Goal: Task Accomplishment & Management: Manage account settings

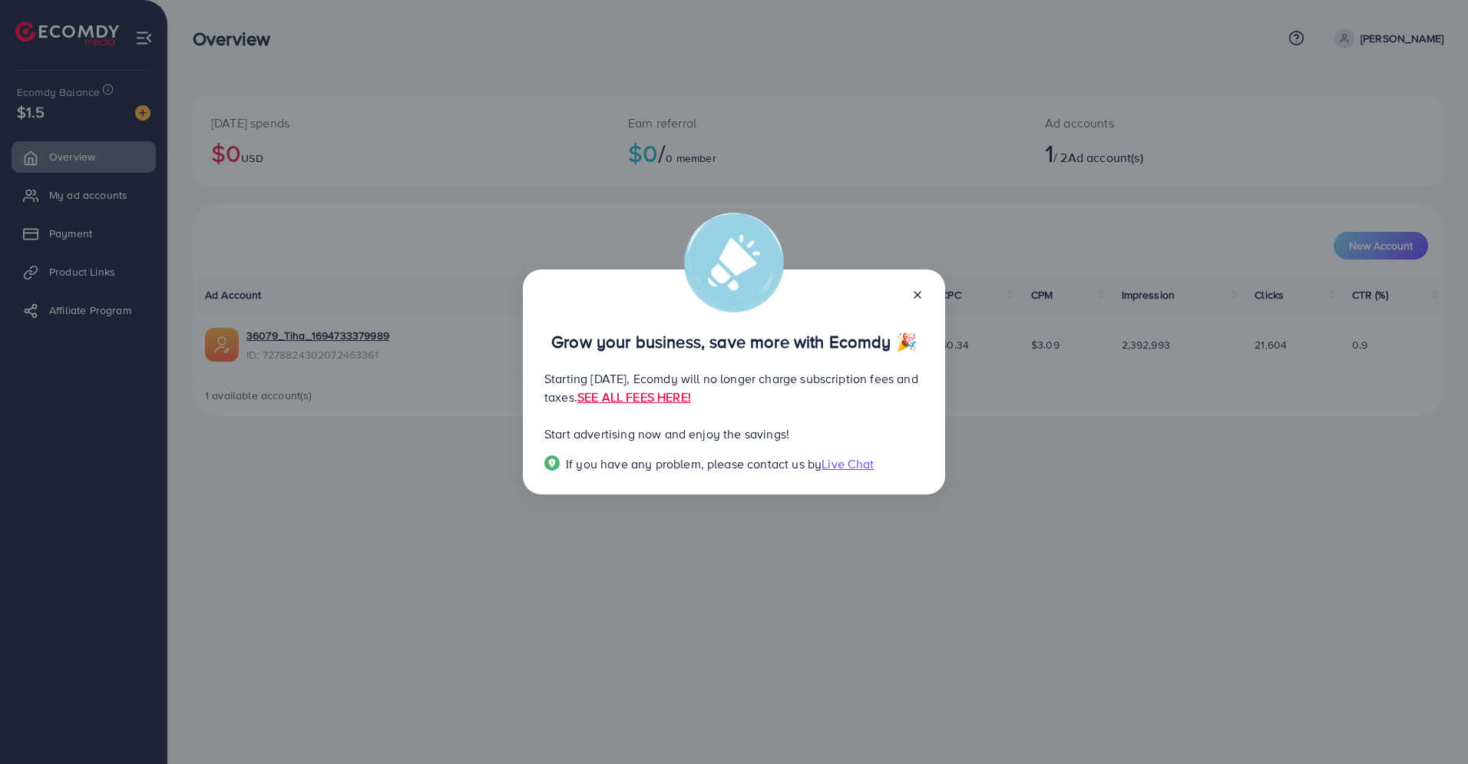
click at [914, 298] on icon at bounding box center [917, 295] width 12 height 12
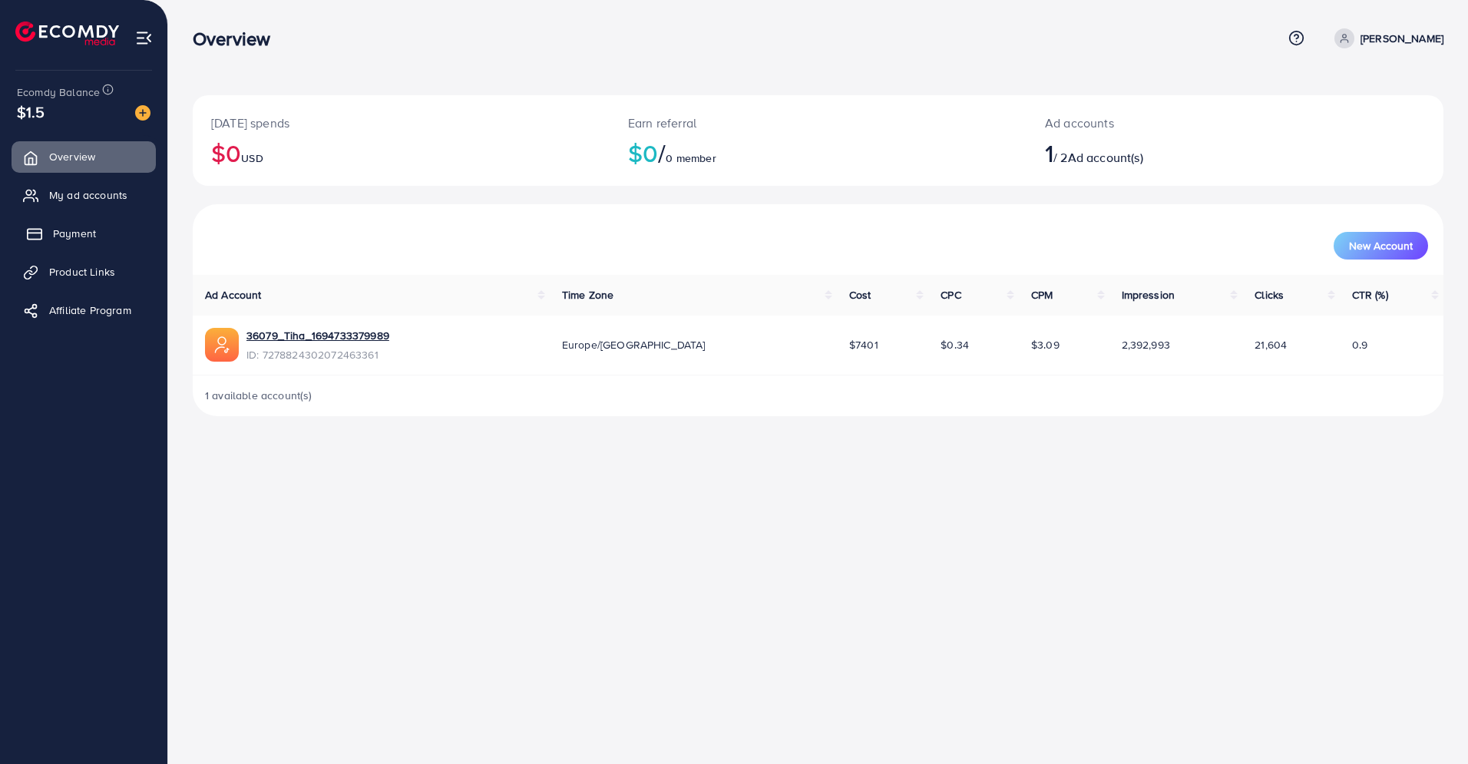
click at [81, 240] on span "Payment" at bounding box center [74, 233] width 43 height 15
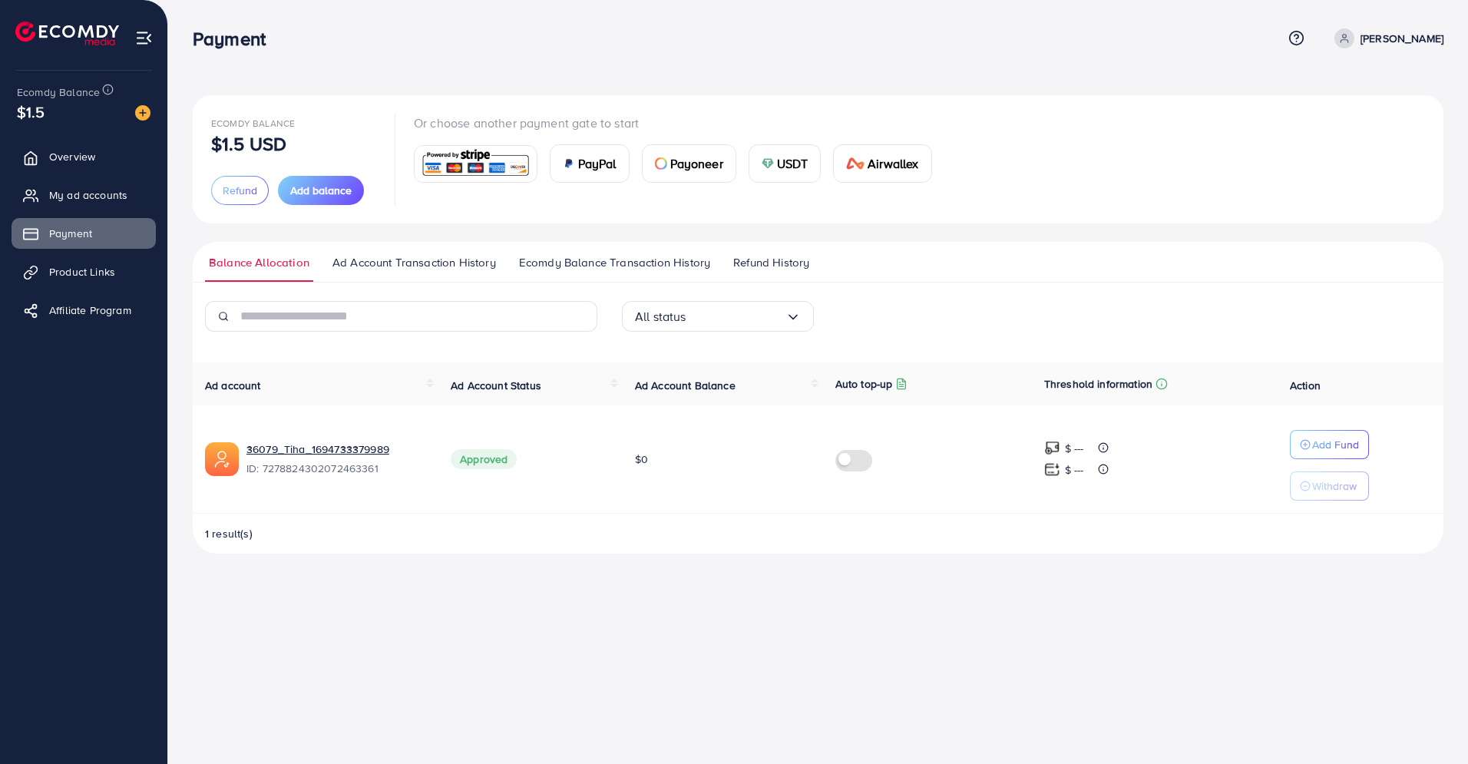
click at [371, 270] on span "Ad Account Transaction History" at bounding box center [414, 262] width 164 height 17
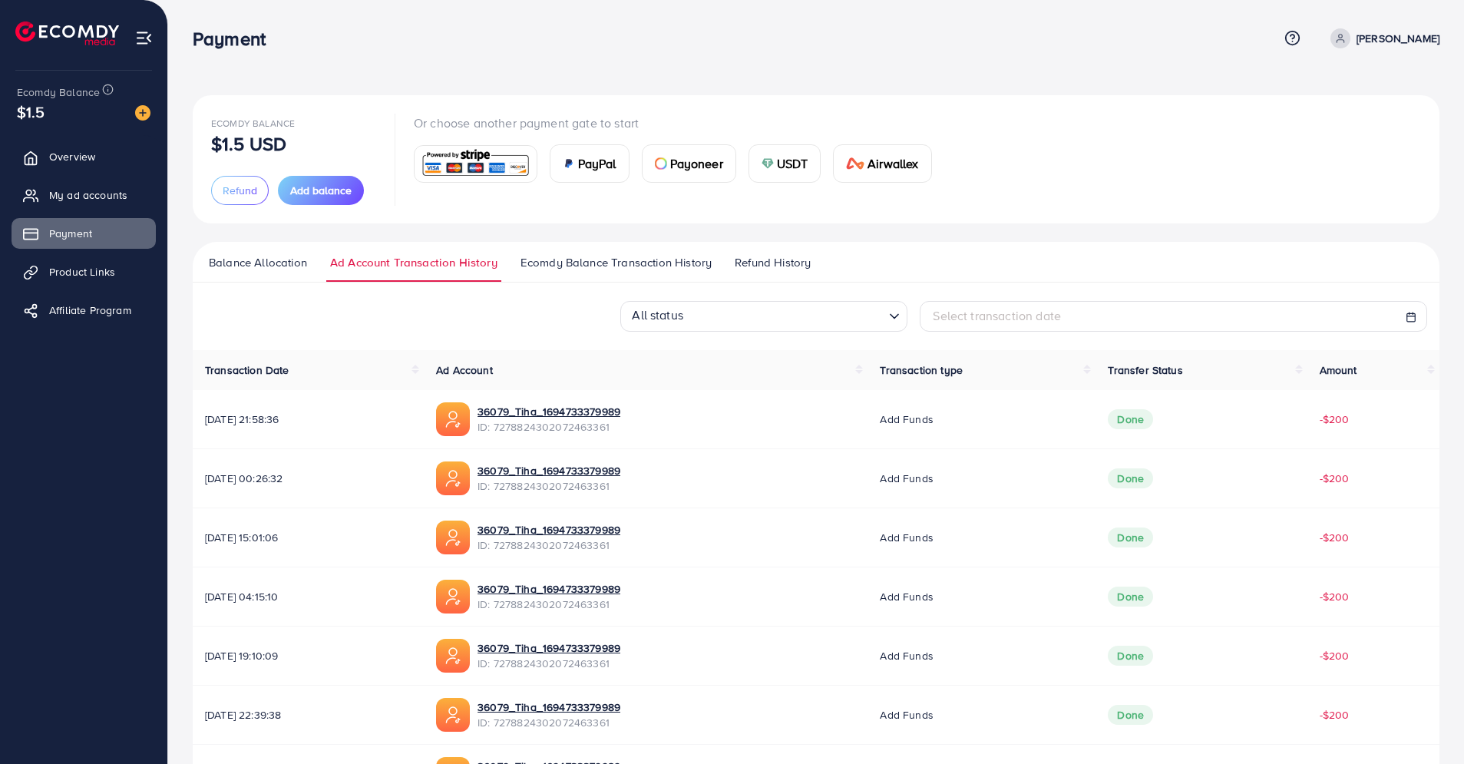
click at [591, 268] on span "Ecomdy Balance Transaction History" at bounding box center [616, 262] width 191 height 17
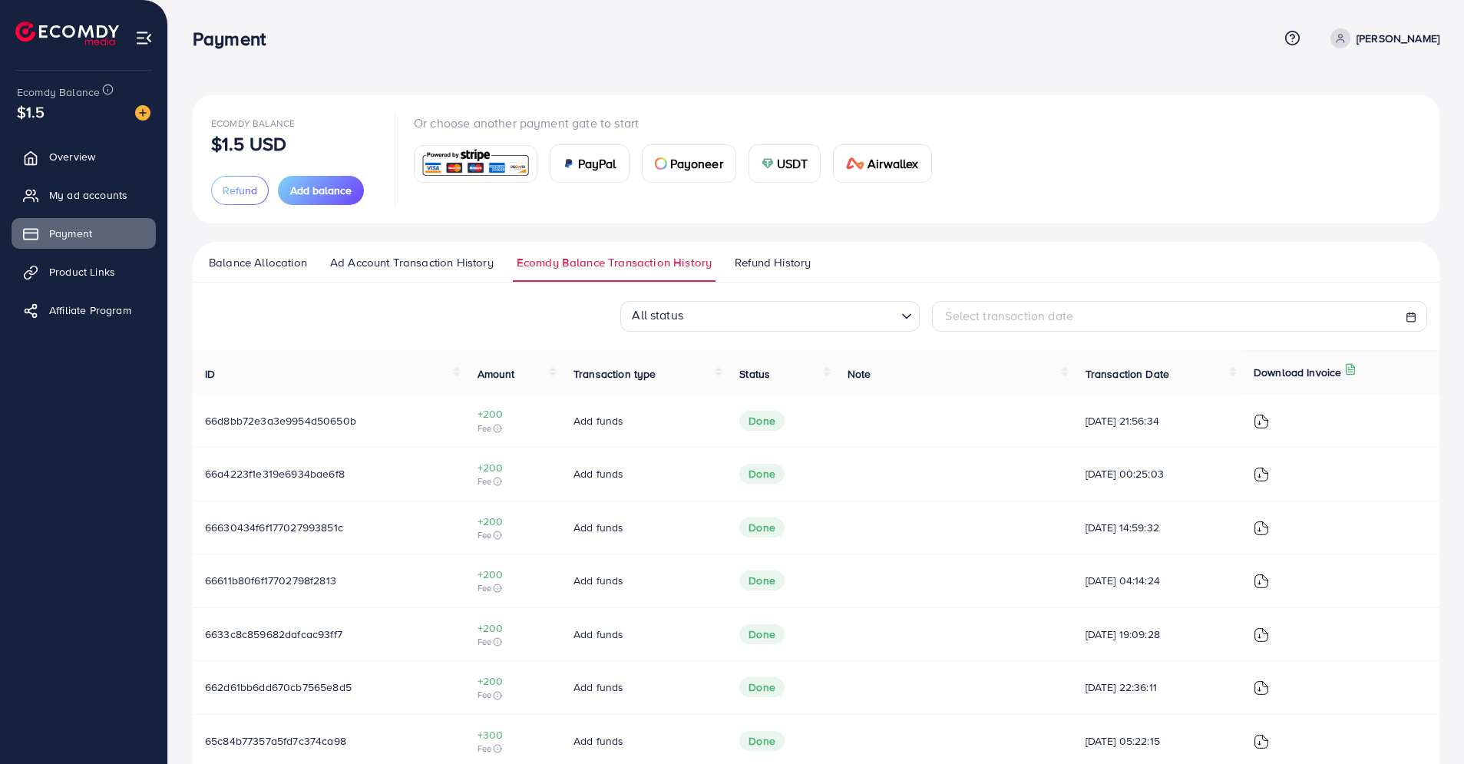
click at [749, 268] on span "Refund History" at bounding box center [773, 262] width 76 height 17
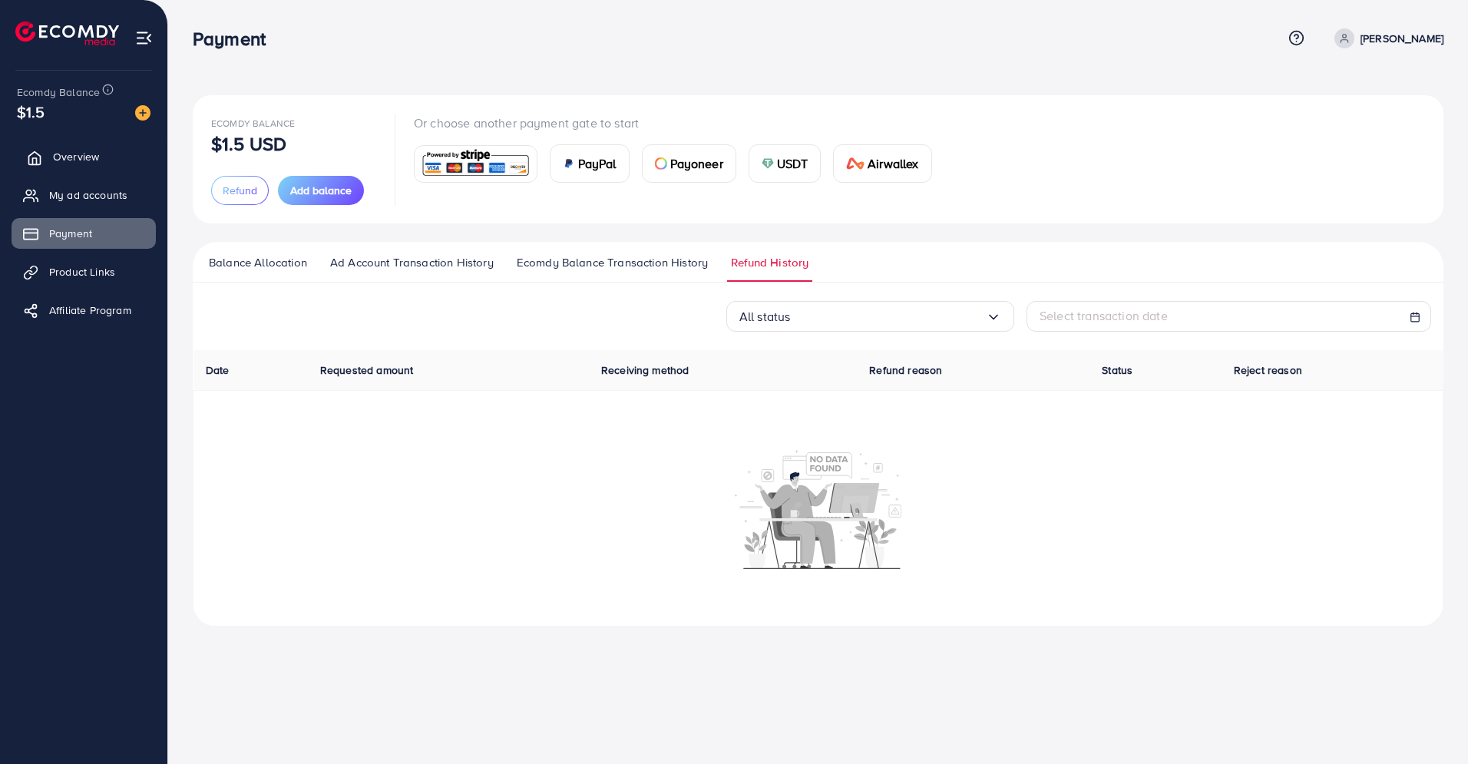
click at [113, 151] on link "Overview" at bounding box center [84, 156] width 144 height 31
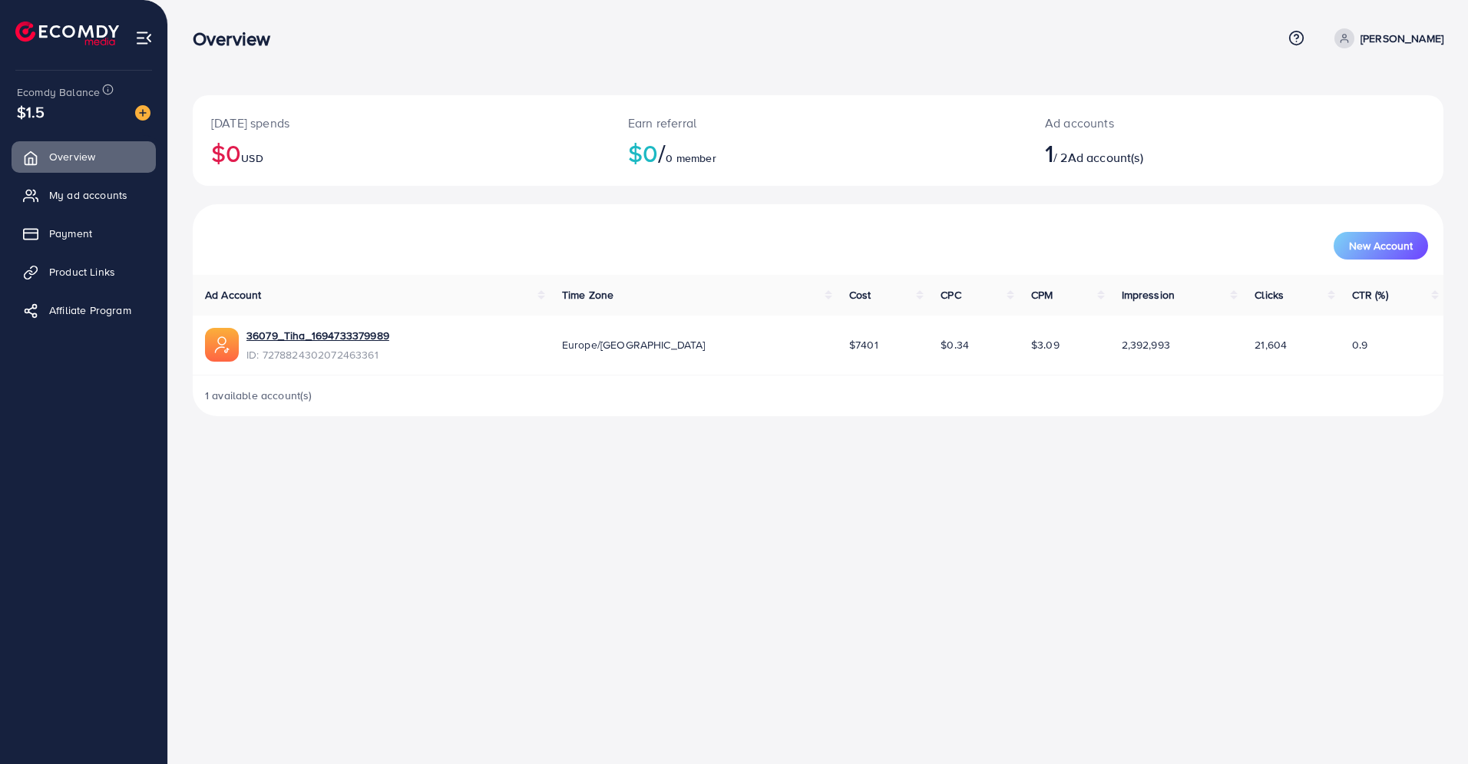
click at [79, 85] on span "Ecomdy Balance" at bounding box center [58, 91] width 83 height 15
click at [86, 222] on link "Payment" at bounding box center [84, 233] width 144 height 31
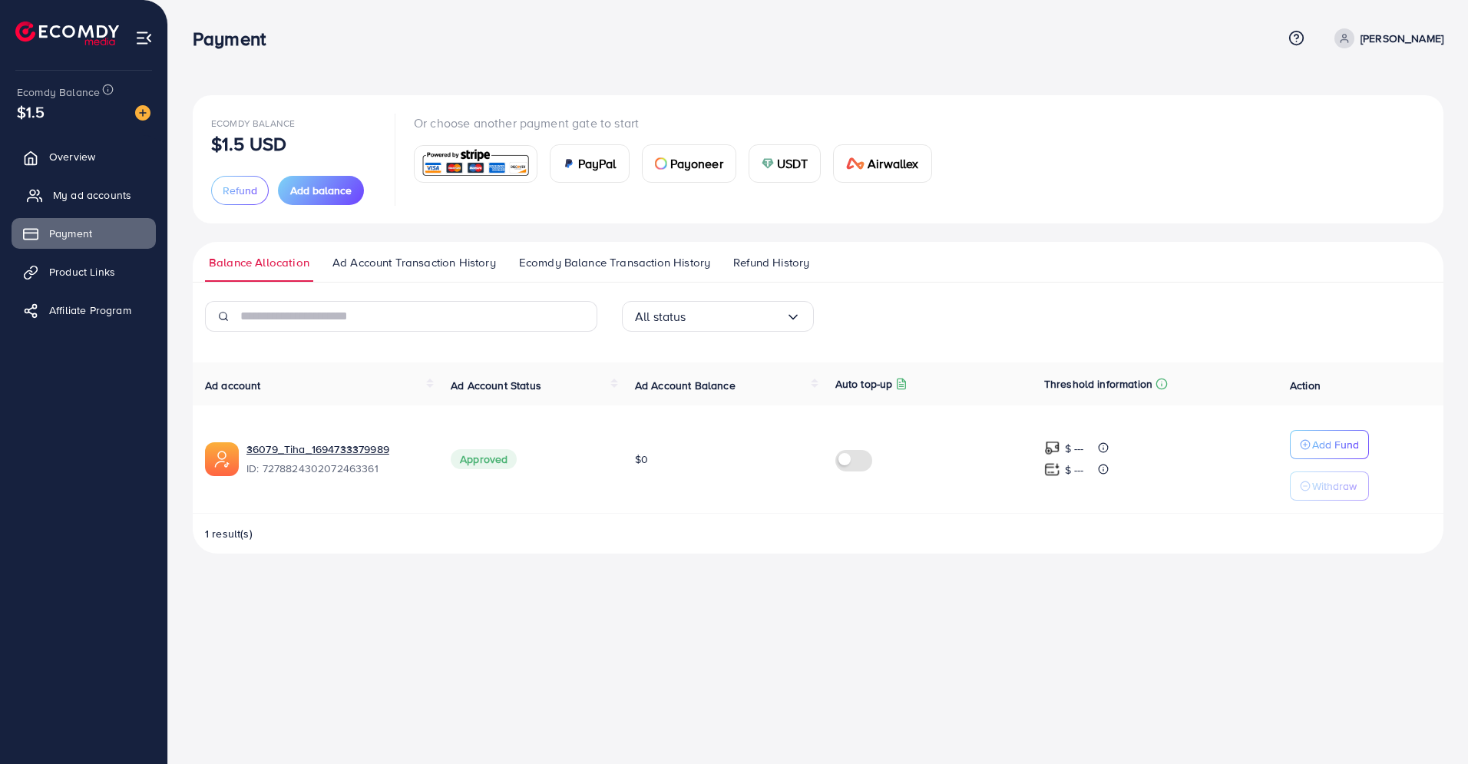
click at [92, 202] on span "My ad accounts" at bounding box center [92, 194] width 78 height 15
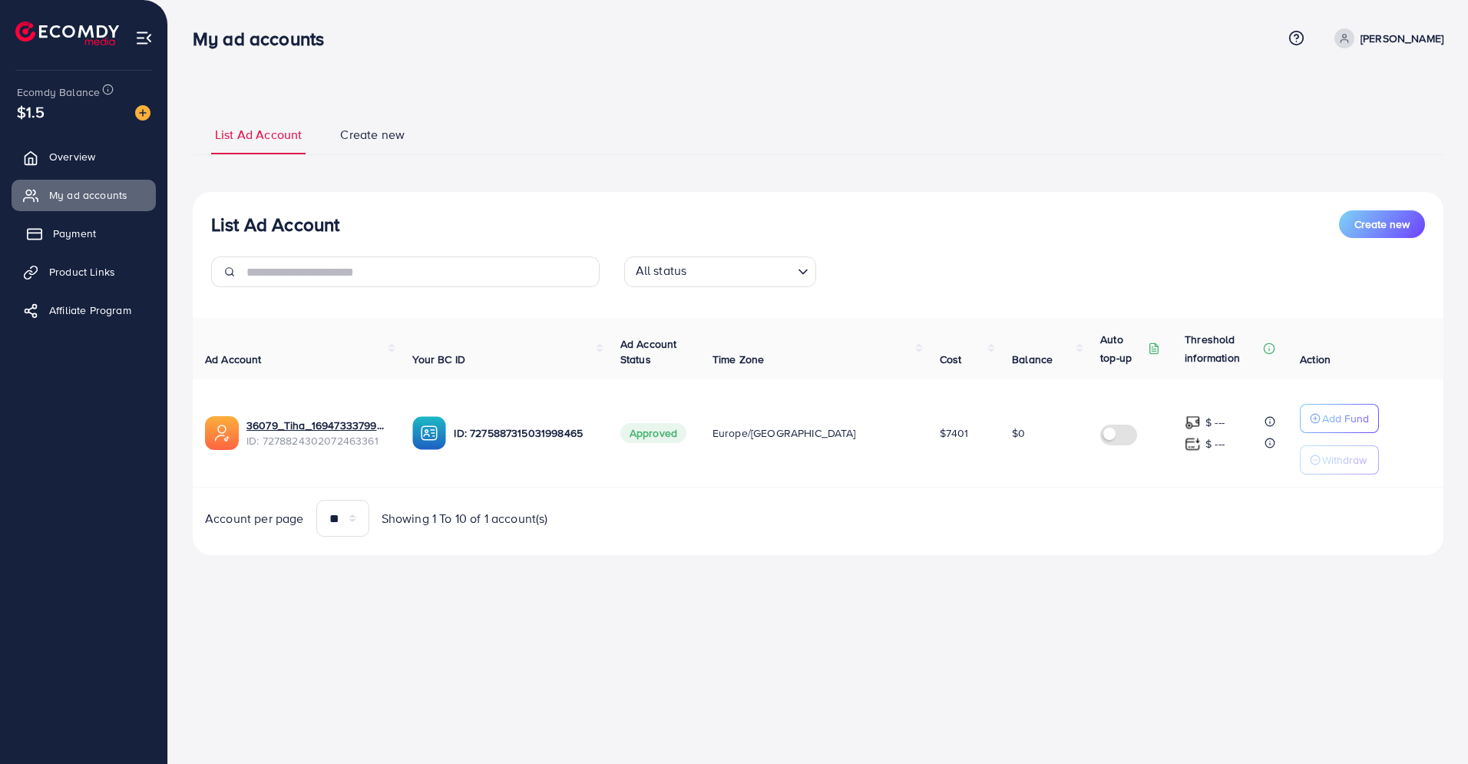
click at [104, 241] on link "Payment" at bounding box center [84, 233] width 144 height 31
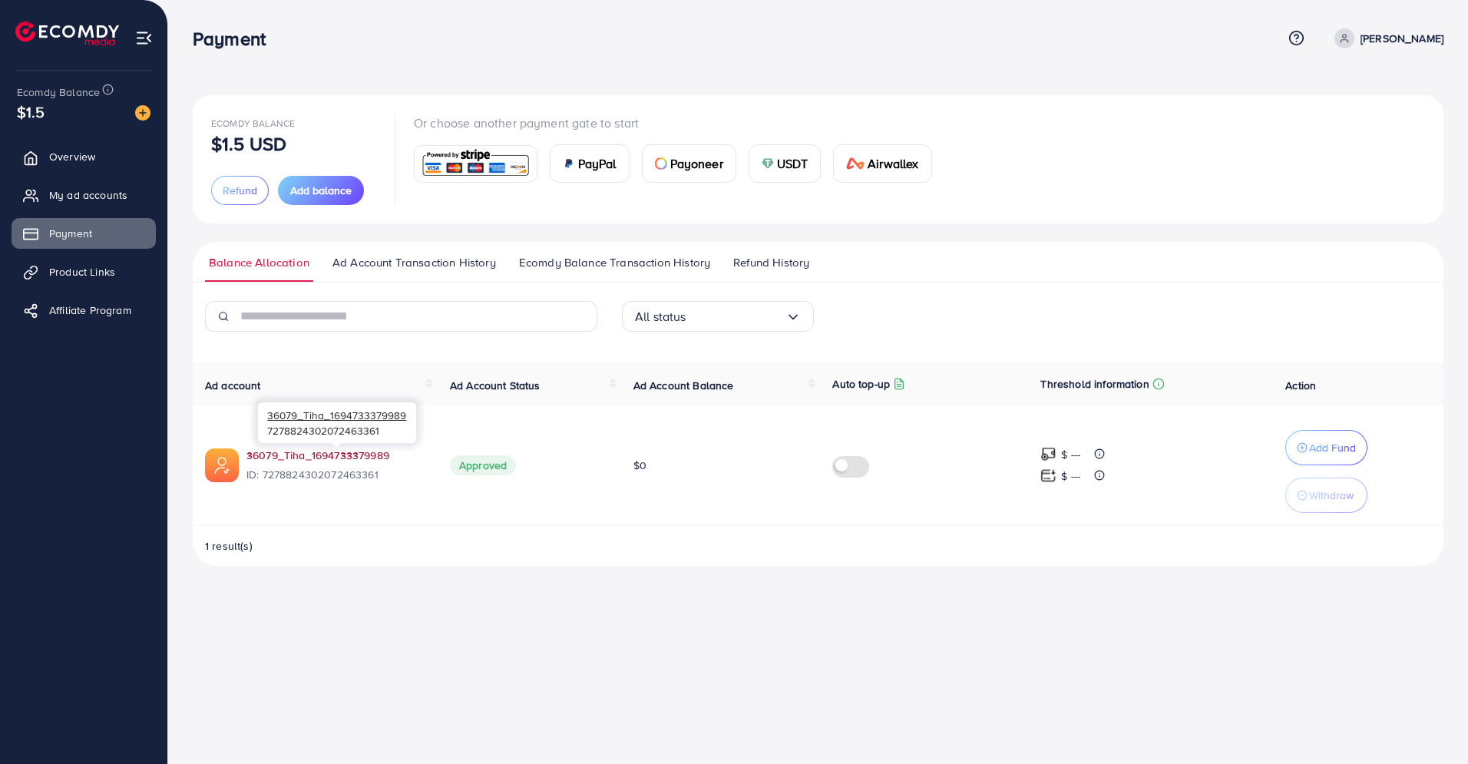
click at [382, 449] on link "36079_Tiha_1694733379989" at bounding box center [317, 455] width 143 height 15
click at [418, 266] on span "Ad Account Transaction History" at bounding box center [414, 262] width 164 height 17
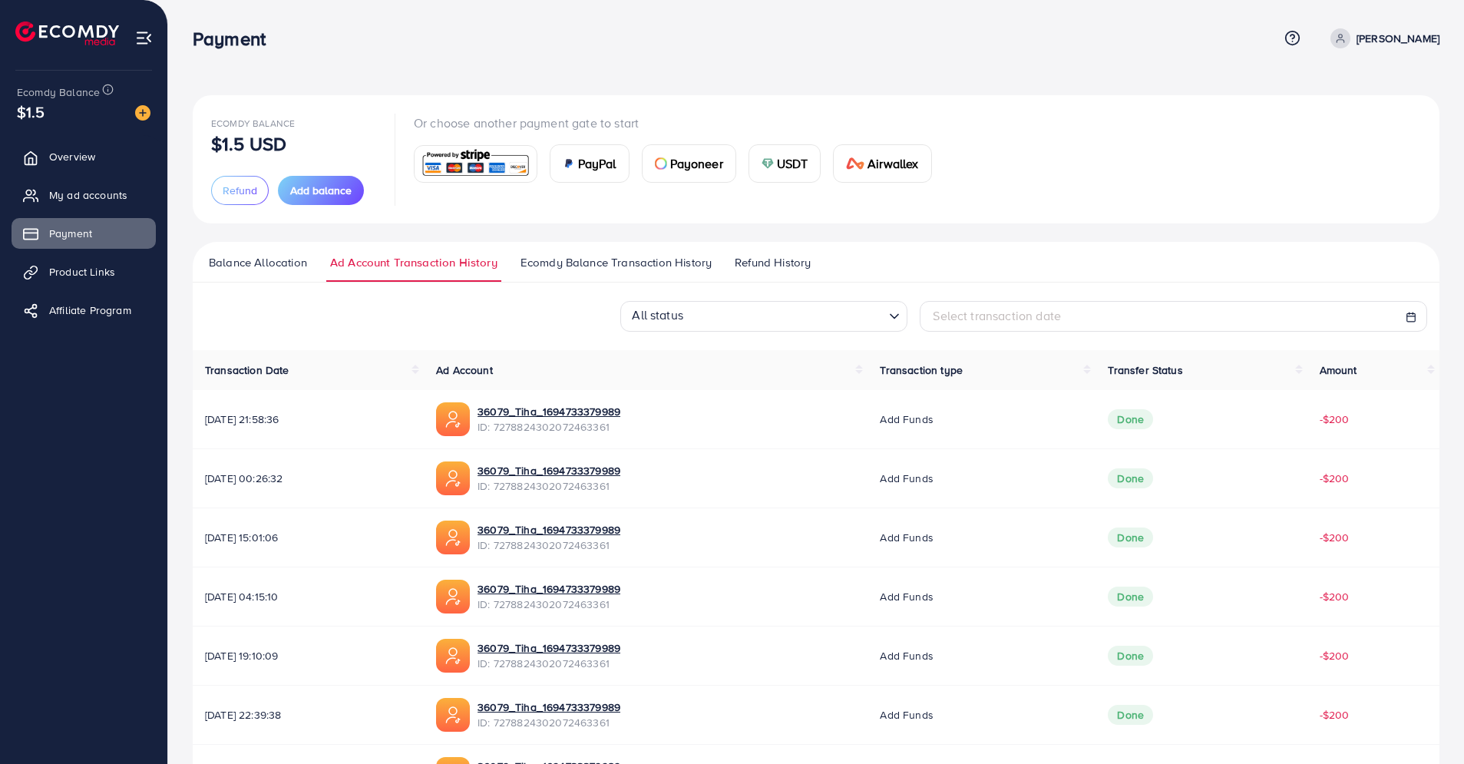
click at [553, 263] on span "Ecomdy Balance Transaction History" at bounding box center [616, 262] width 191 height 17
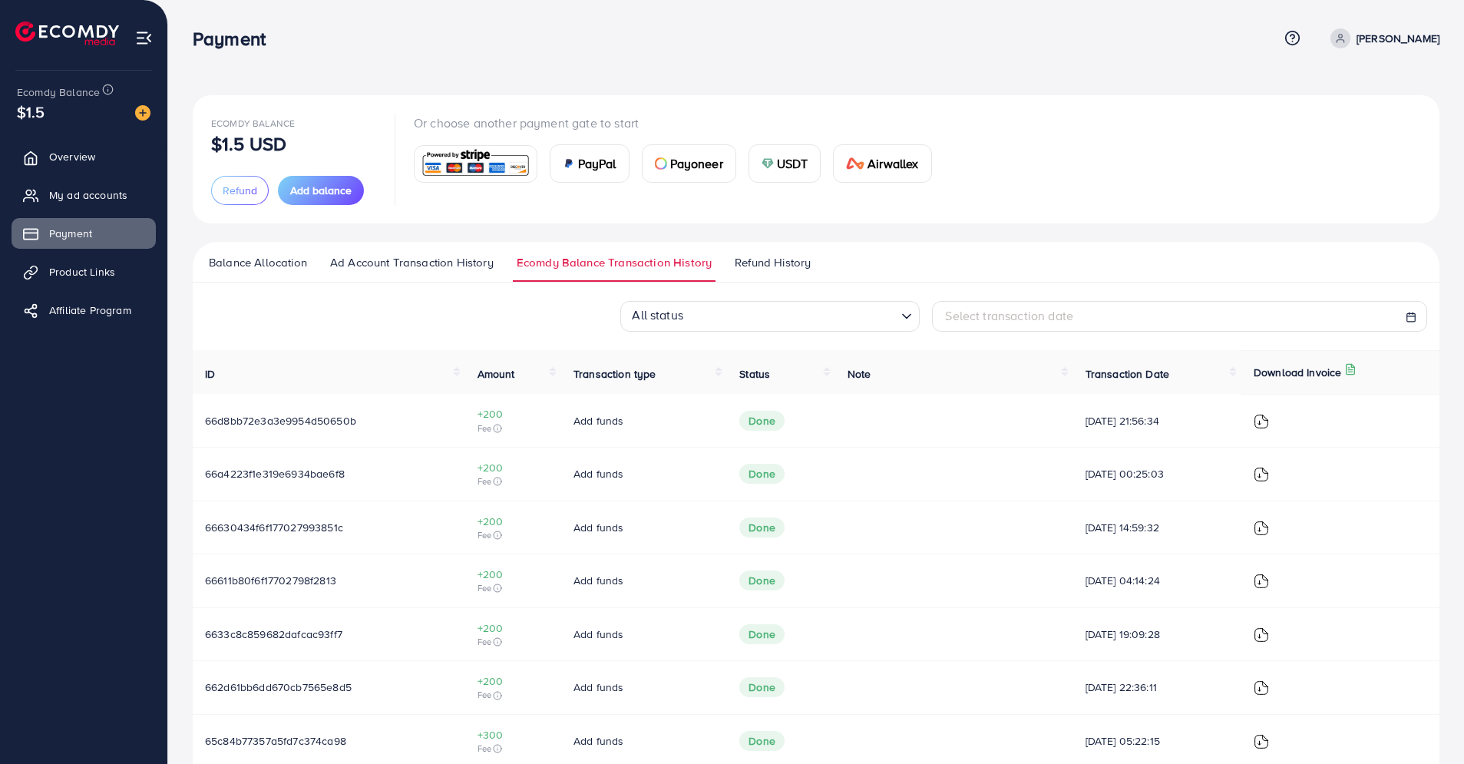
click at [751, 263] on span "Refund History" at bounding box center [773, 262] width 76 height 17
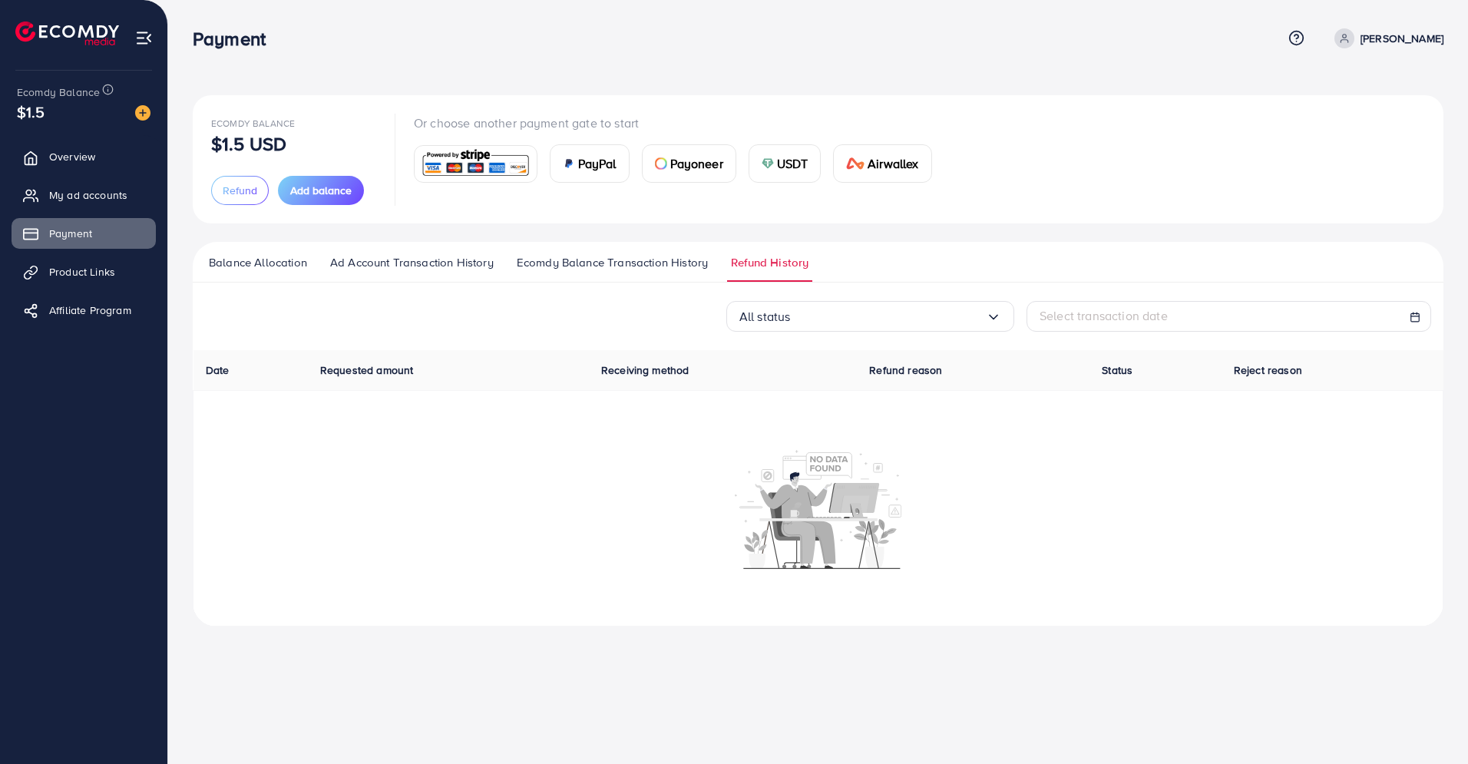
click at [277, 266] on span "Balance Allocation" at bounding box center [258, 262] width 98 height 17
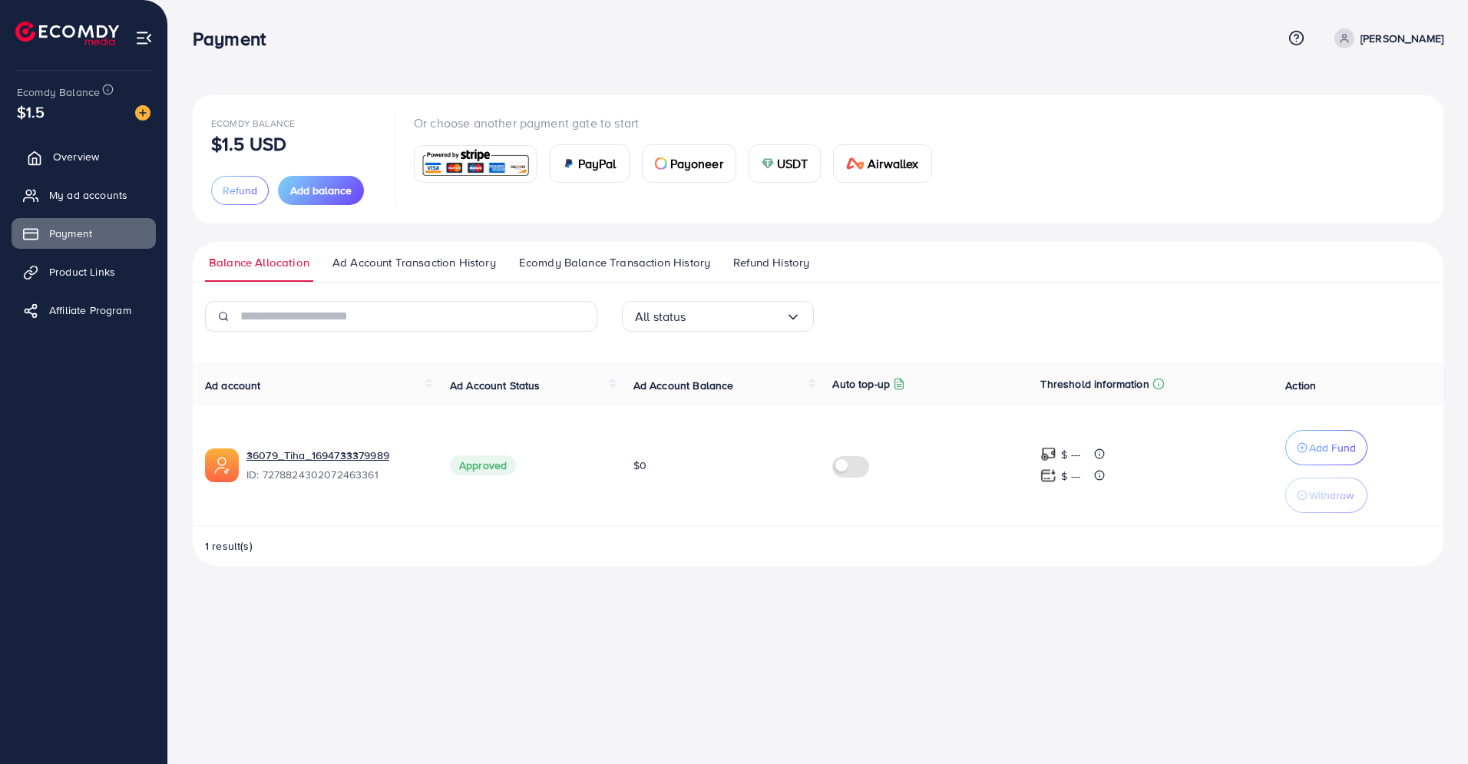
click at [126, 147] on link "Overview" at bounding box center [84, 156] width 144 height 31
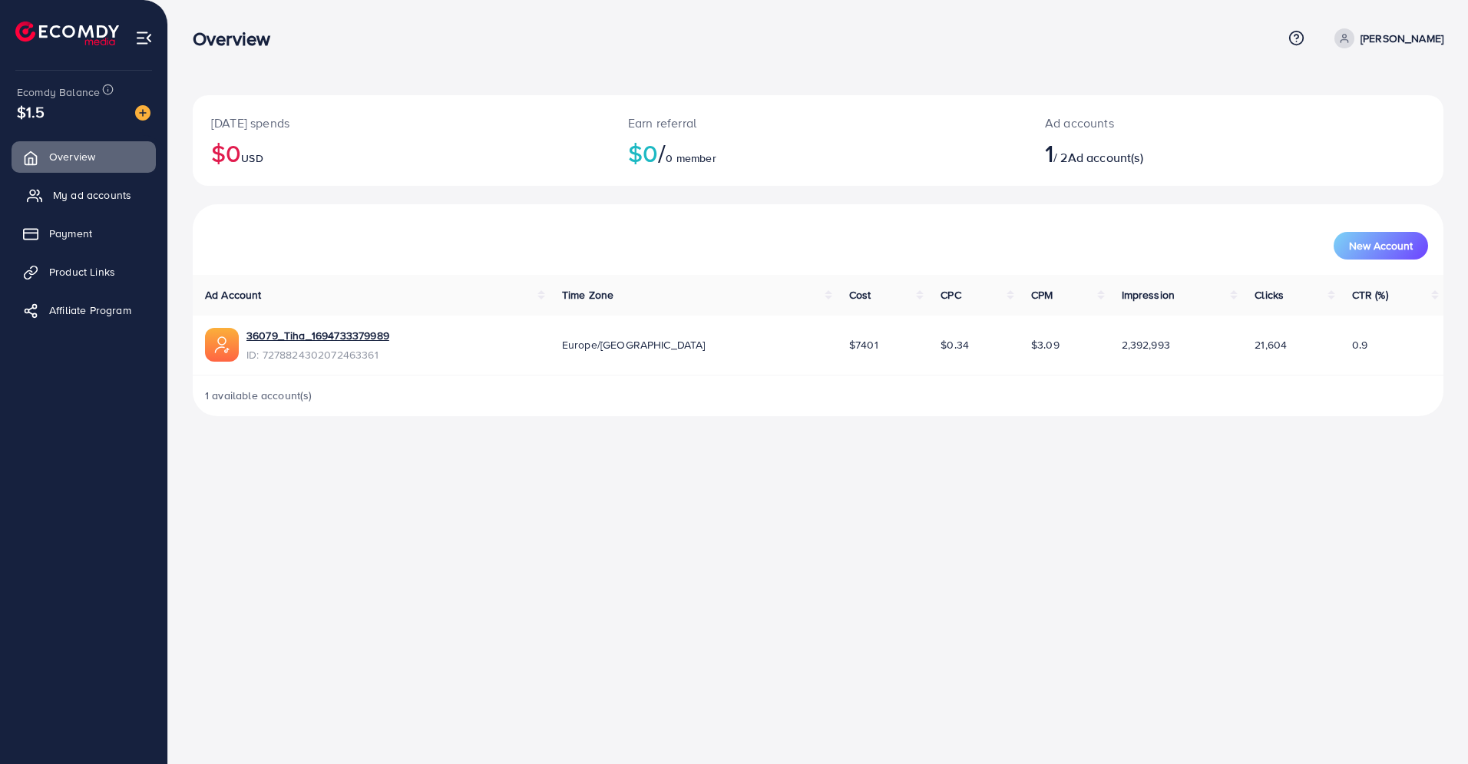
click at [130, 193] on span "My ad accounts" at bounding box center [92, 194] width 78 height 15
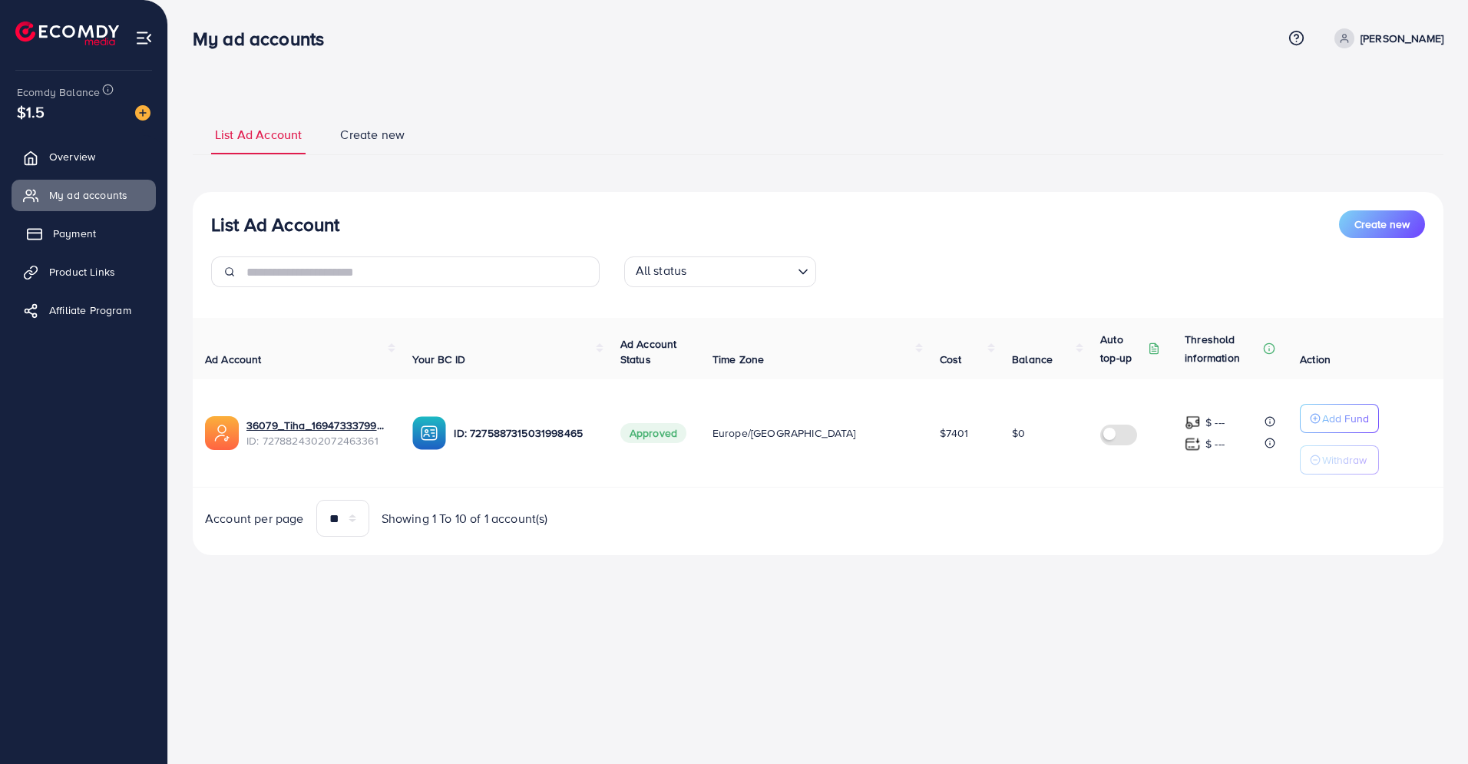
click at [134, 236] on link "Payment" at bounding box center [84, 233] width 144 height 31
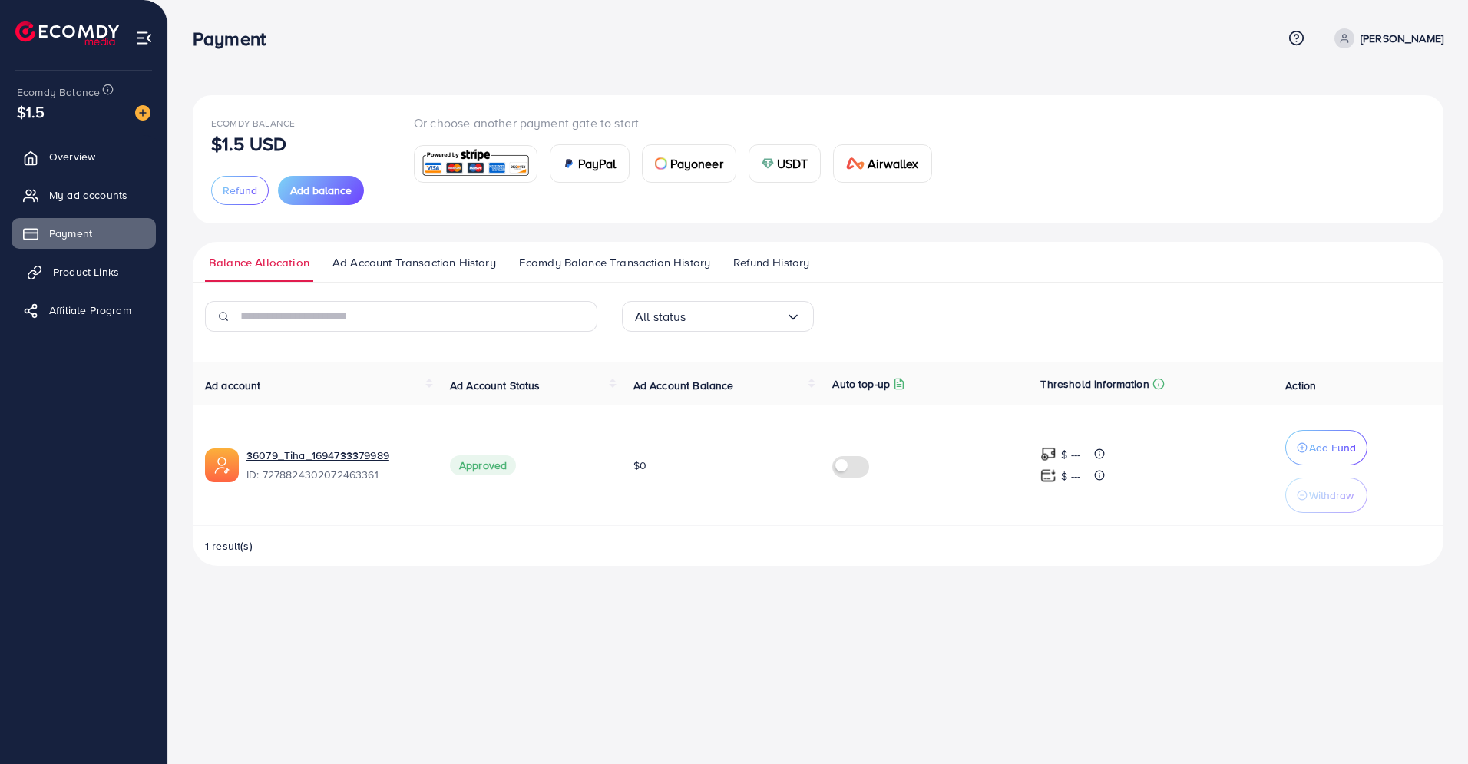
click at [143, 276] on link "Product Links" at bounding box center [84, 271] width 144 height 31
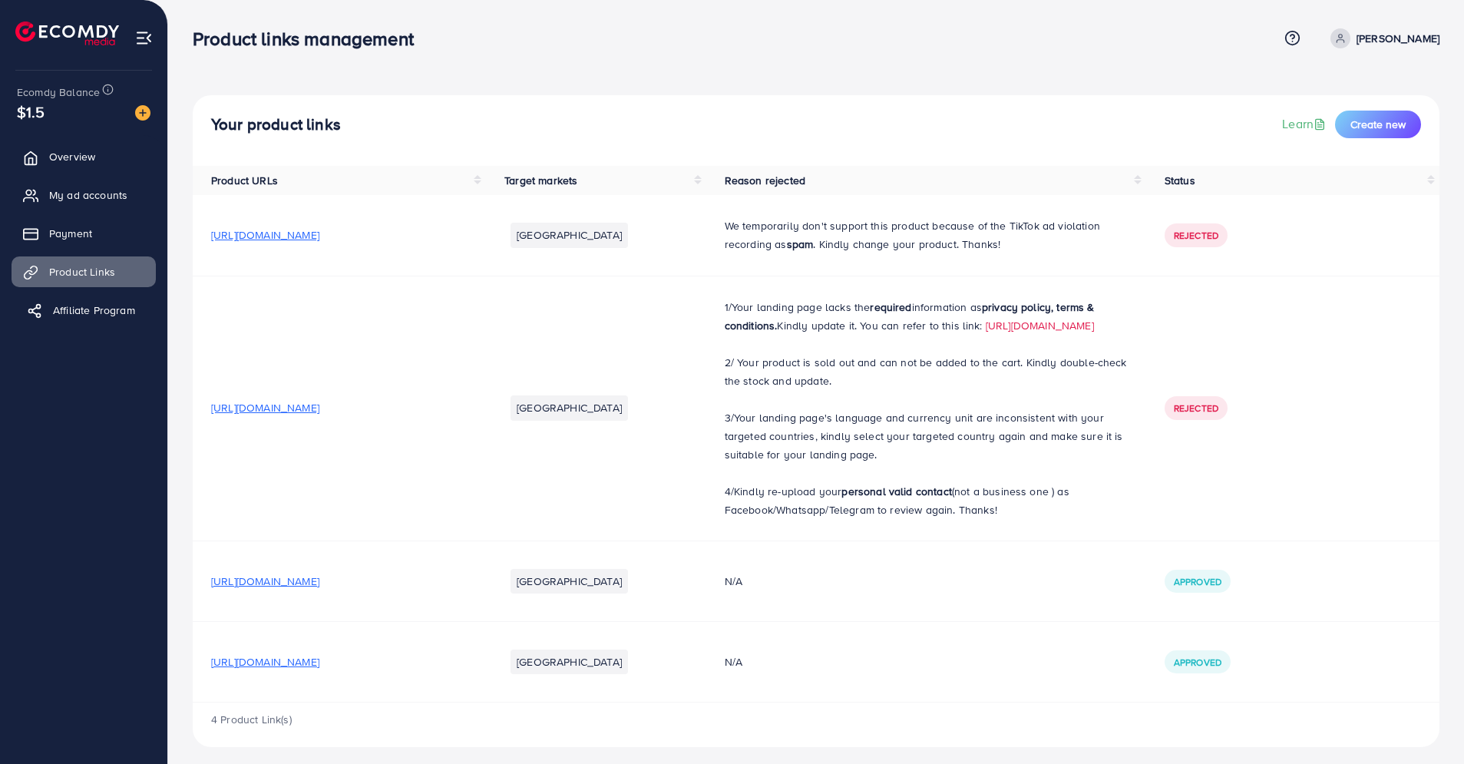
click at [134, 309] on span "Affiliate Program" at bounding box center [94, 310] width 82 height 15
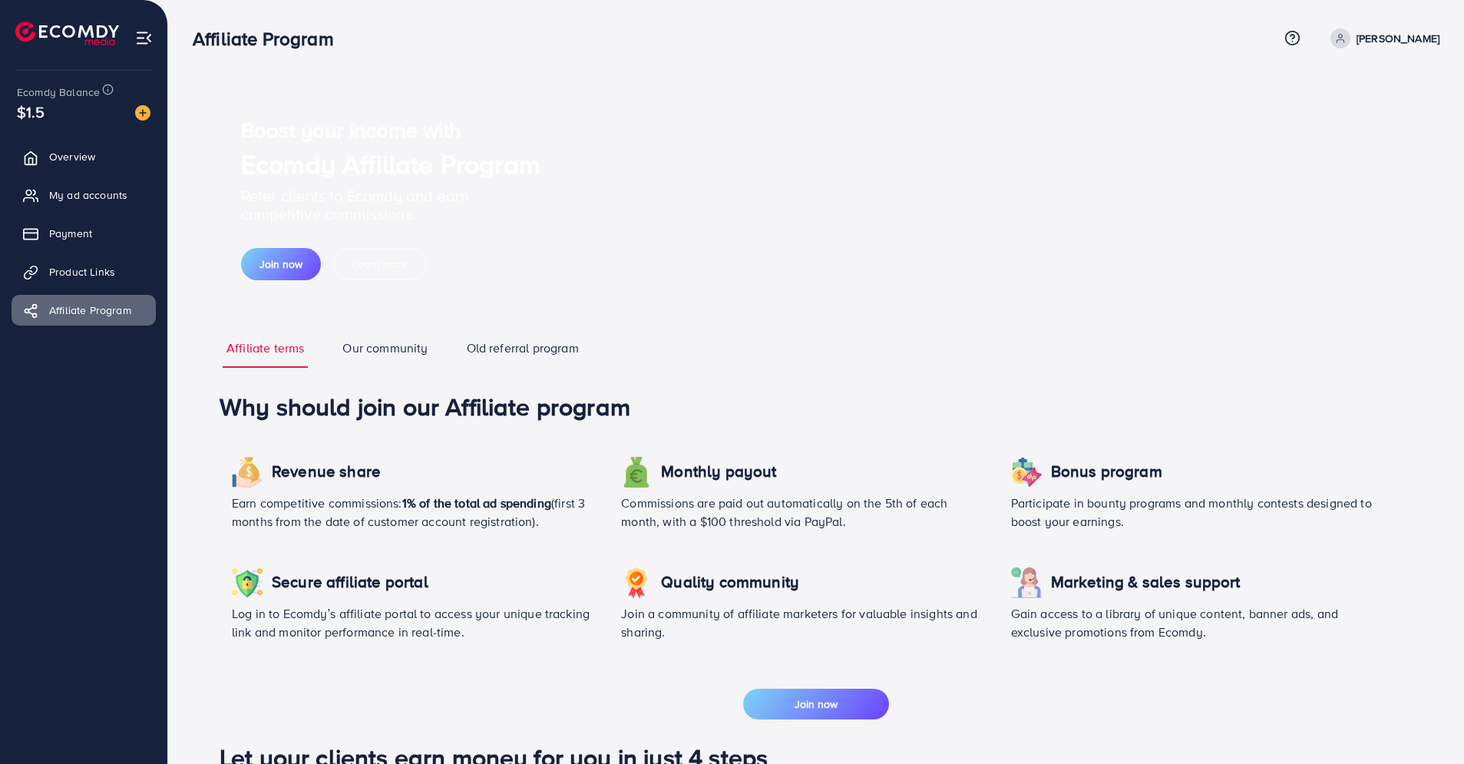
click at [139, 36] on img at bounding box center [144, 38] width 18 height 18
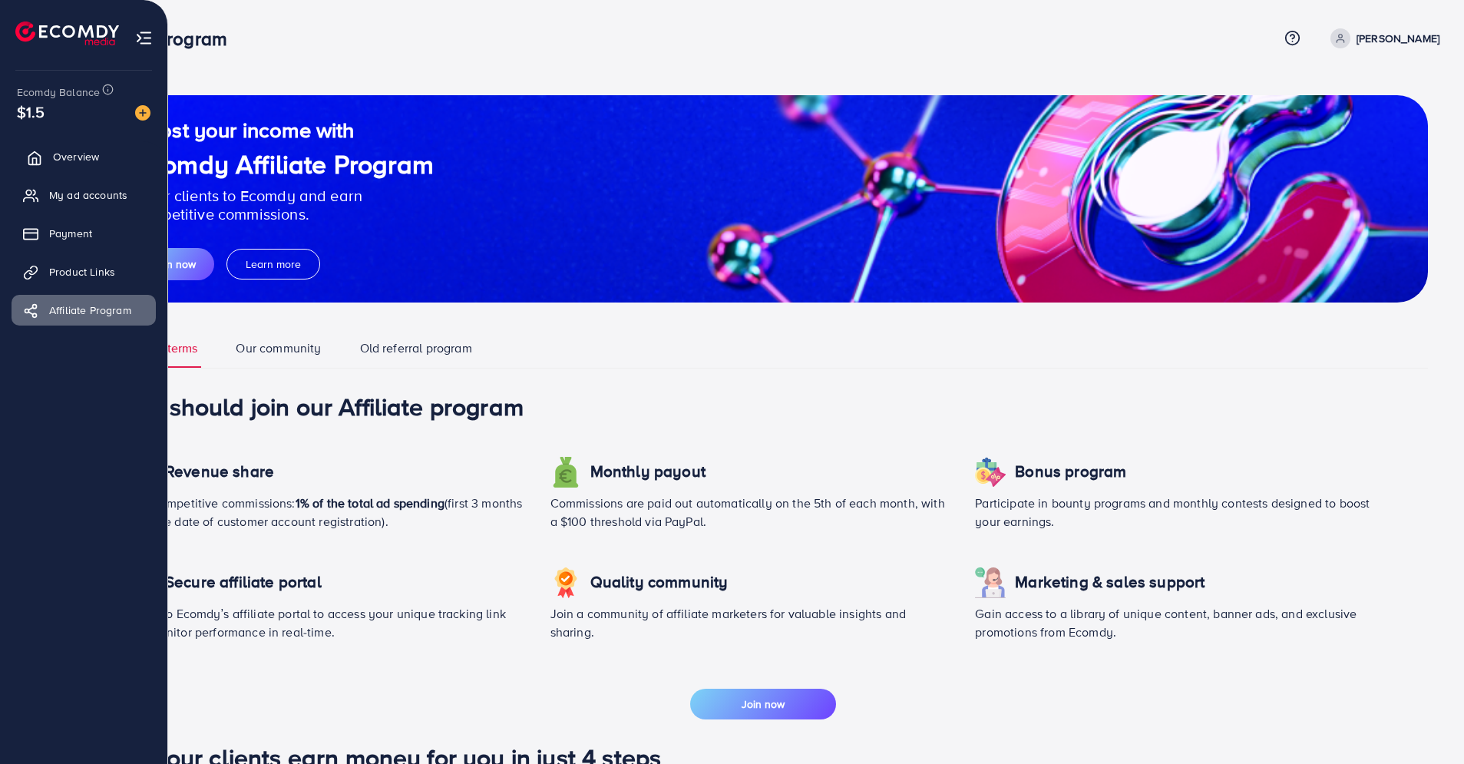
click at [85, 155] on span "Overview" at bounding box center [76, 156] width 46 height 15
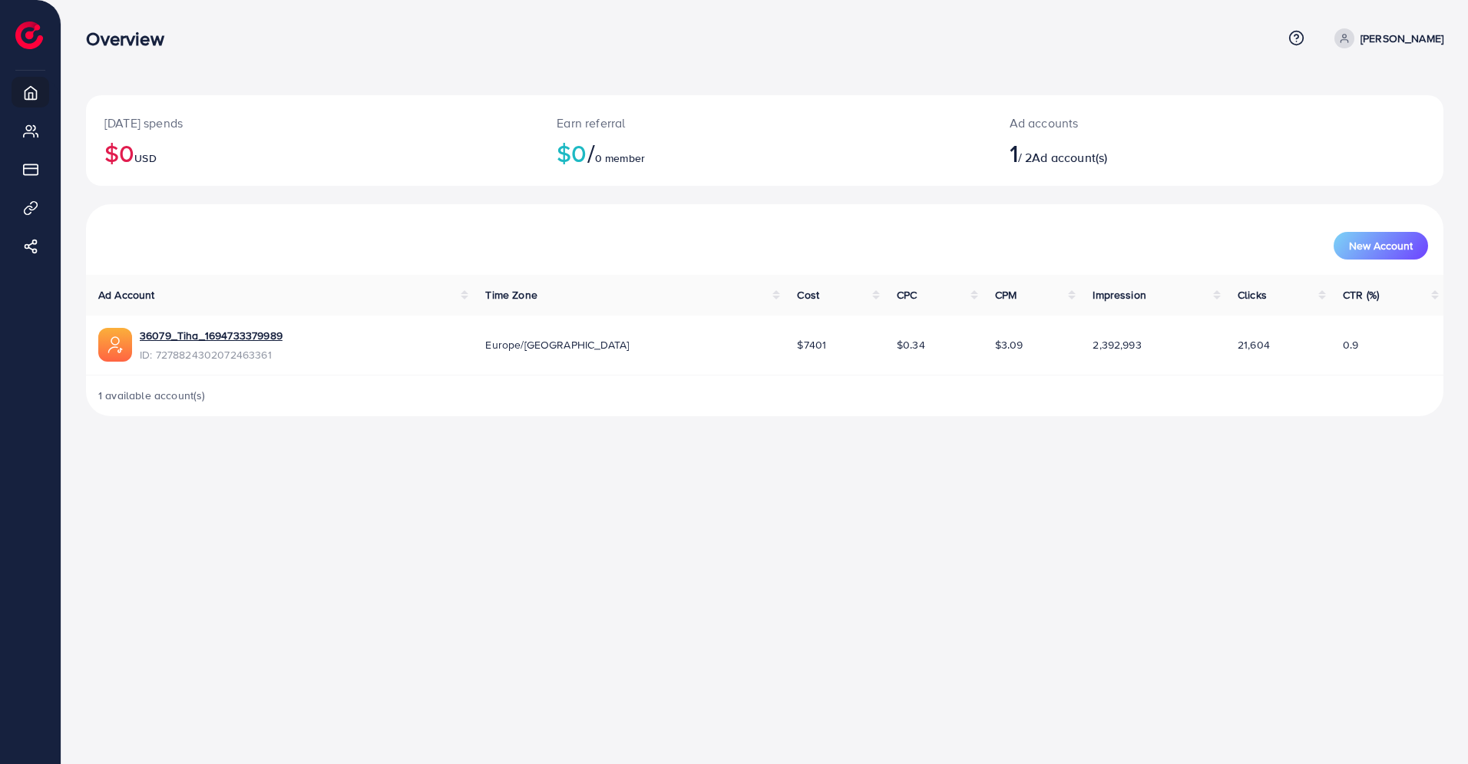
click at [1413, 41] on p "[PERSON_NAME]" at bounding box center [1402, 38] width 83 height 18
click at [1364, 94] on span "Profile" at bounding box center [1348, 91] width 35 height 18
select select "**********"
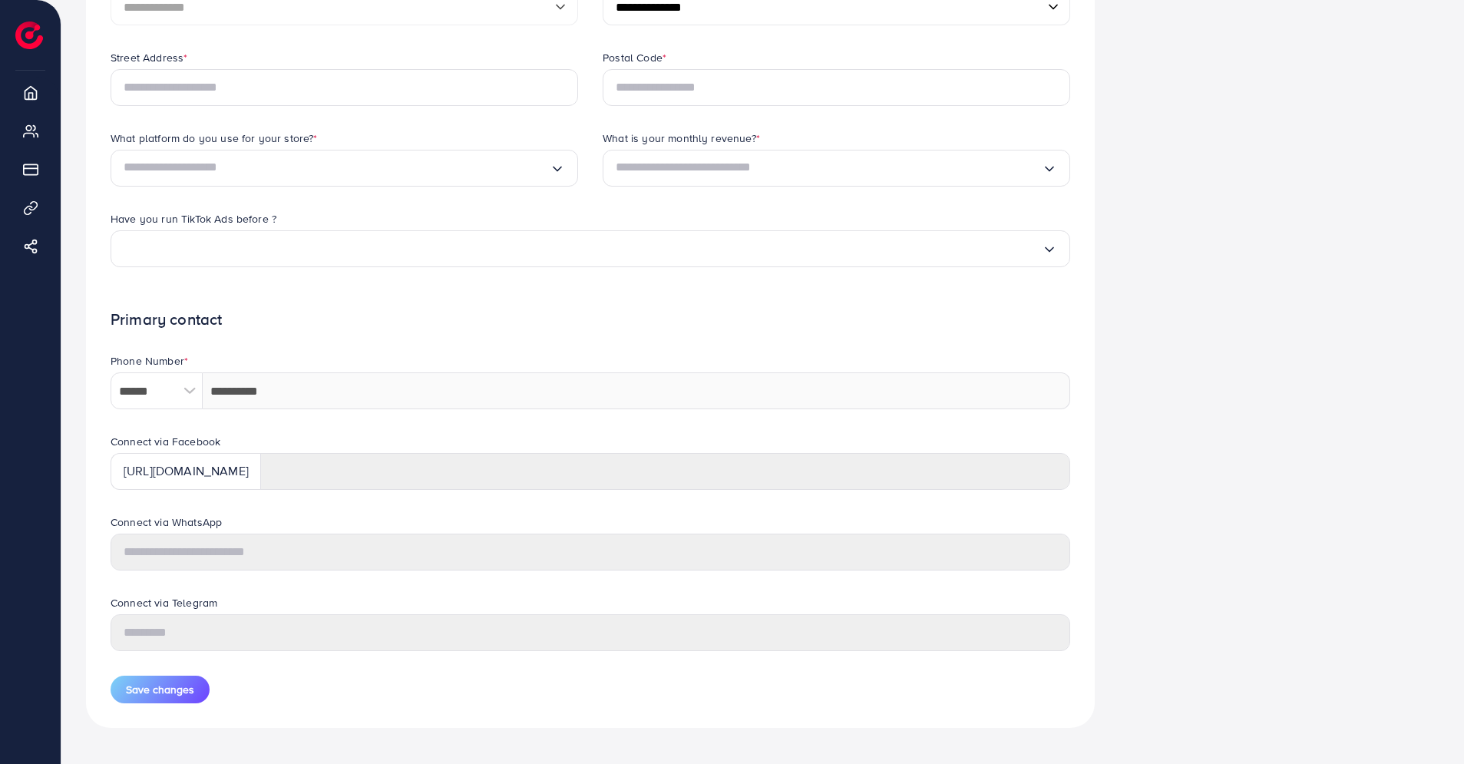
scroll to position [96, 0]
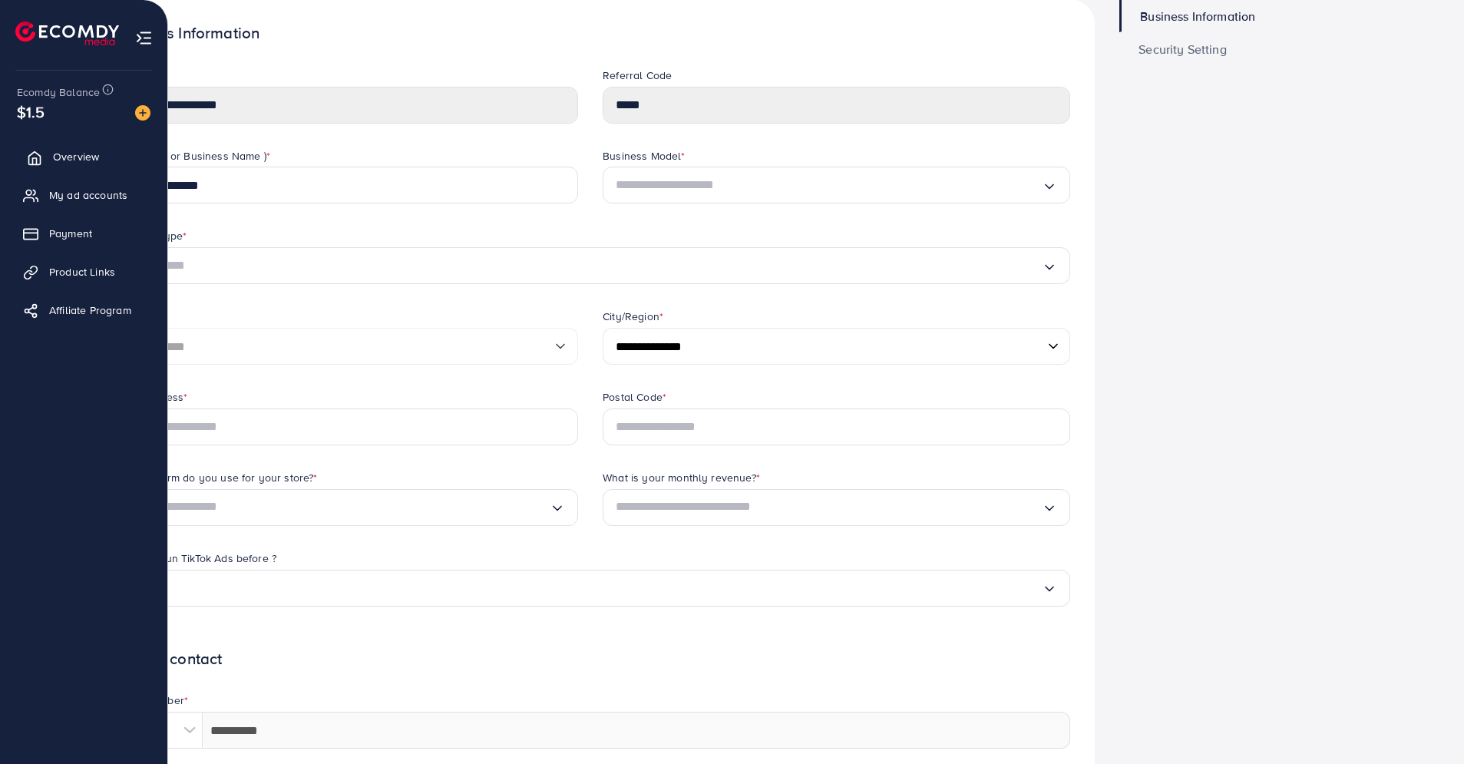
click at [91, 160] on span "Overview" at bounding box center [76, 156] width 46 height 15
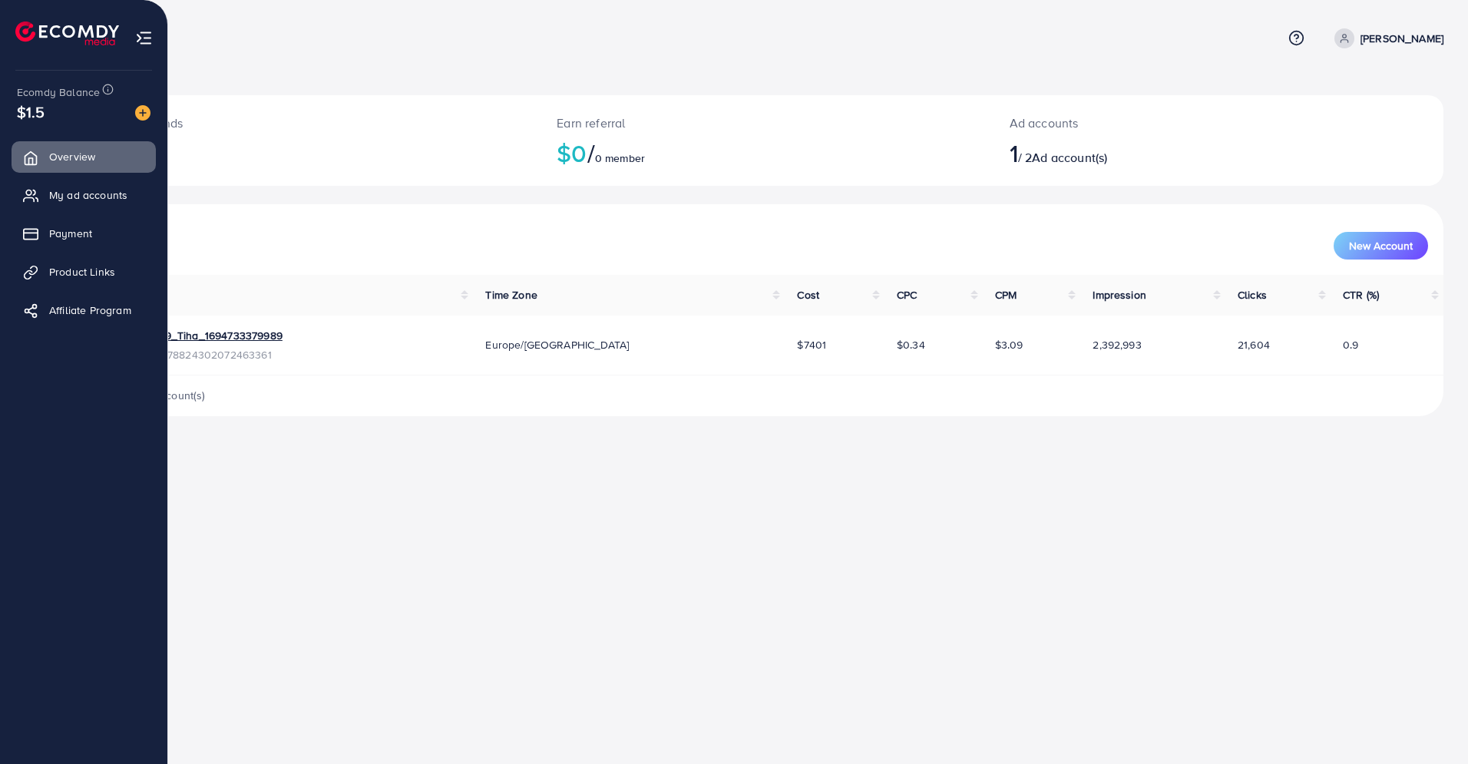
click at [137, 37] on img at bounding box center [144, 38] width 18 height 18
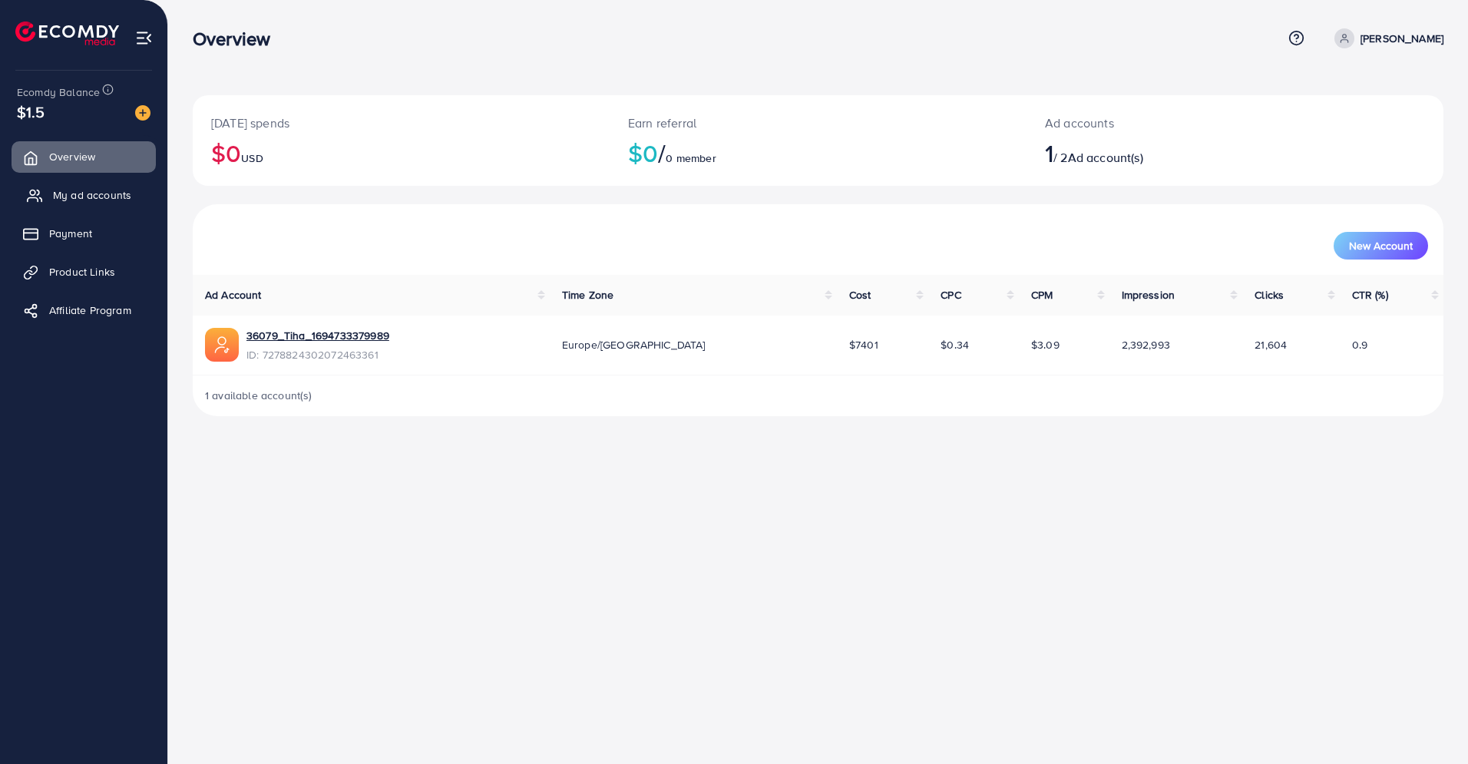
click at [89, 192] on span "My ad accounts" at bounding box center [92, 194] width 78 height 15
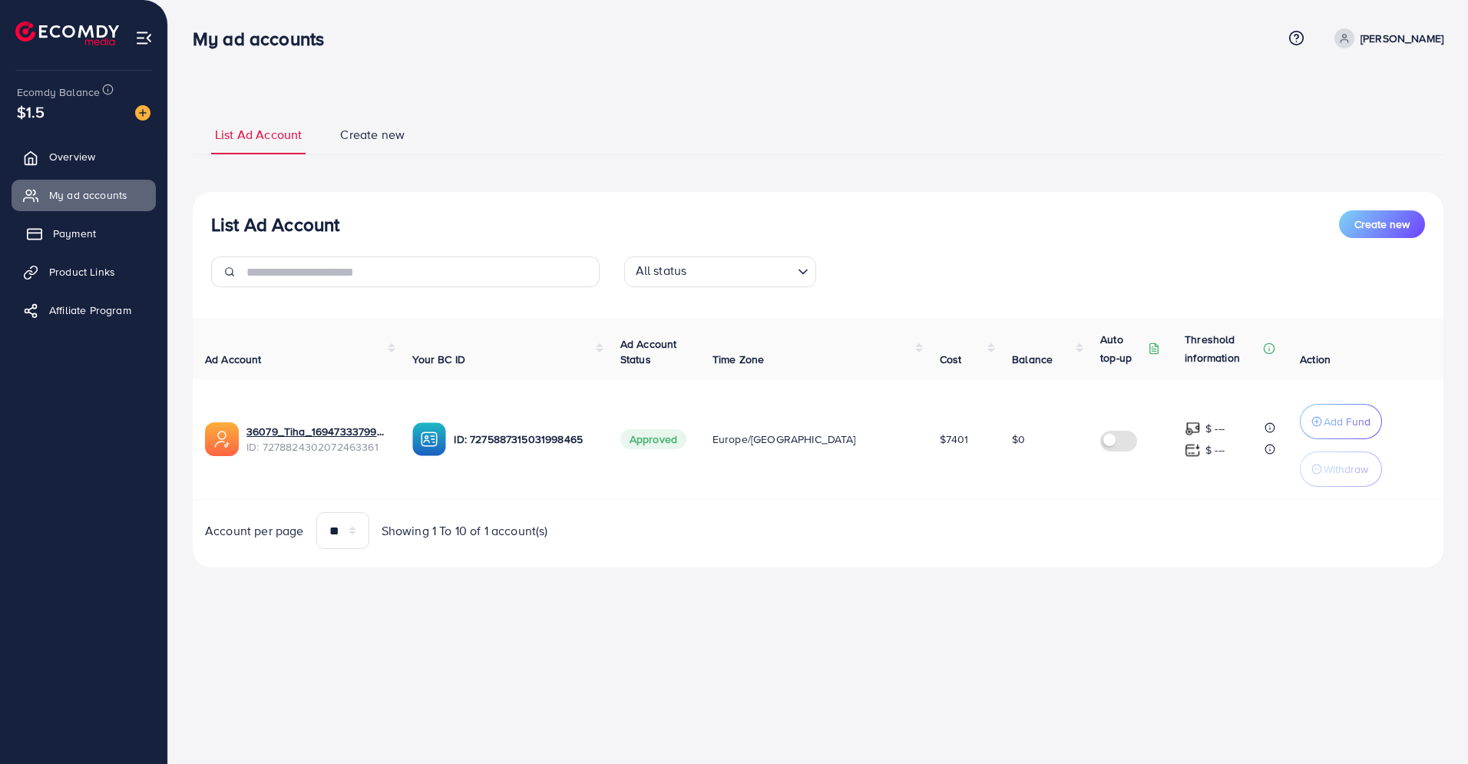
click at [58, 242] on link "Payment" at bounding box center [84, 233] width 144 height 31
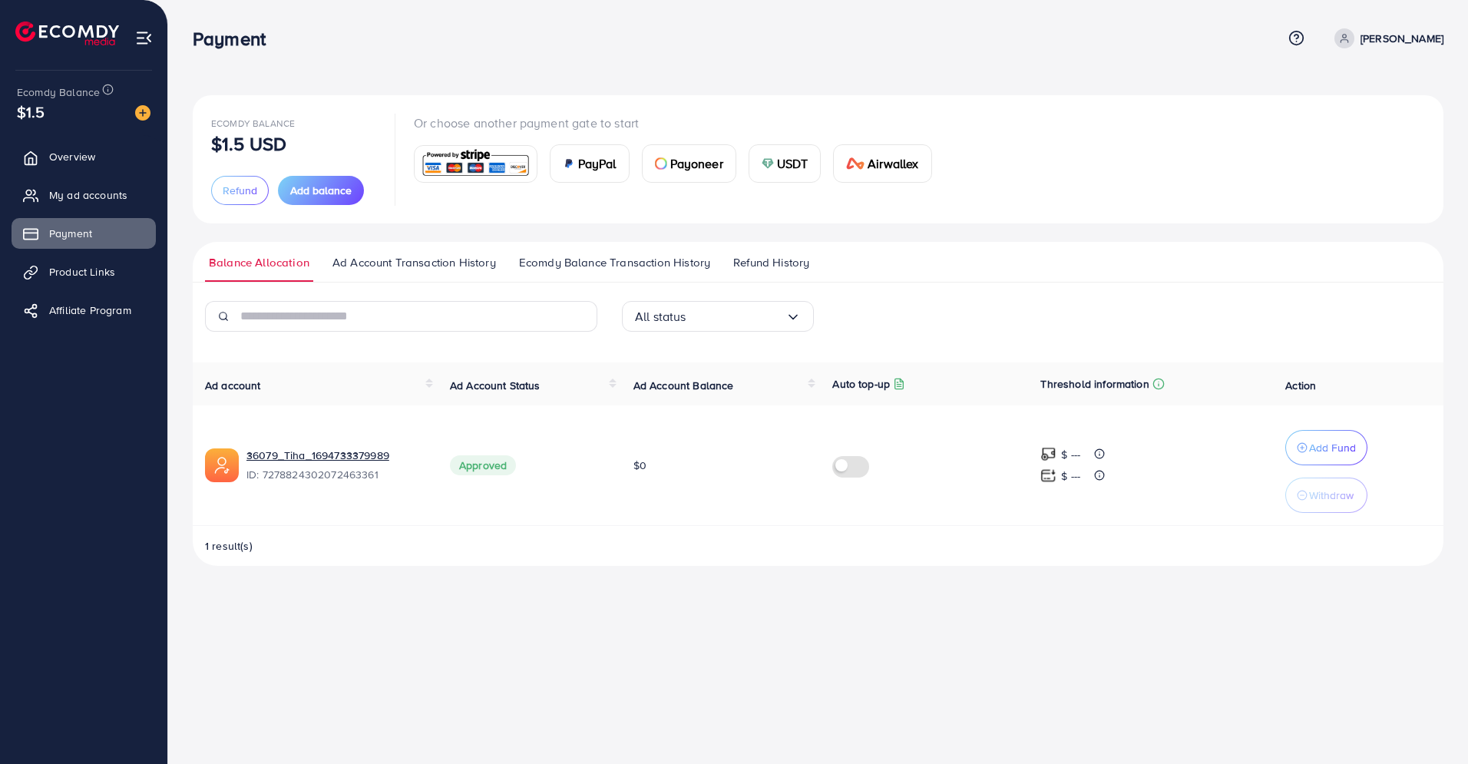
click at [529, 256] on span "Ecomdy Balance Transaction History" at bounding box center [614, 262] width 191 height 17
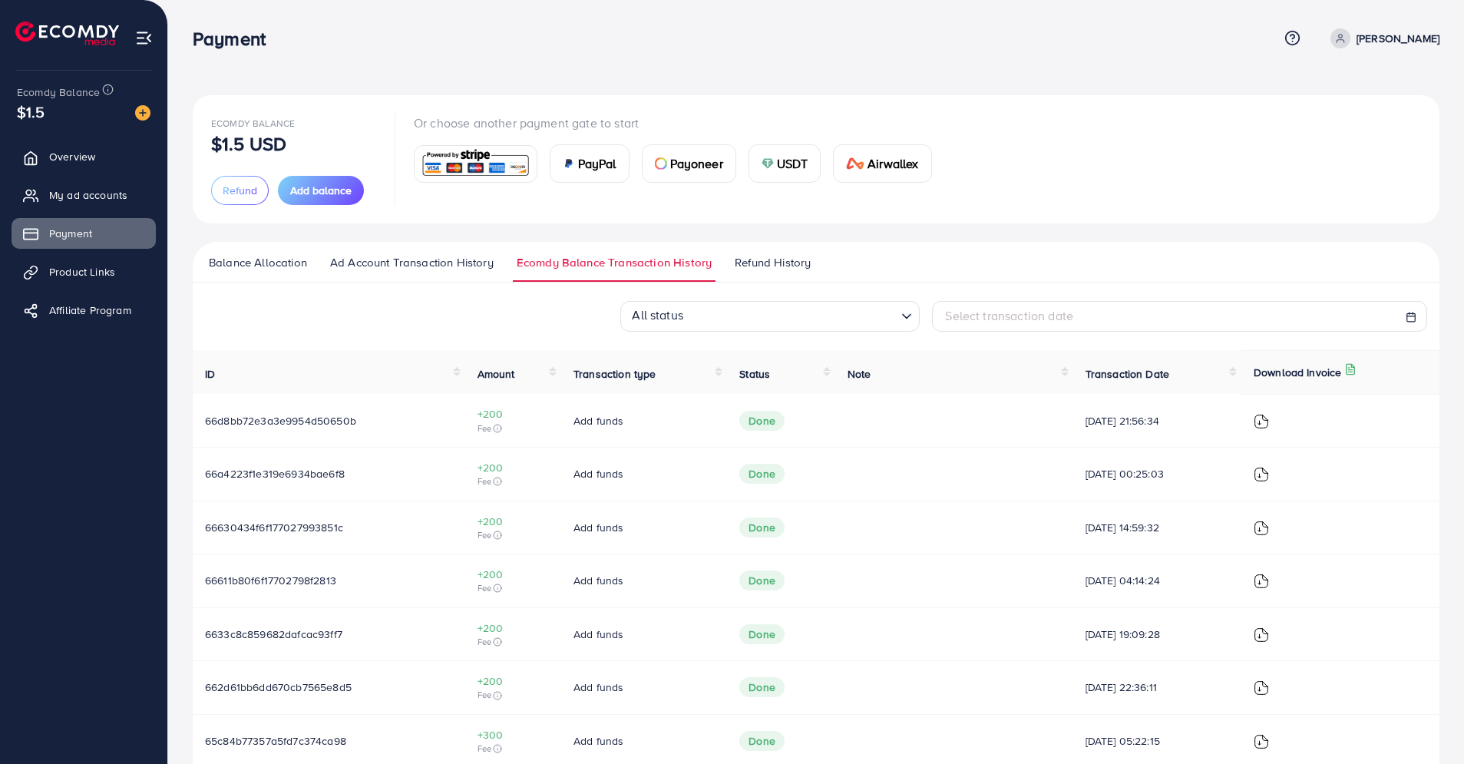
click at [425, 259] on span "Ad Account Transaction History" at bounding box center [412, 262] width 164 height 17
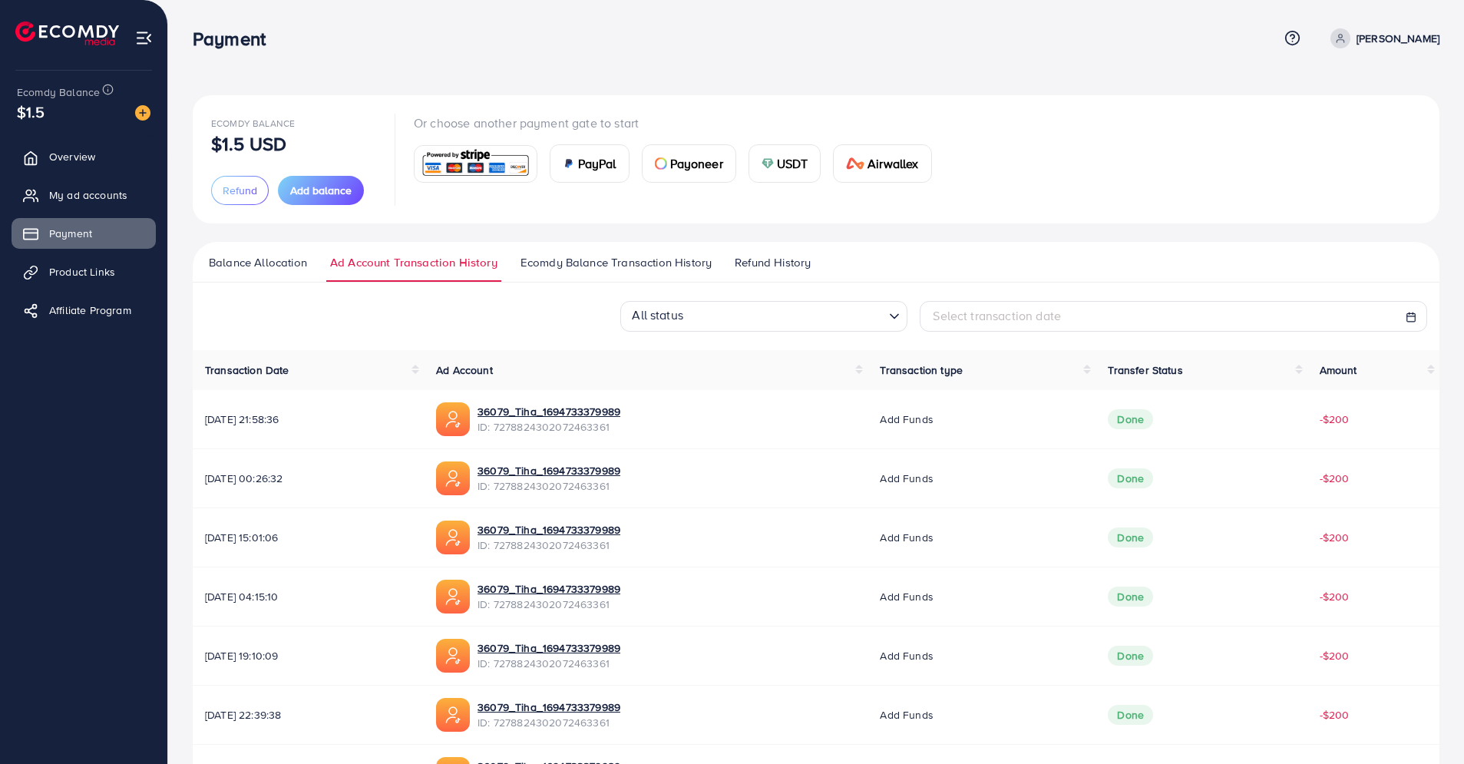
click at [644, 271] on link "Ecomdy Balance Transaction History" at bounding box center [616, 268] width 199 height 28
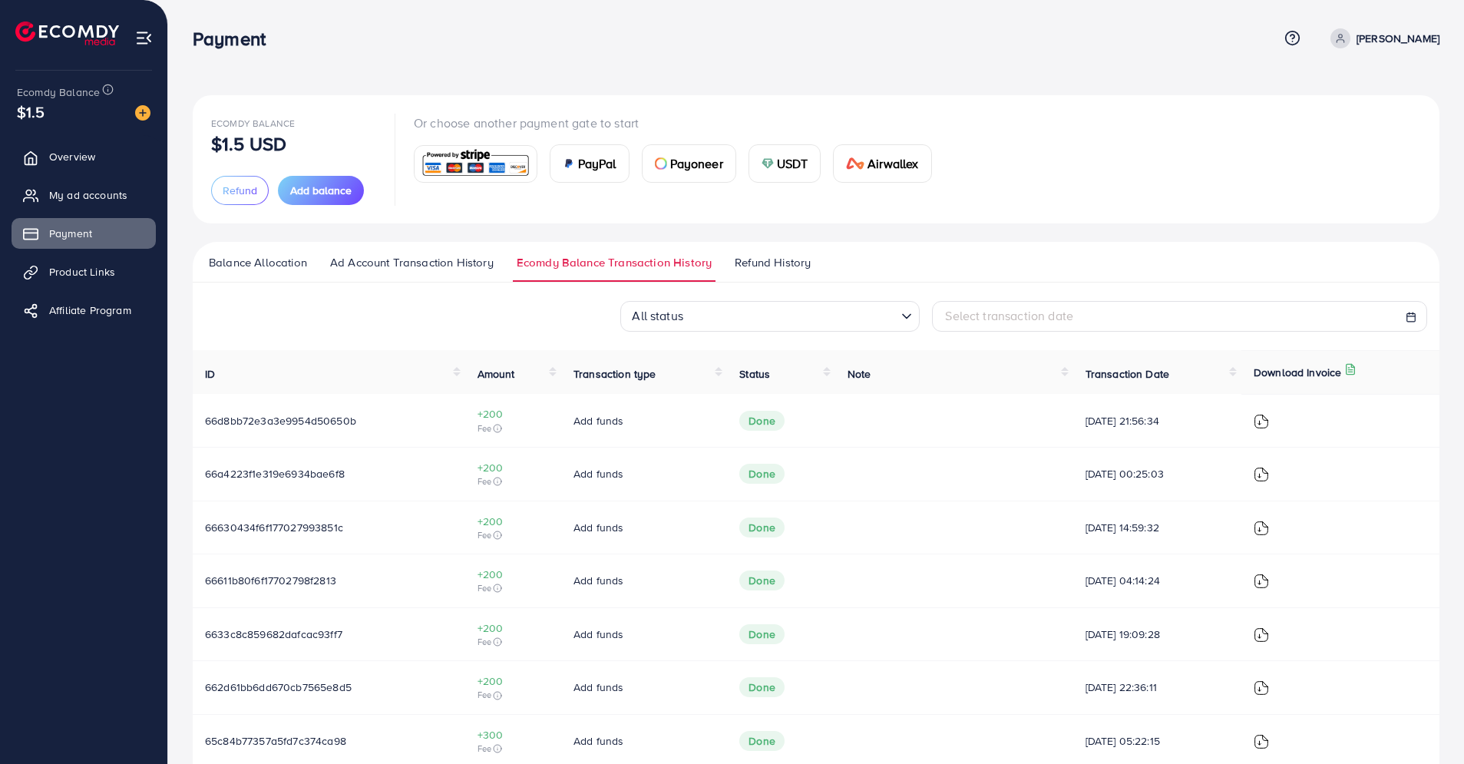
click at [711, 306] on input "Search for option" at bounding box center [791, 318] width 207 height 24
click at [540, 304] on div "All status Loading... All status Done Pending Rejected Select transaction date" at bounding box center [816, 316] width 1247 height 31
click at [288, 272] on link "Balance Allocation" at bounding box center [258, 268] width 106 height 28
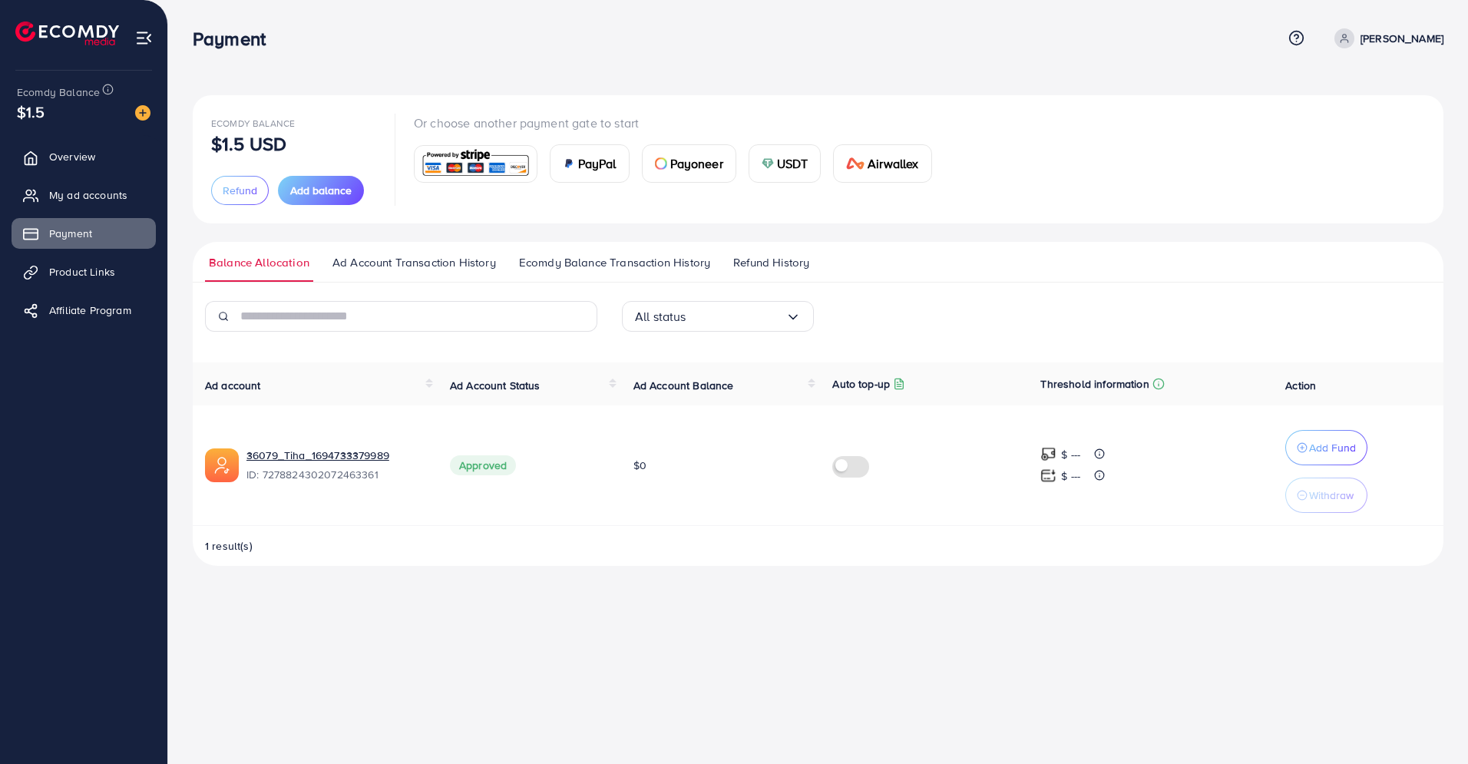
click at [229, 537] on div "Ad account Ad Account Status Ad Account Balance Auto top-up Threshold informati…" at bounding box center [818, 463] width 1251 height 203
click at [134, 279] on link "Product Links" at bounding box center [84, 271] width 144 height 31
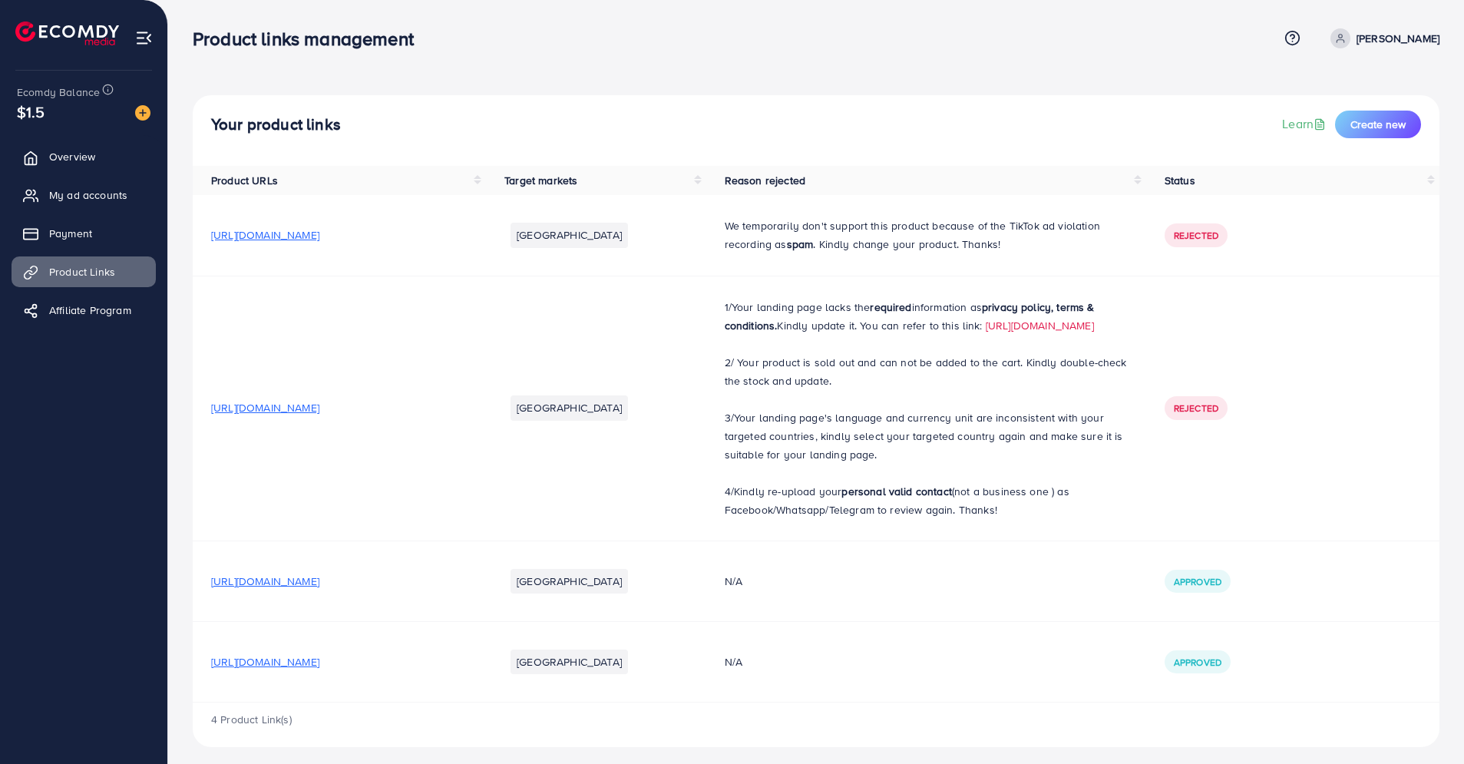
click at [1357, 37] on p "[PERSON_NAME]" at bounding box center [1398, 38] width 83 height 18
click at [1298, 32] on icon at bounding box center [1293, 38] width 16 height 16
click at [1248, 90] on span "Help Center" at bounding box center [1227, 86] width 67 height 18
click at [109, 236] on link "Payment" at bounding box center [84, 233] width 144 height 31
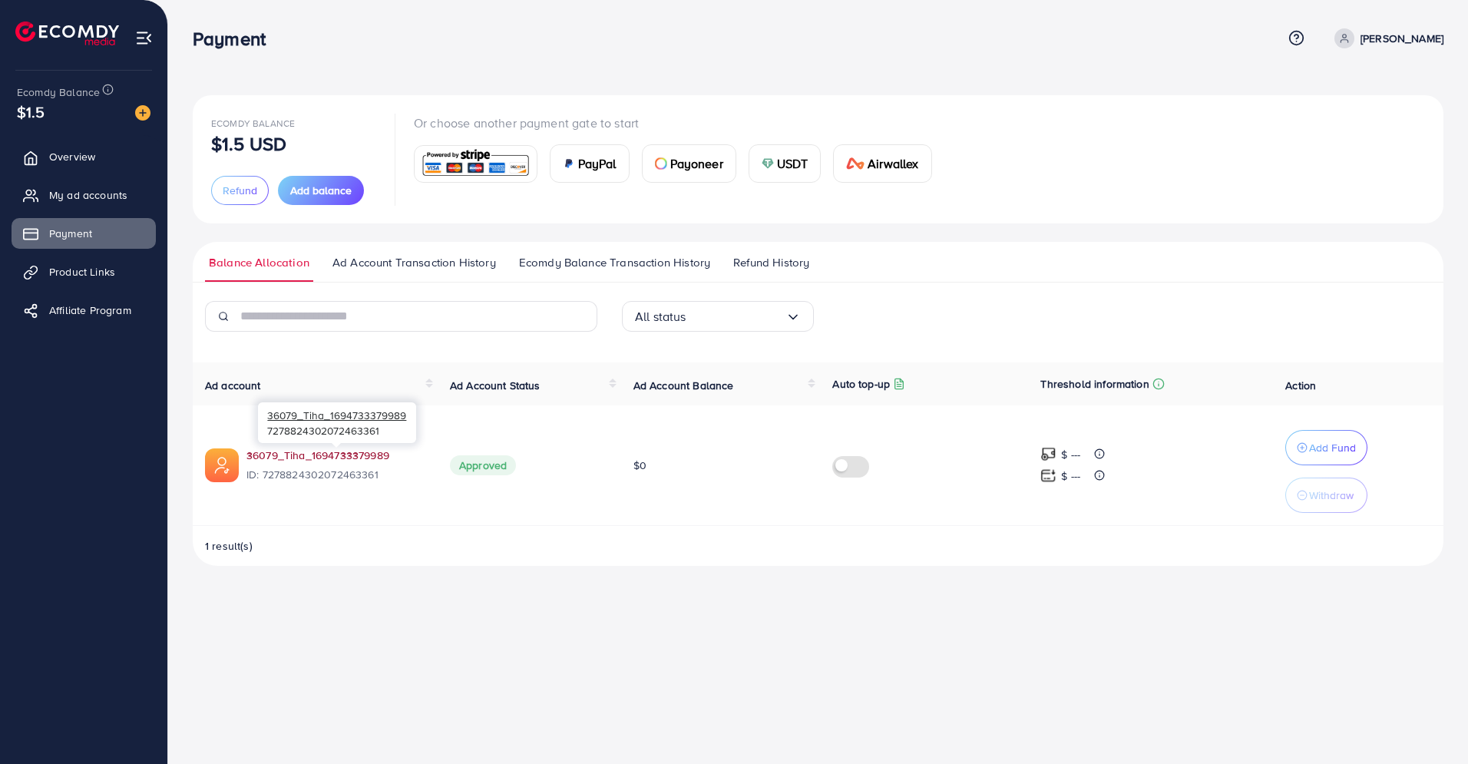
click at [329, 451] on link "36079_Tiha_1694733379989" at bounding box center [317, 455] width 143 height 15
click at [415, 266] on span "Ad Account Transaction History" at bounding box center [414, 262] width 164 height 17
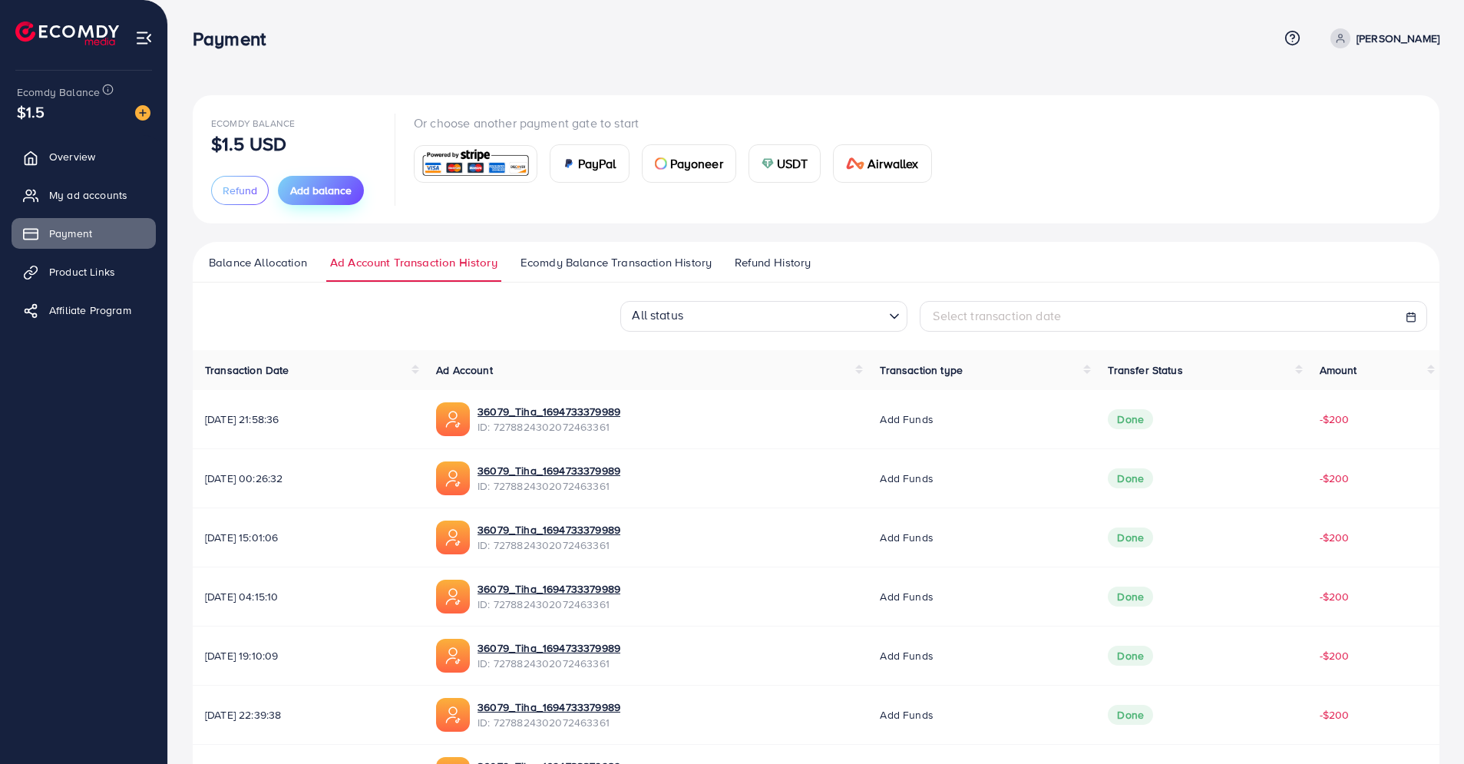
click at [332, 187] on span "Add balance" at bounding box center [320, 190] width 61 height 15
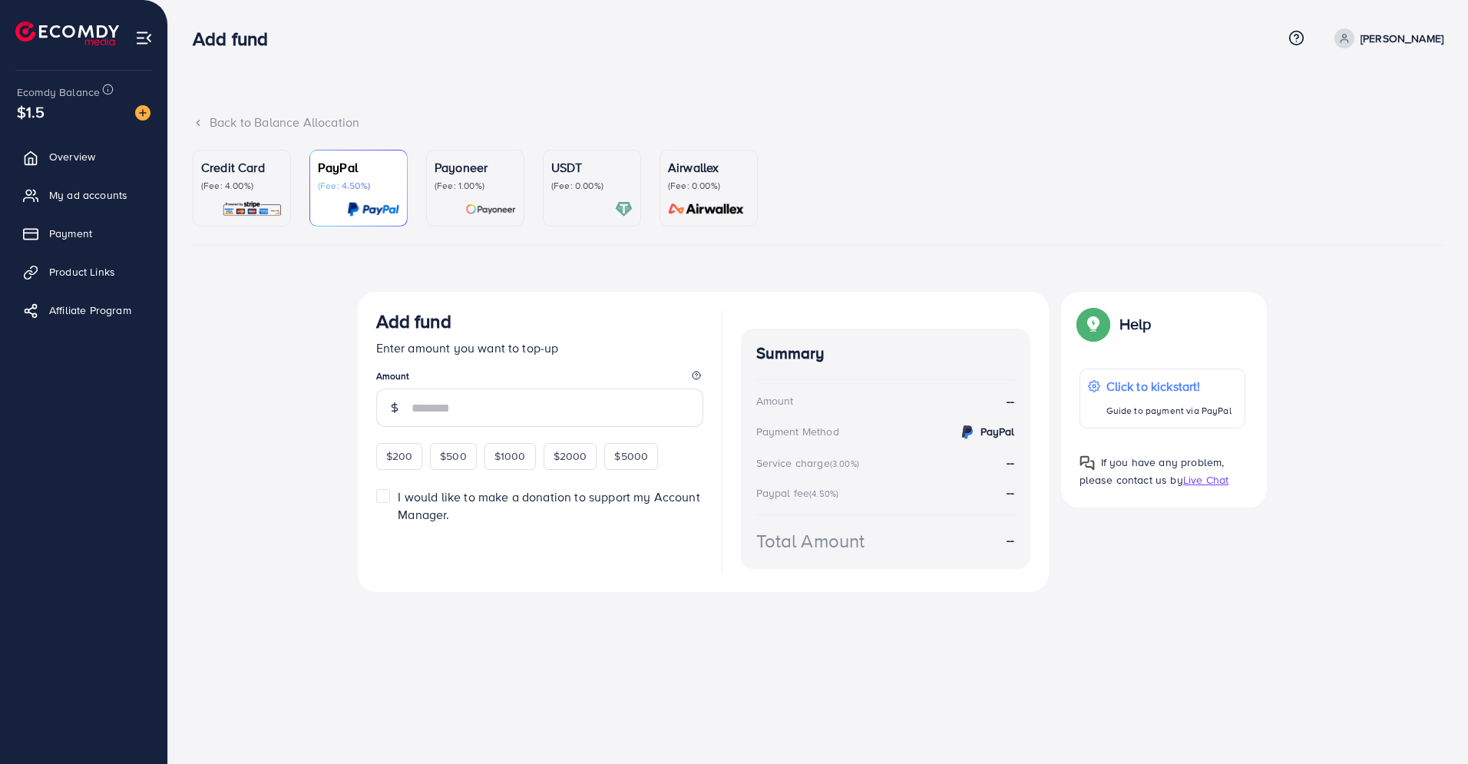
click at [284, 125] on div "Back to Balance Allocation" at bounding box center [818, 123] width 1251 height 18
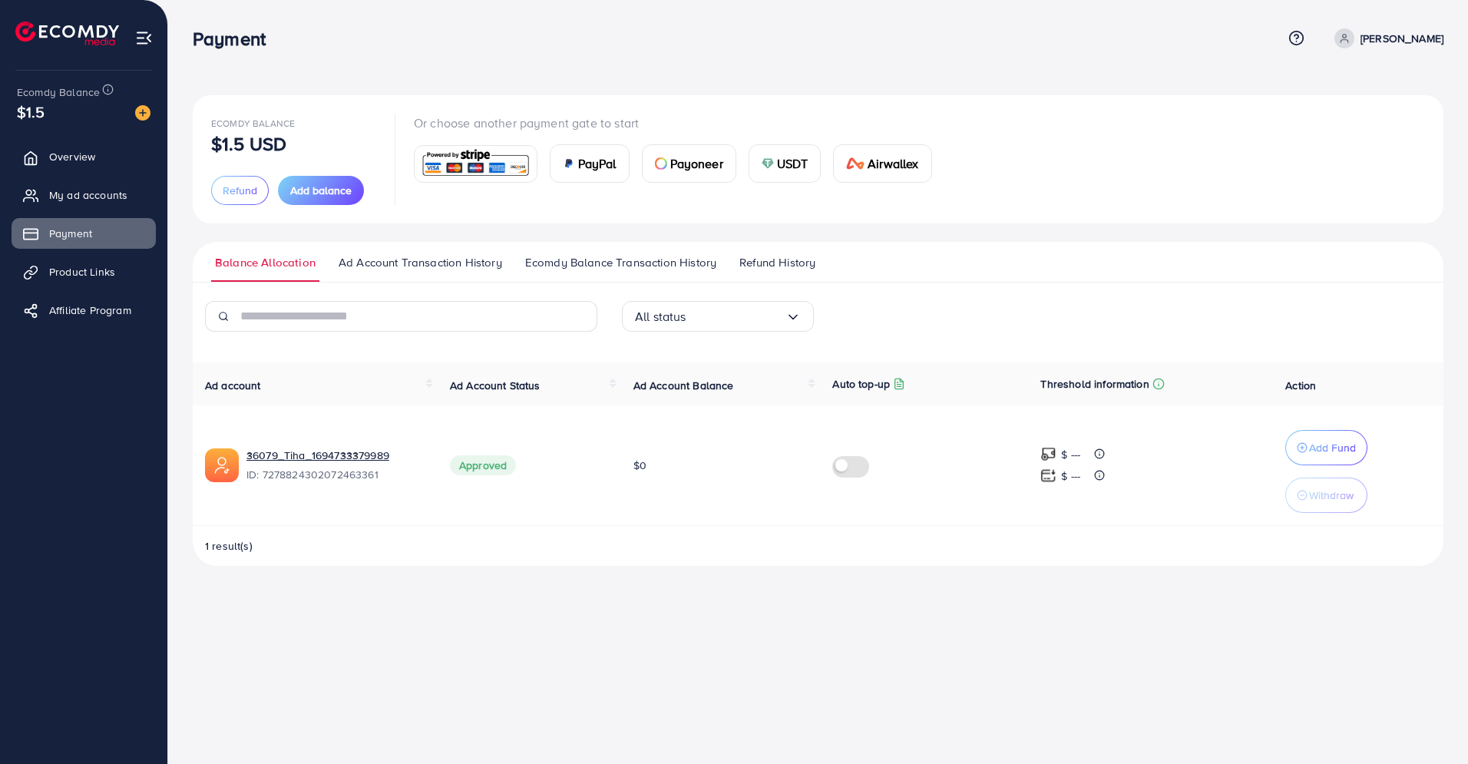
click at [449, 260] on span "Ad Account Transaction History" at bounding box center [421, 262] width 164 height 17
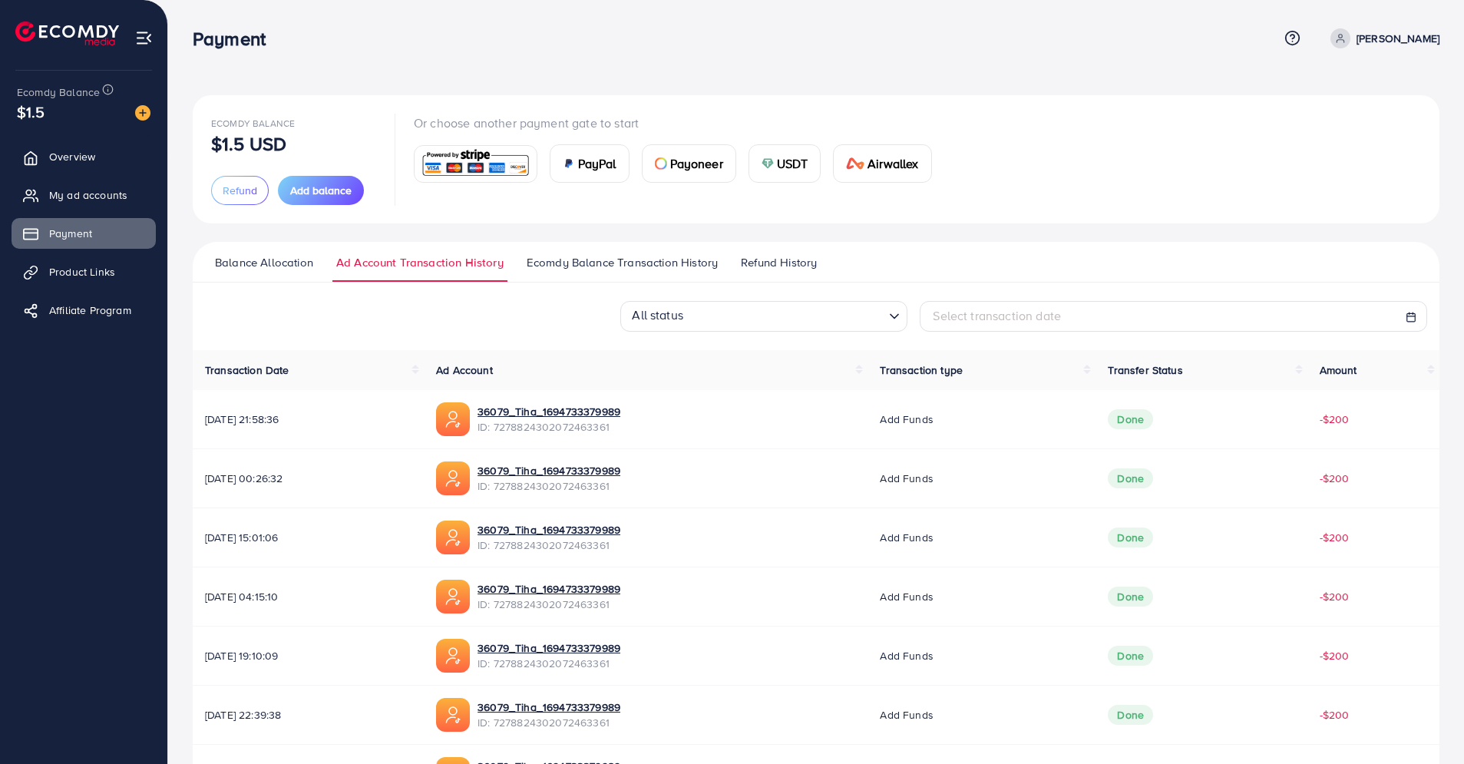
click at [696, 265] on span "Ecomdy Balance Transaction History" at bounding box center [622, 262] width 191 height 17
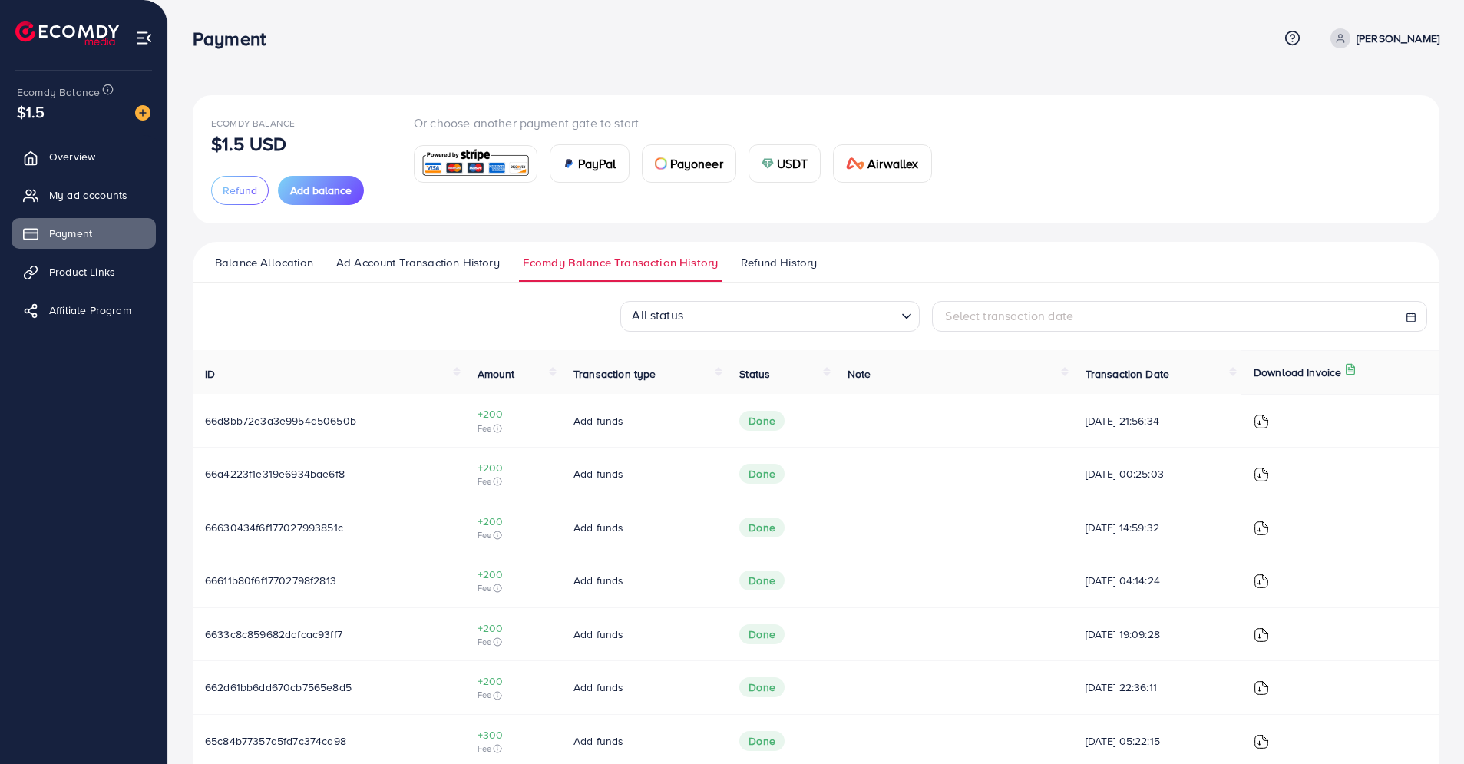
click at [735, 263] on li "Ecomdy Balance Transaction History" at bounding box center [628, 268] width 218 height 28
click at [71, 209] on link "My ad accounts" at bounding box center [84, 195] width 144 height 31
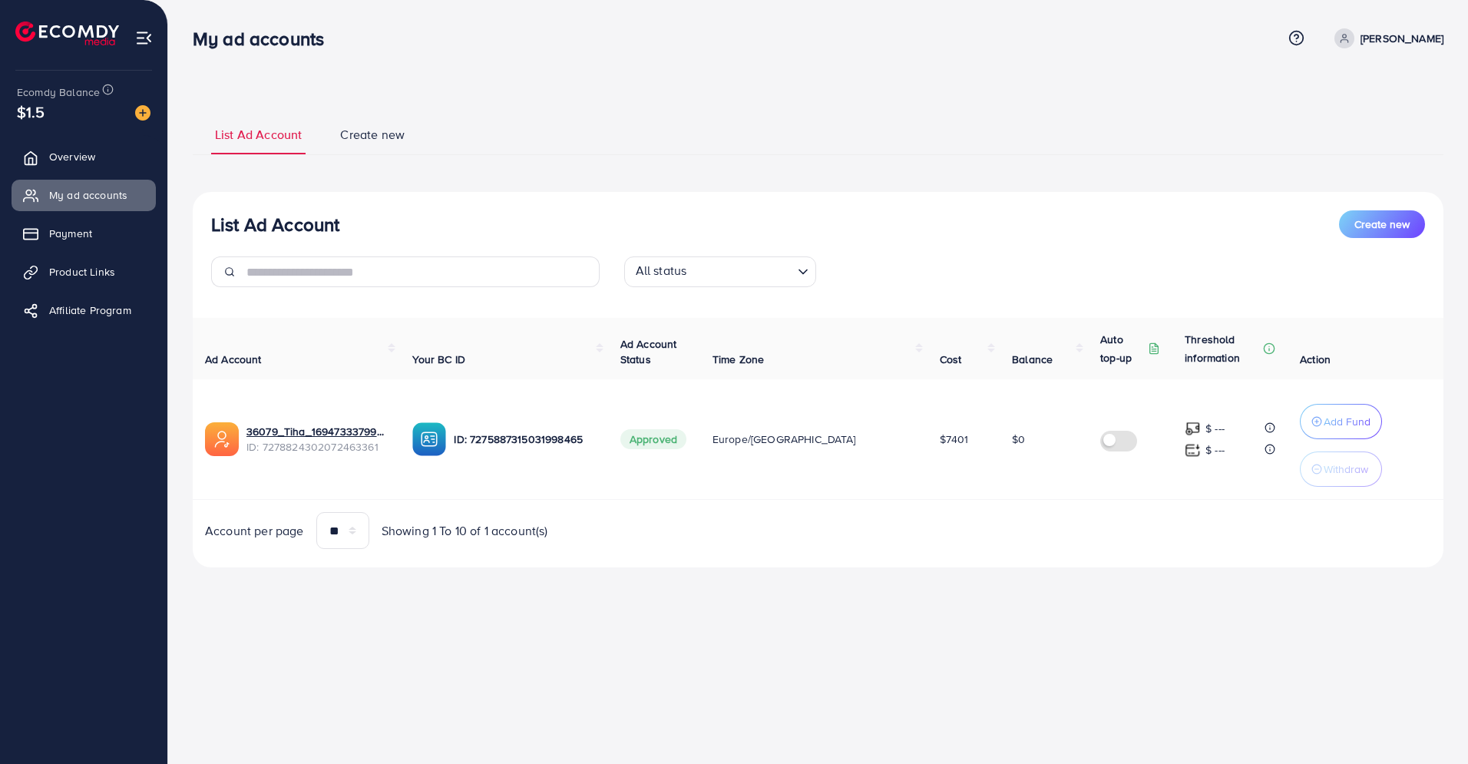
click at [700, 283] on input "Search for option" at bounding box center [741, 272] width 100 height 24
click at [700, 283] on input "Search for option" at bounding box center [711, 272] width 160 height 24
click at [698, 243] on div "List Ad Account Create new All status Loading... All status Approved Not Approv…" at bounding box center [818, 254] width 1251 height 89
click at [114, 232] on link "Payment" at bounding box center [84, 233] width 144 height 31
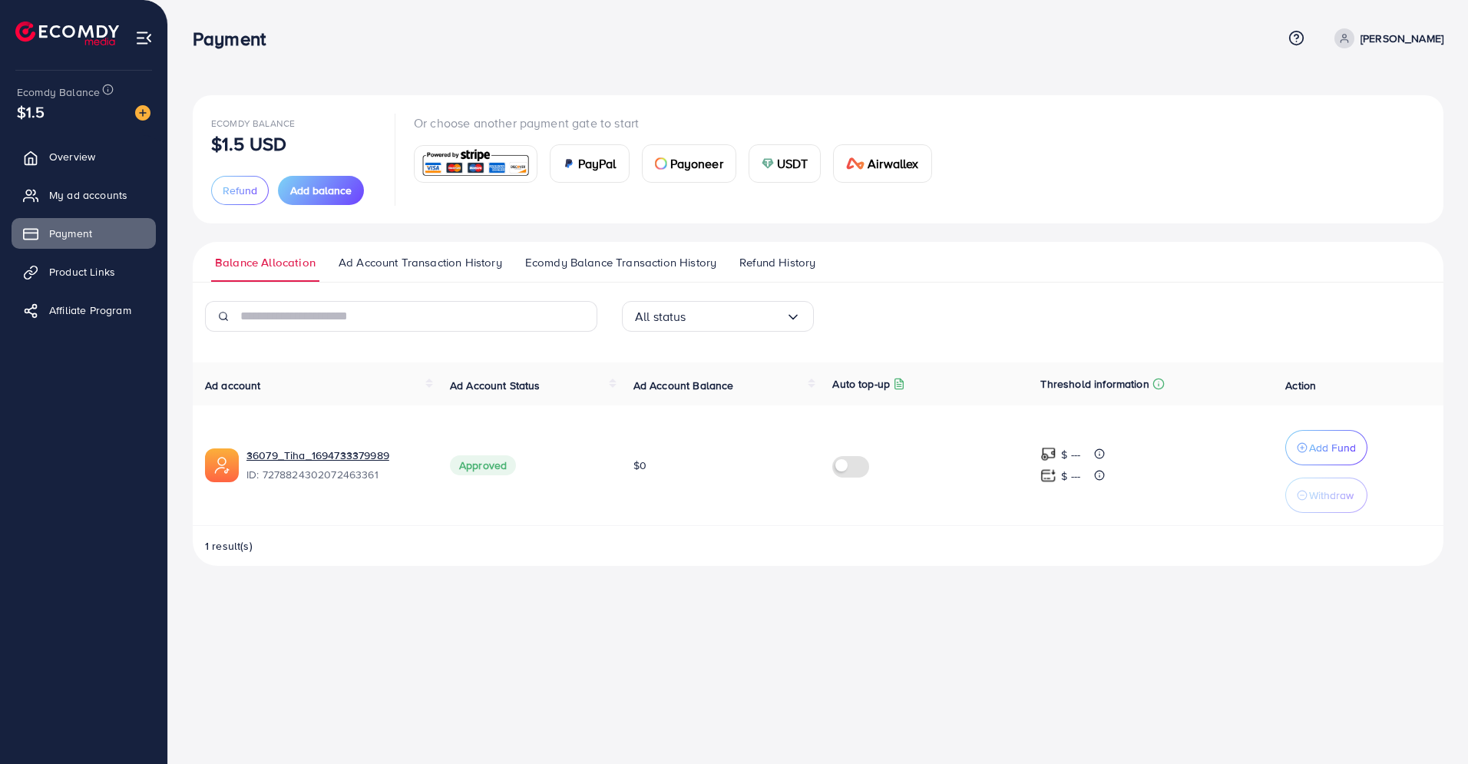
click at [424, 266] on span "Ad Account Transaction History" at bounding box center [421, 262] width 164 height 17
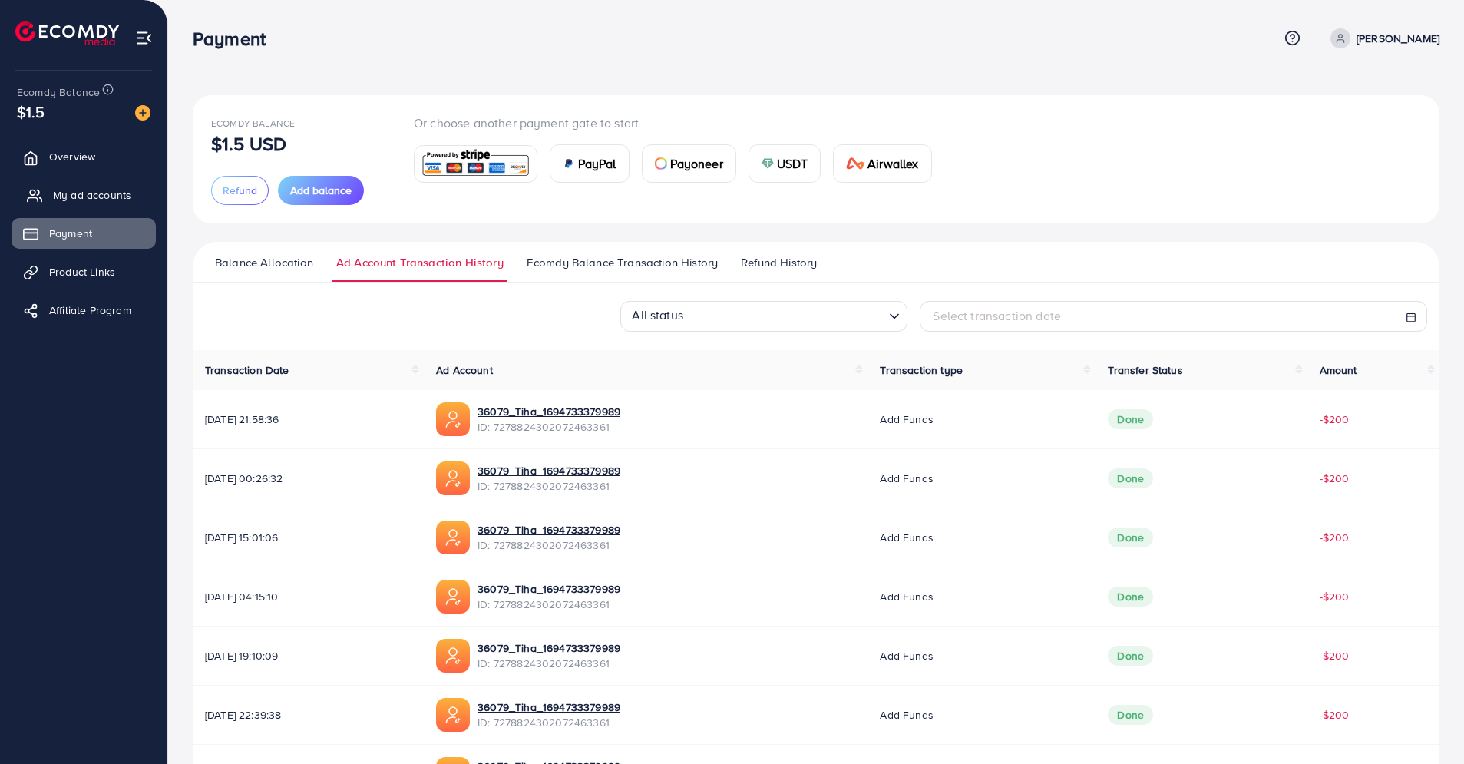
click at [107, 200] on span "My ad accounts" at bounding box center [92, 194] width 78 height 15
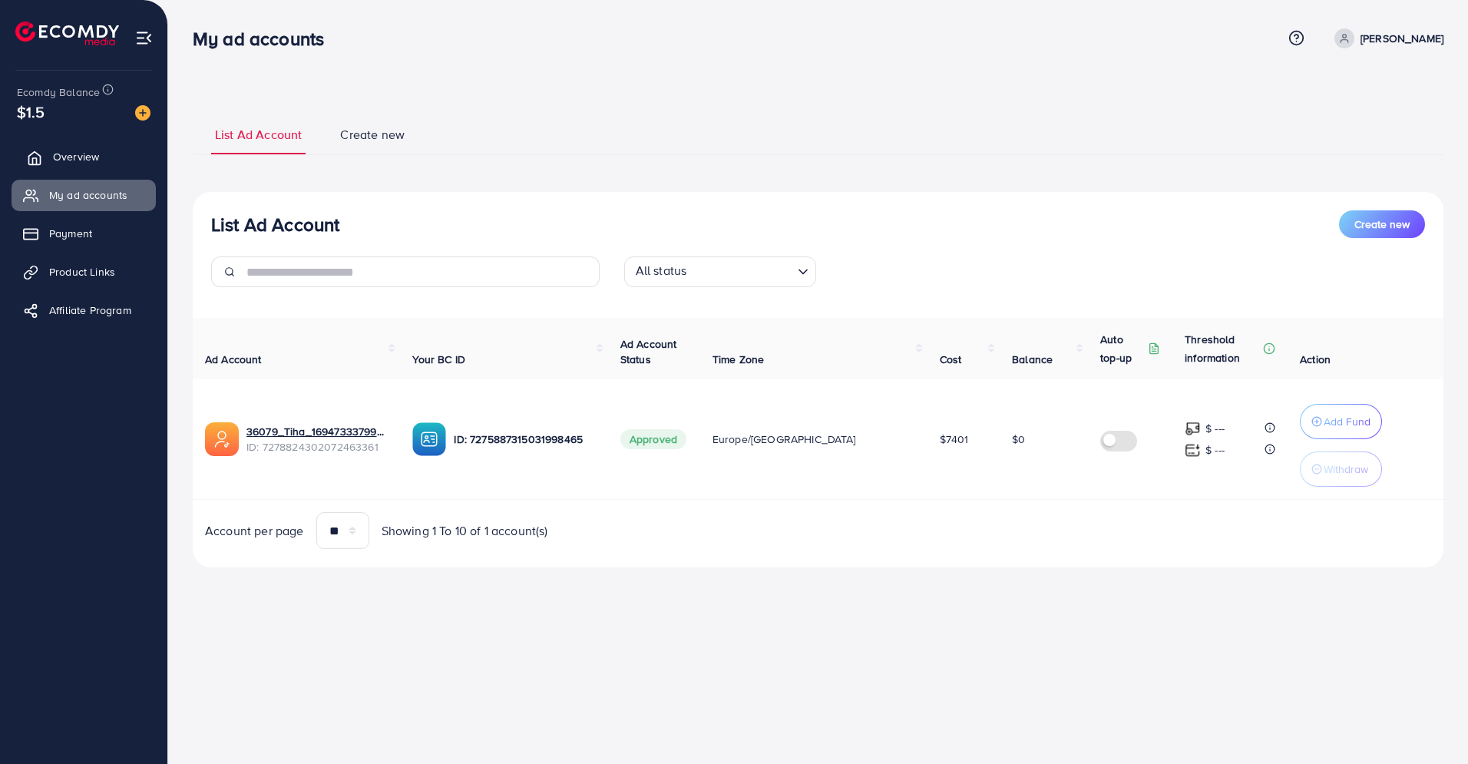
click at [122, 151] on link "Overview" at bounding box center [84, 156] width 144 height 31
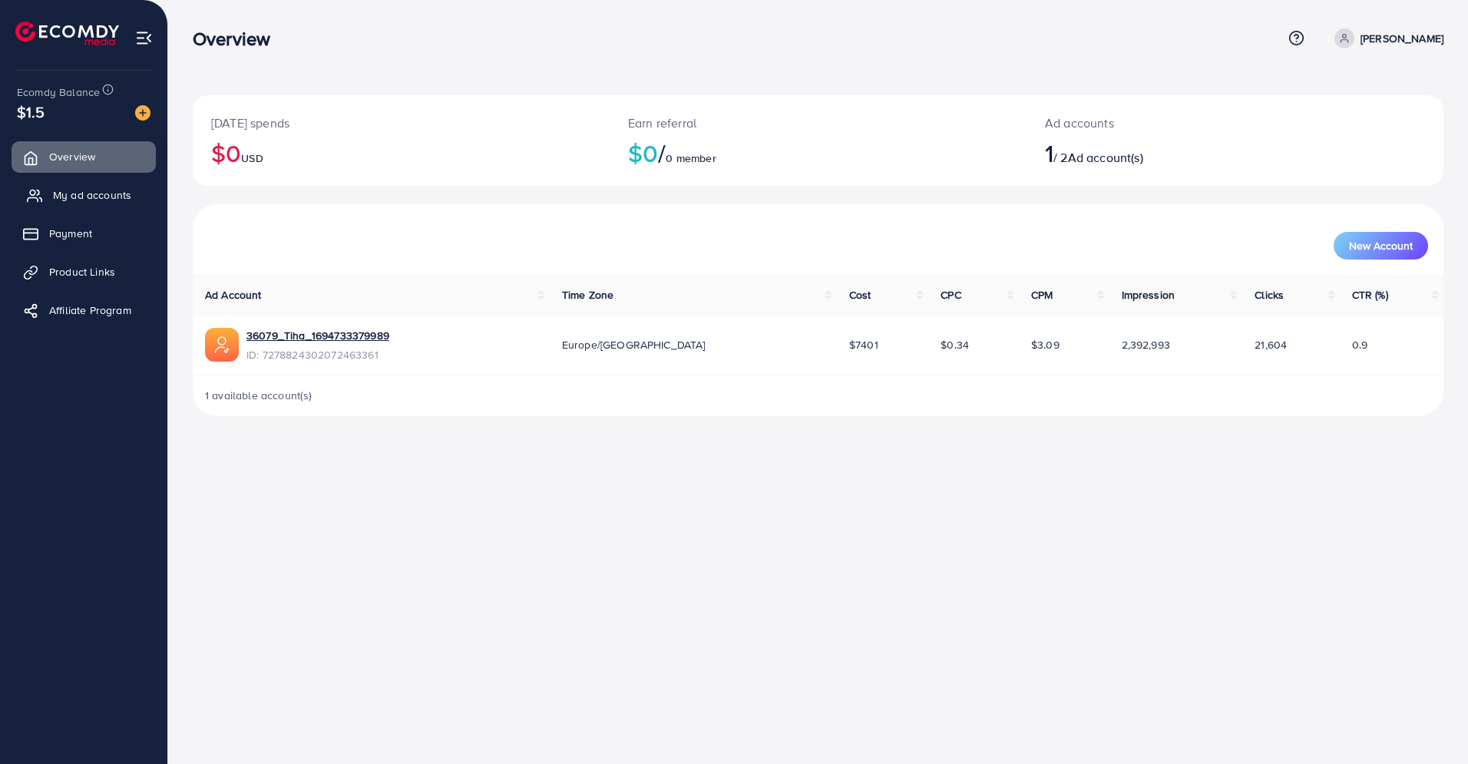
click at [119, 187] on span "My ad accounts" at bounding box center [92, 194] width 78 height 15
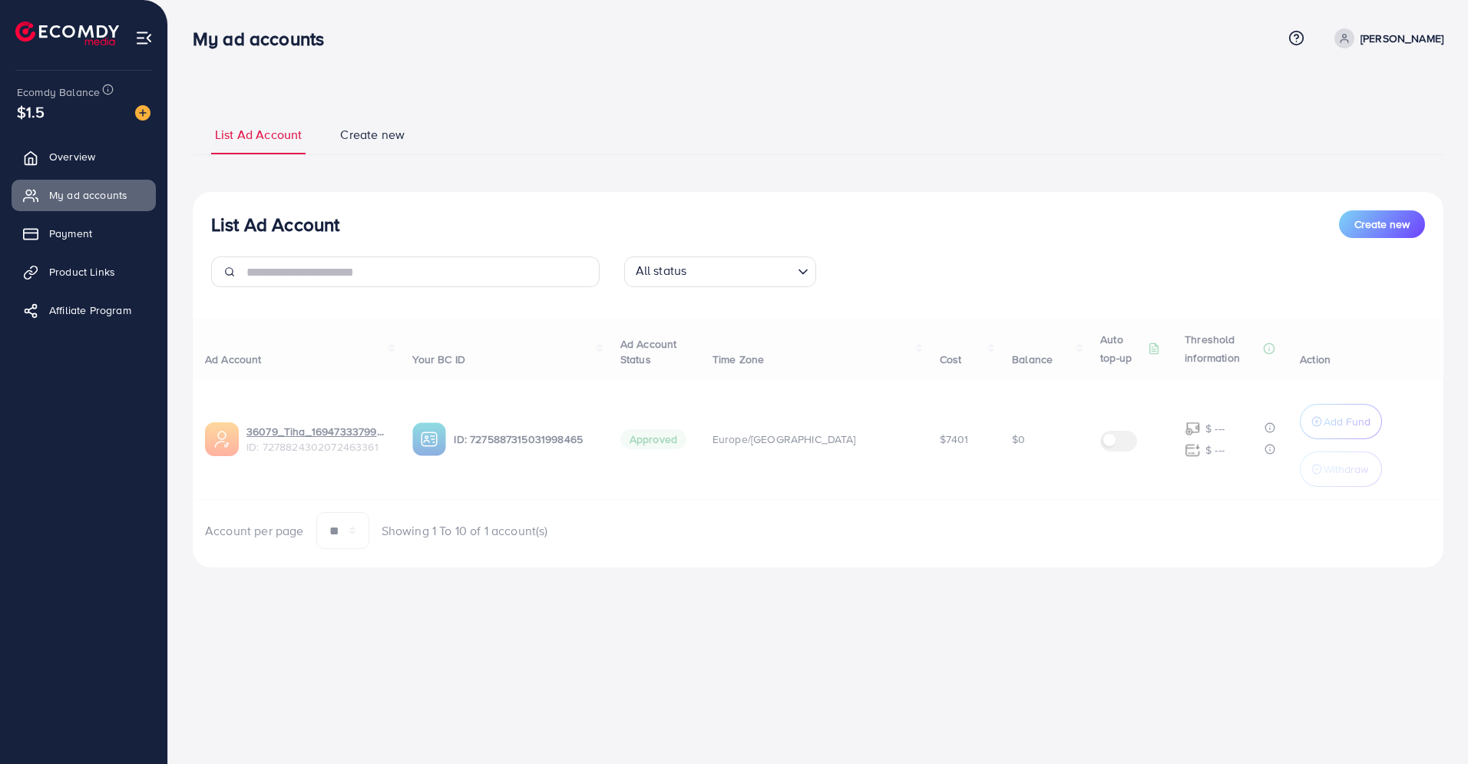
select select
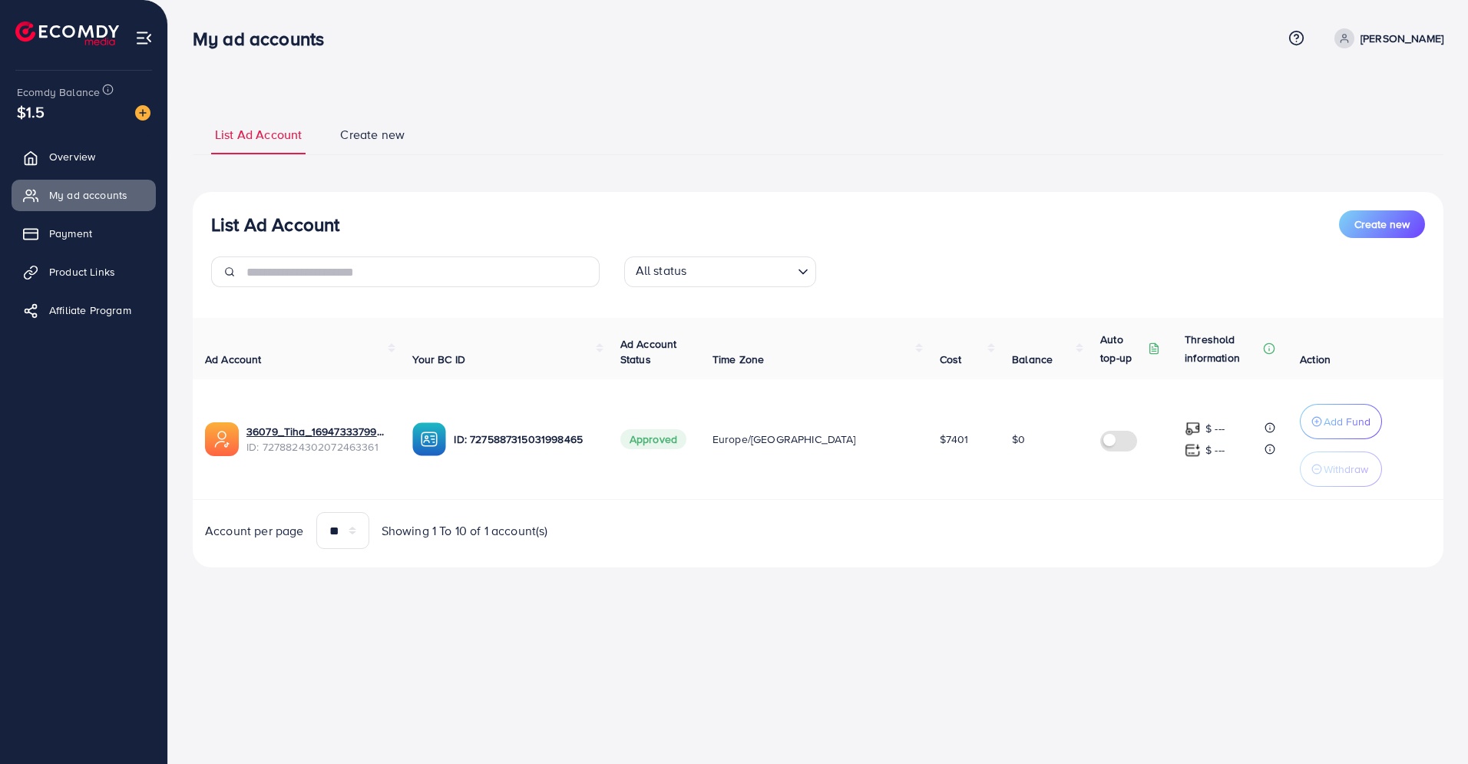
click at [357, 129] on span "Create new" at bounding box center [372, 135] width 64 height 18
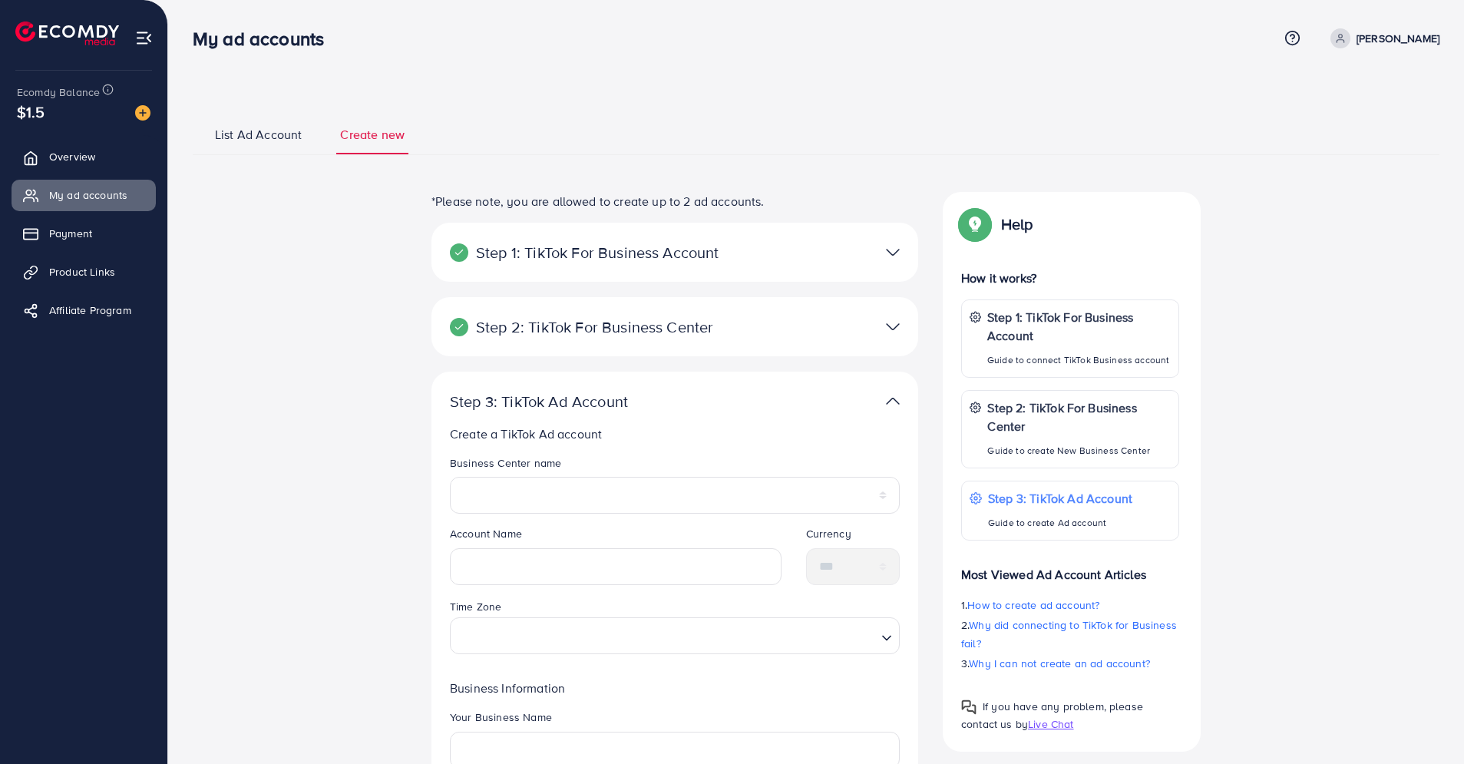
click at [282, 134] on span "List Ad Account" at bounding box center [258, 135] width 87 height 18
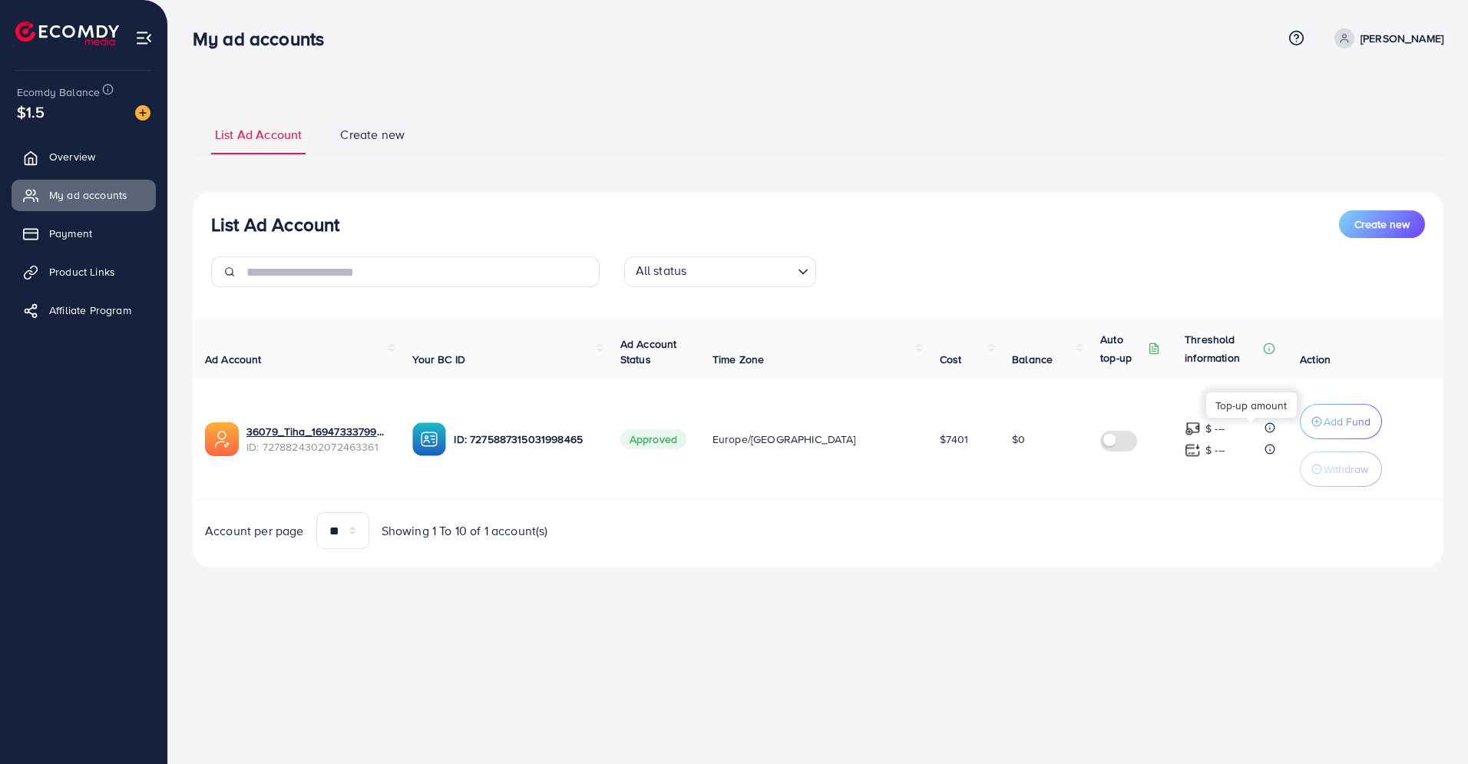
click at [1265, 428] on icon at bounding box center [1270, 427] width 11 height 11
click at [121, 229] on link "Payment" at bounding box center [84, 233] width 144 height 31
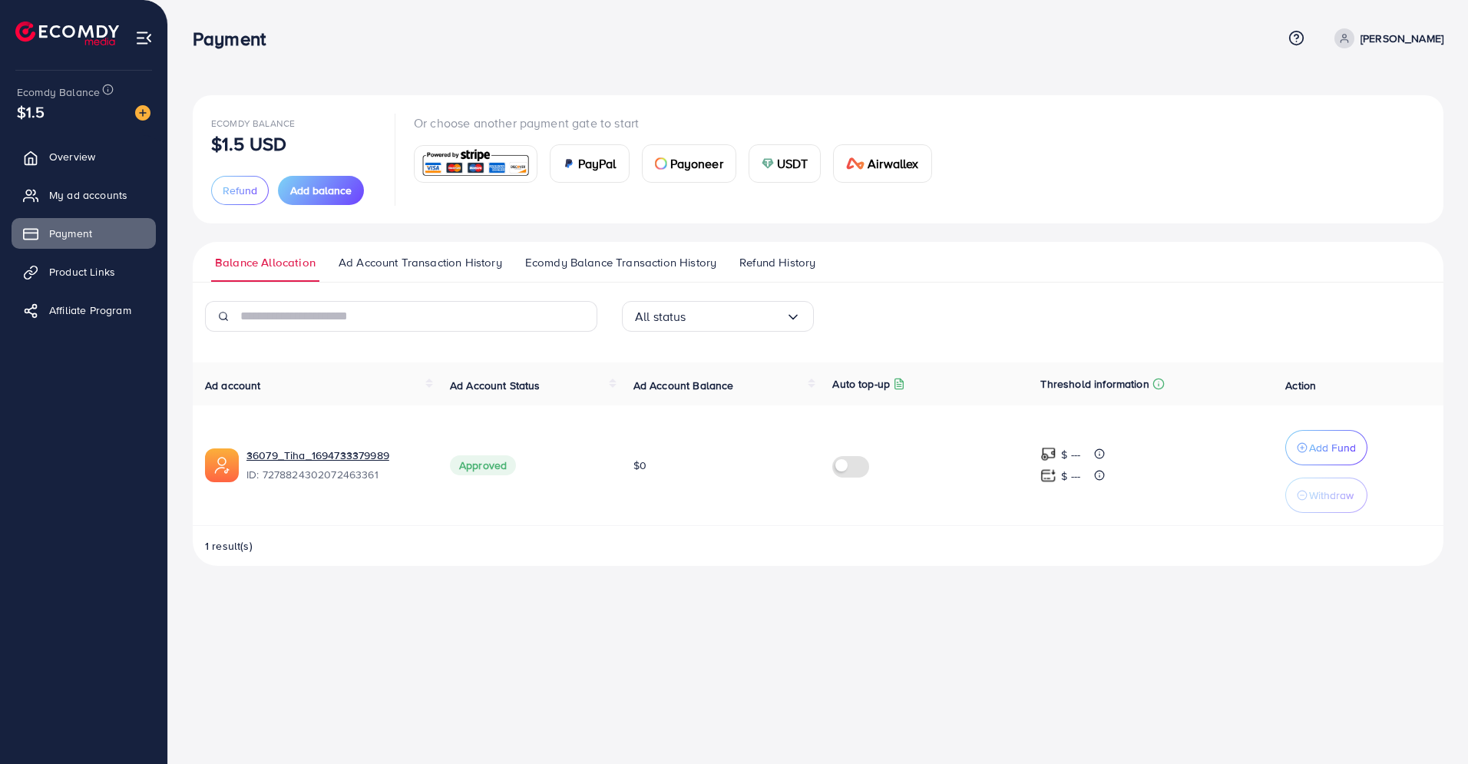
click at [416, 261] on span "Ad Account Transaction History" at bounding box center [421, 262] width 164 height 17
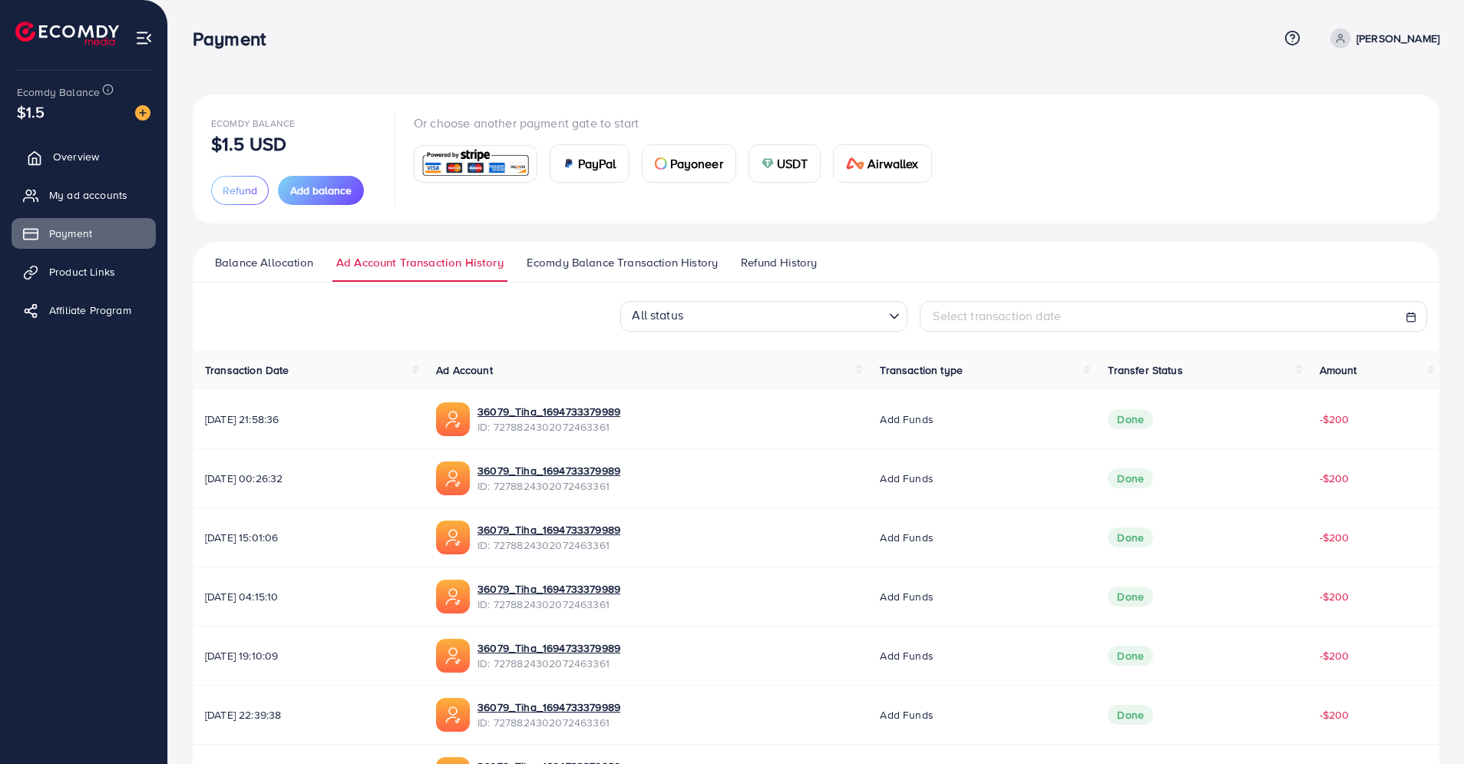
click at [117, 158] on link "Overview" at bounding box center [84, 156] width 144 height 31
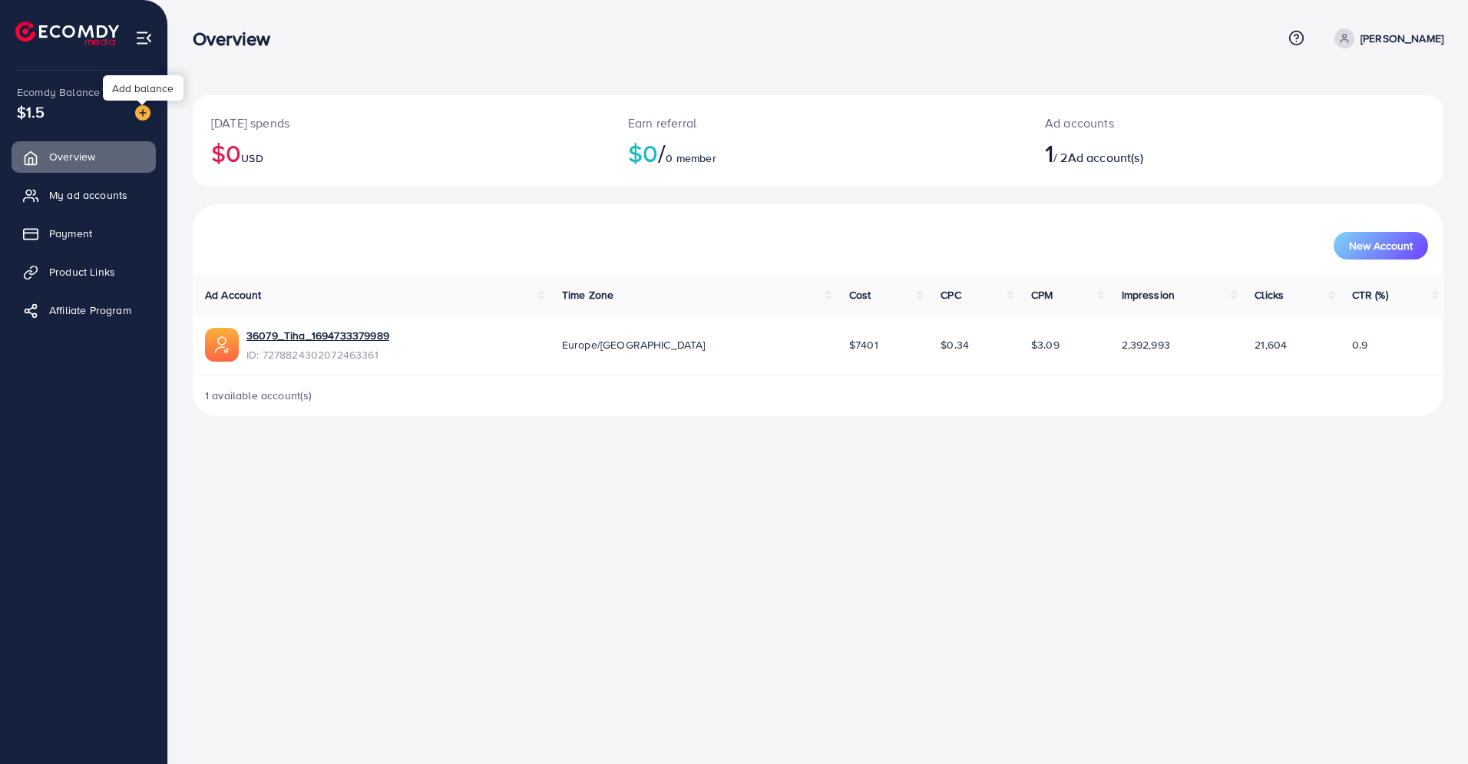
click at [135, 114] on img at bounding box center [142, 112] width 15 height 15
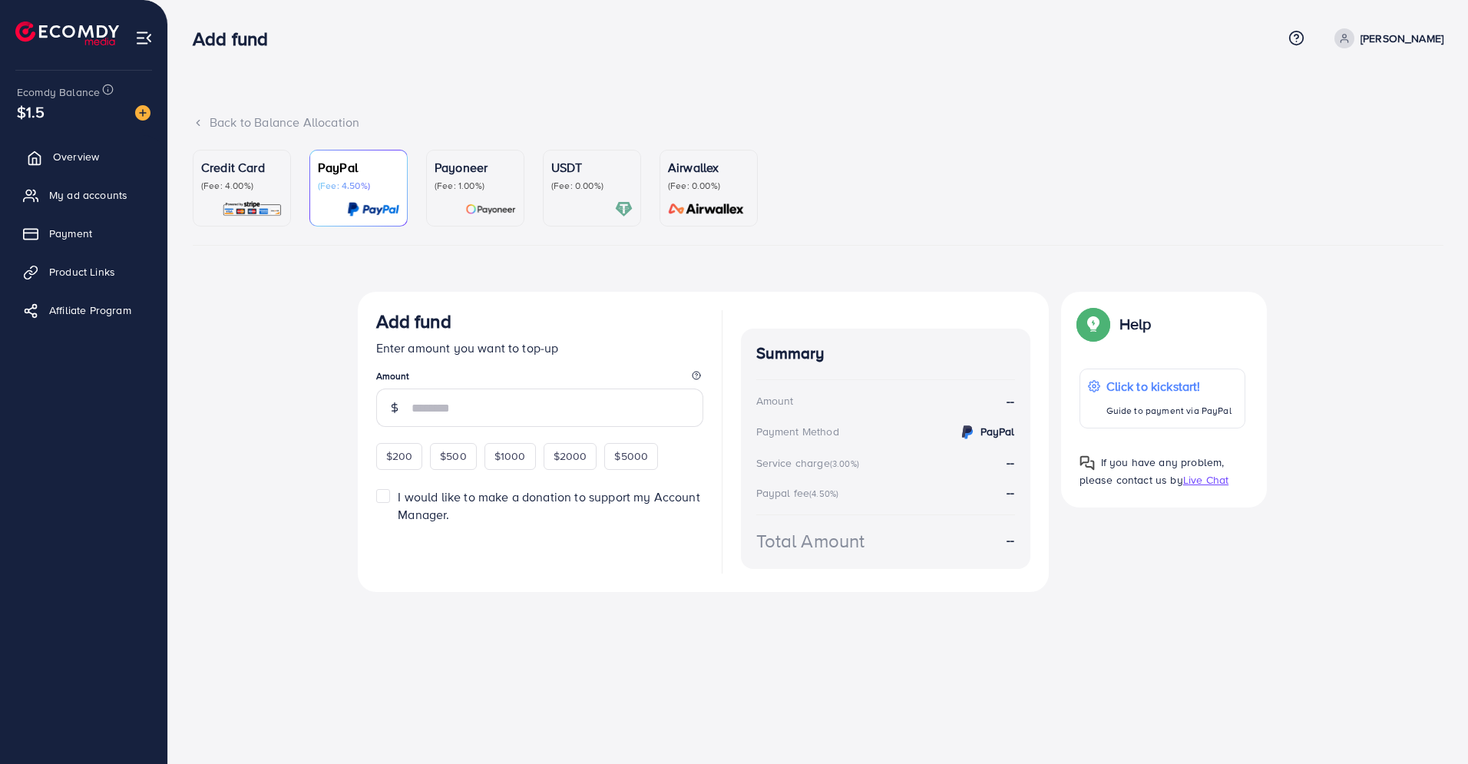
click at [107, 158] on link "Overview" at bounding box center [84, 156] width 144 height 31
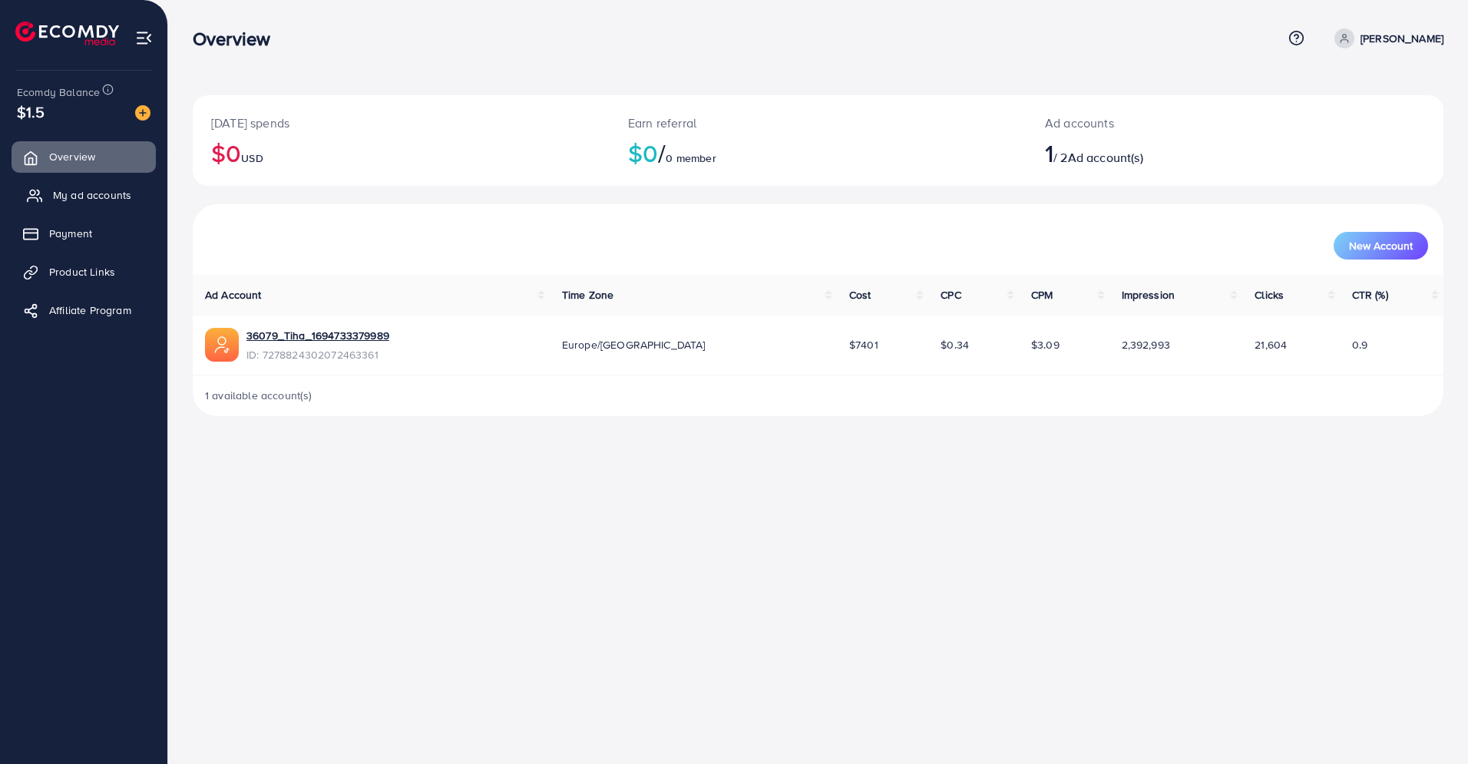
click at [148, 195] on link "My ad accounts" at bounding box center [84, 195] width 144 height 31
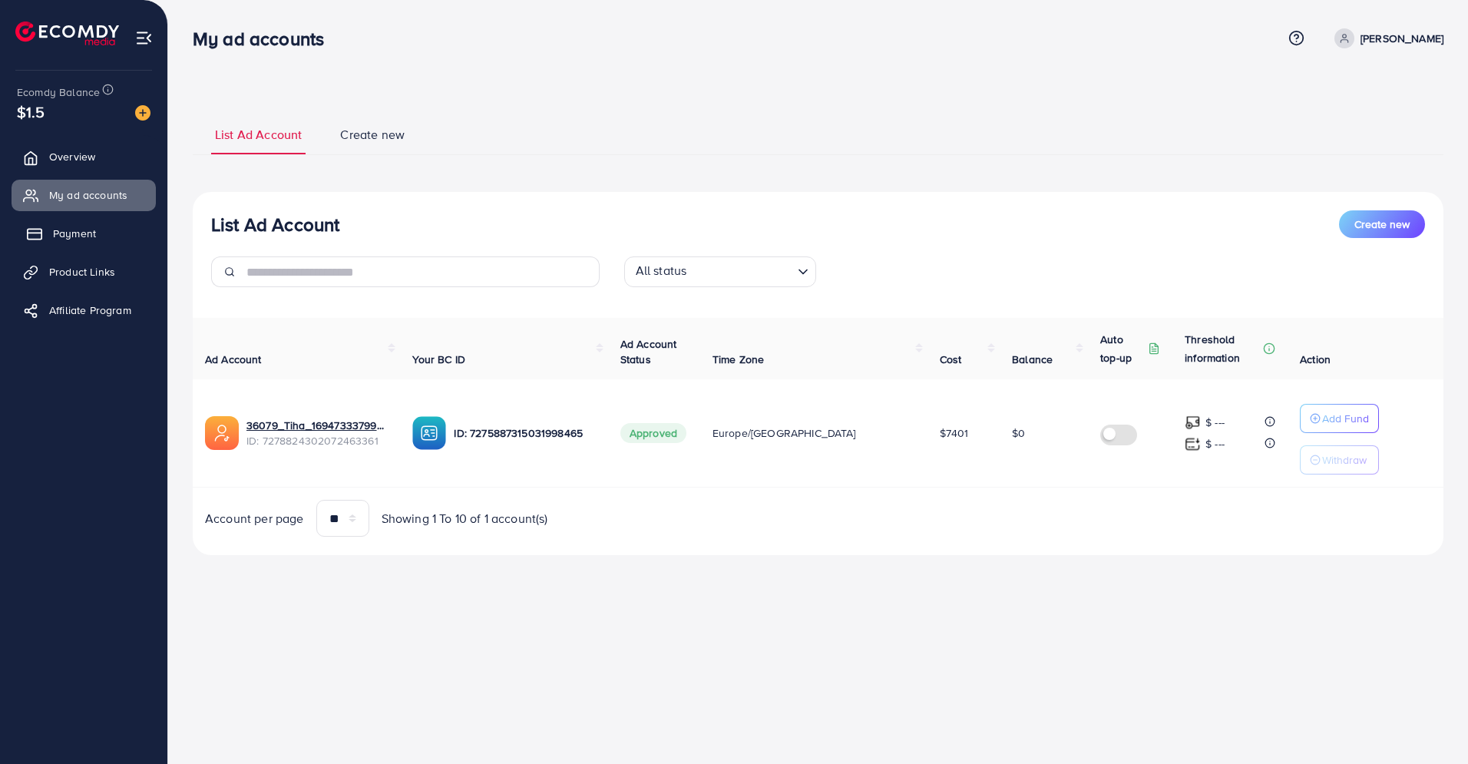
click at [145, 223] on link "Payment" at bounding box center [84, 233] width 144 height 31
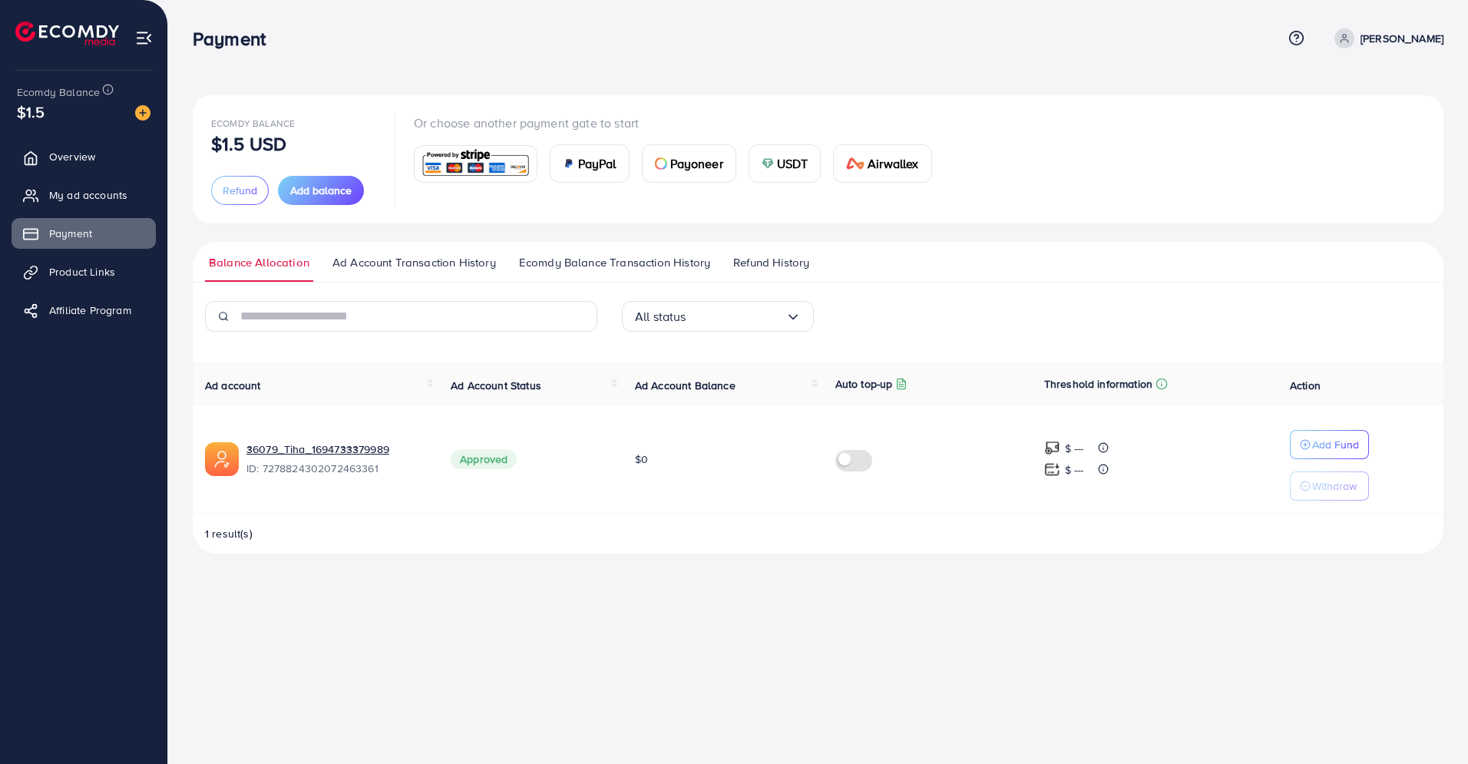
click at [388, 261] on span "Ad Account Transaction History" at bounding box center [414, 262] width 164 height 17
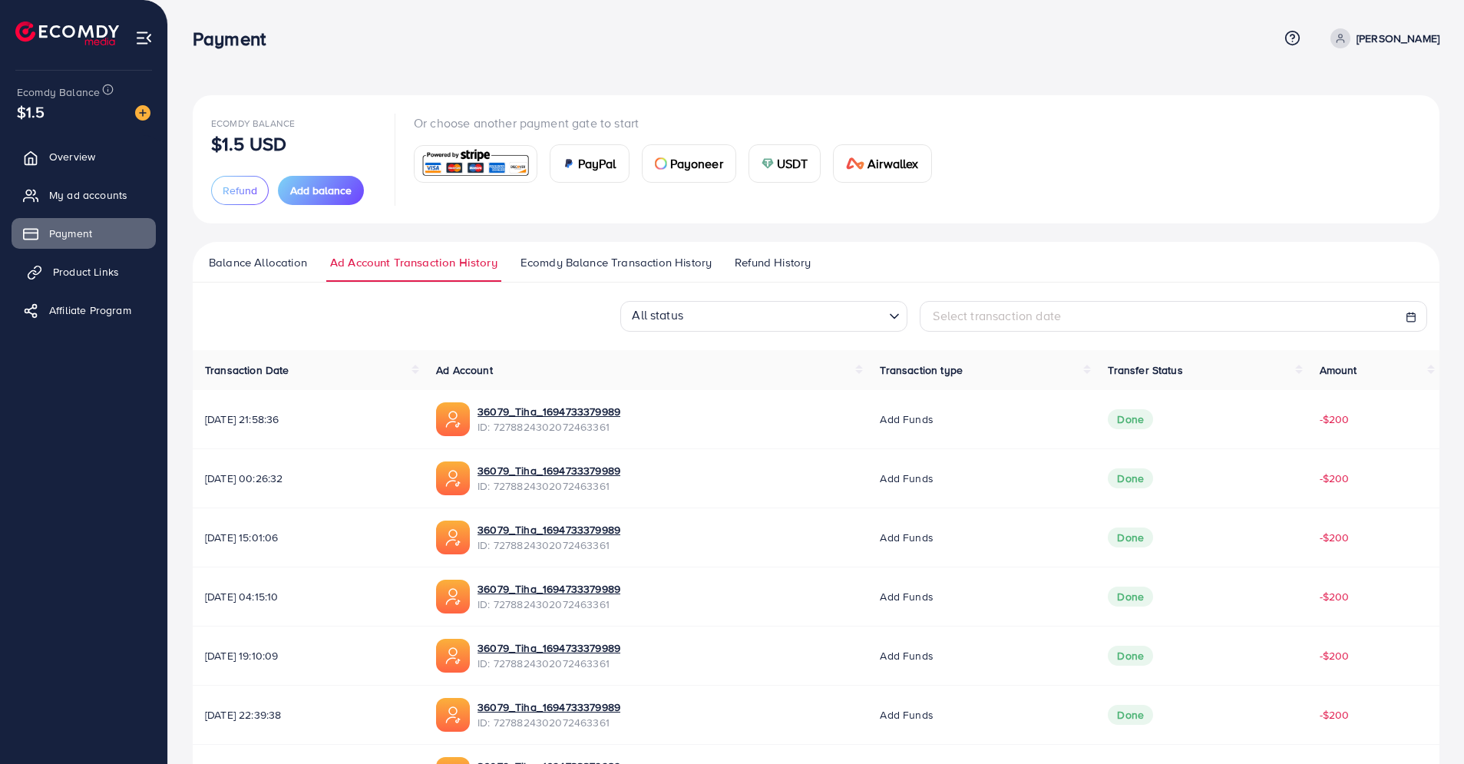
click at [90, 277] on span "Product Links" at bounding box center [86, 271] width 66 height 15
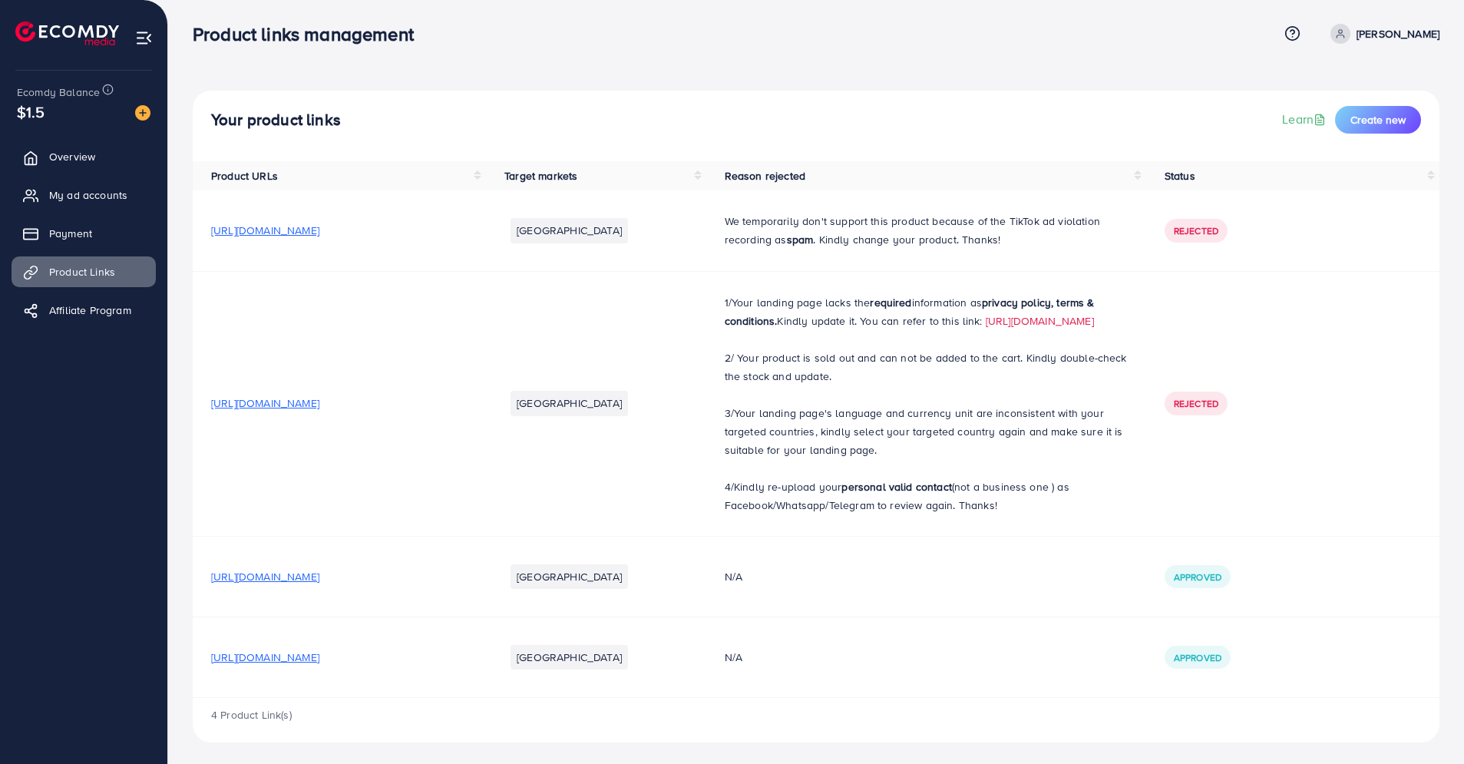
scroll to position [5, 0]
click at [462, 253] on td "[URL][DOMAIN_NAME]" at bounding box center [339, 230] width 293 height 81
click at [317, 234] on span "[URL][DOMAIN_NAME]" at bounding box center [265, 229] width 108 height 15
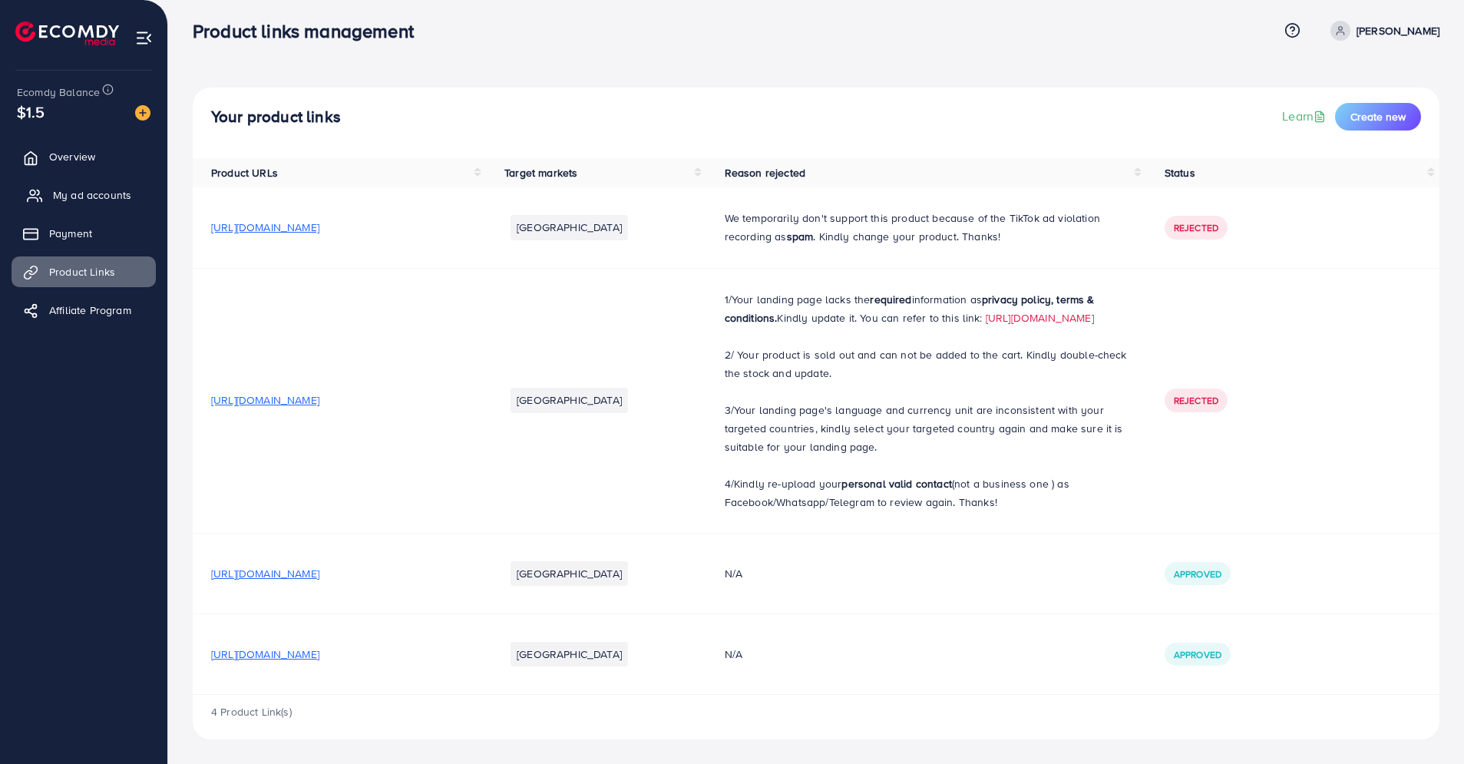
click at [104, 200] on span "My ad accounts" at bounding box center [92, 194] width 78 height 15
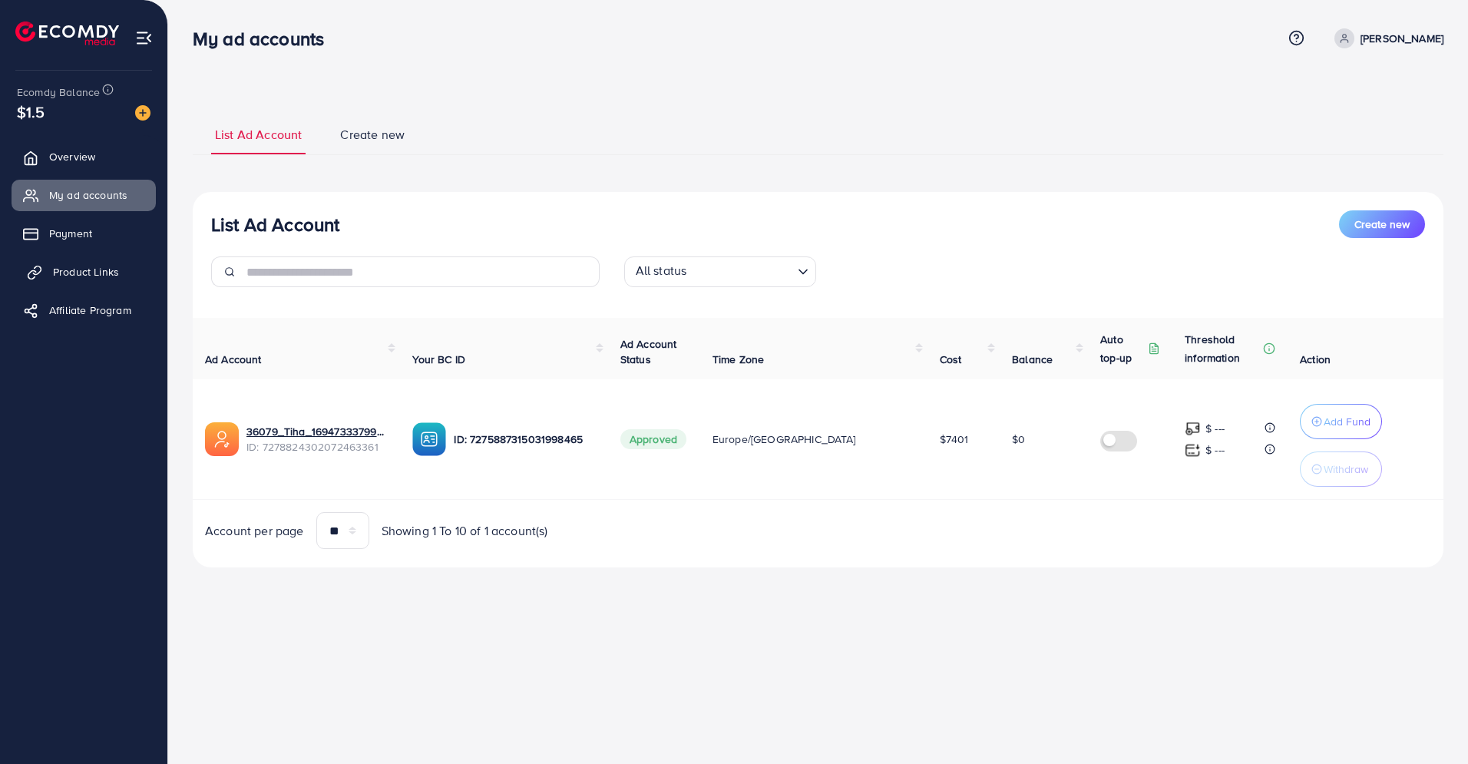
click at [137, 271] on link "Product Links" at bounding box center [84, 271] width 144 height 31
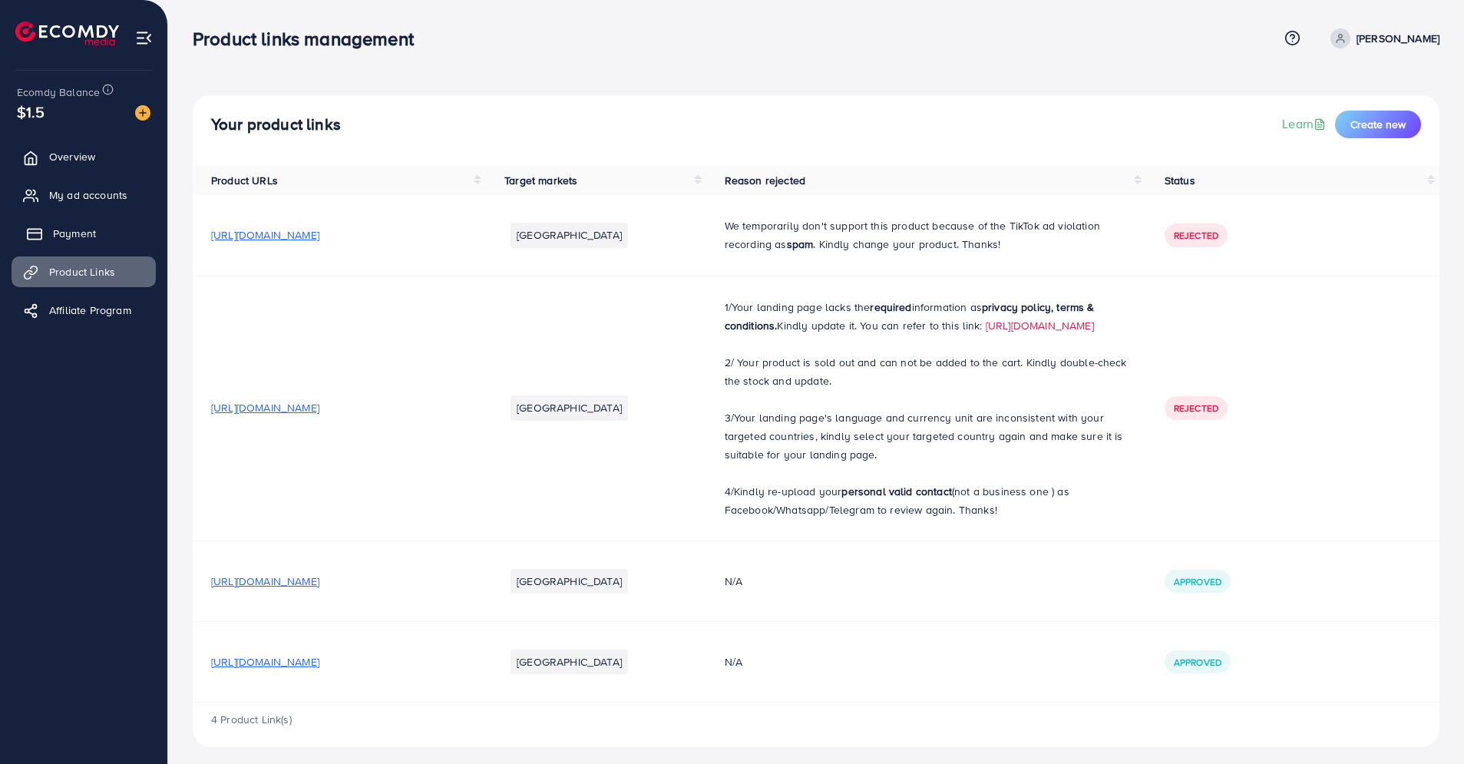
click at [134, 240] on link "Payment" at bounding box center [84, 233] width 144 height 31
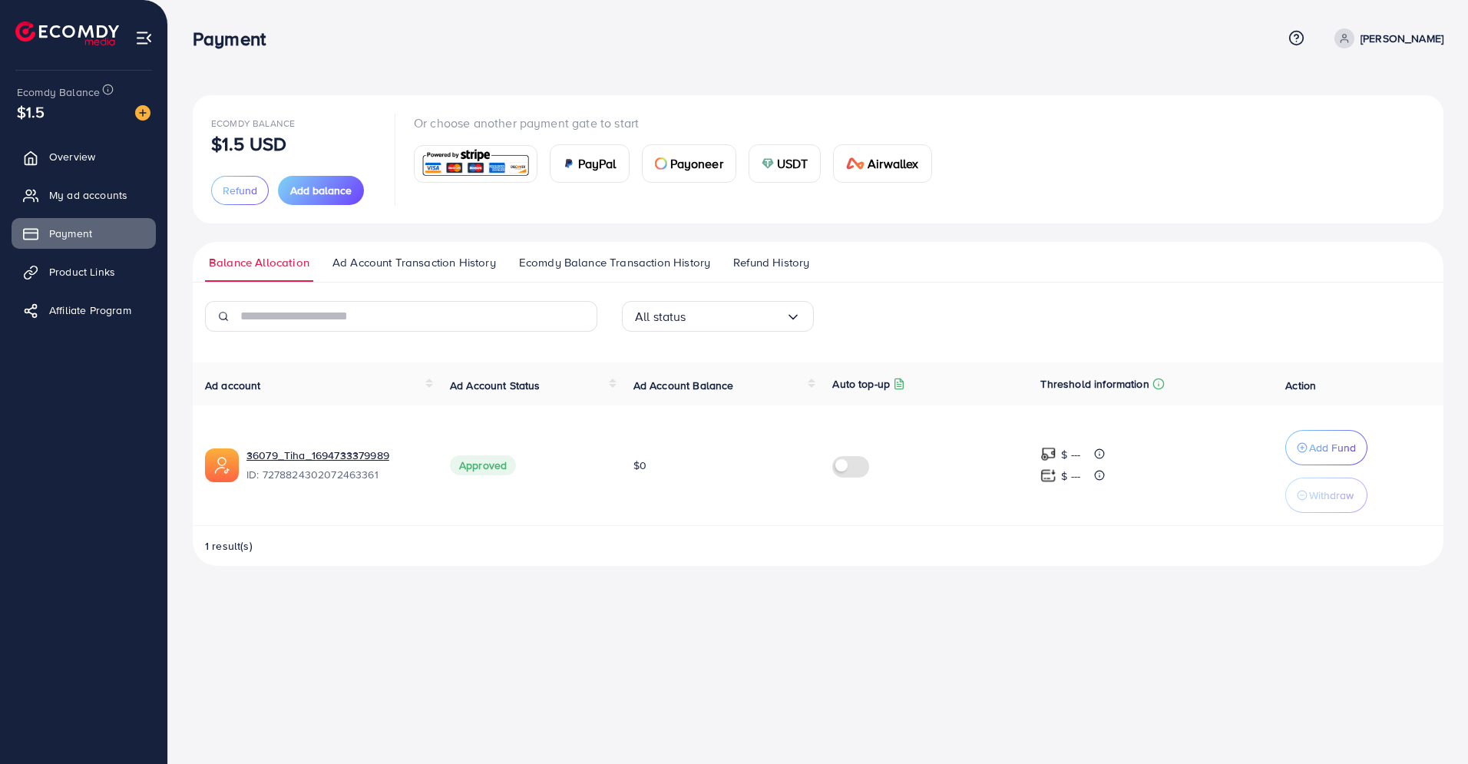
click at [385, 266] on span "Ad Account Transaction History" at bounding box center [414, 262] width 164 height 17
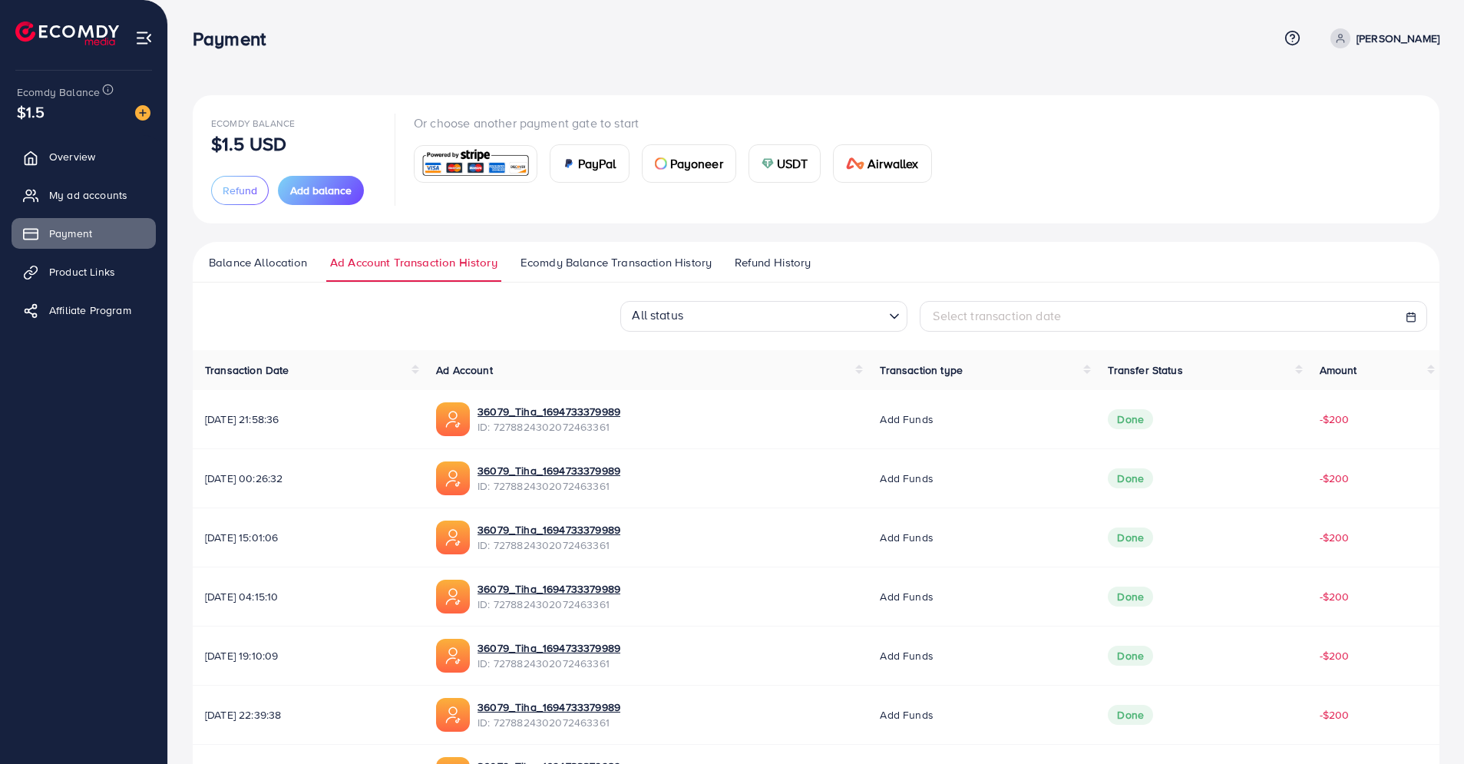
click at [608, 251] on ul "Balance Allocation Ad Account Transaction History Ecomdy Balance Transaction Hi…" at bounding box center [816, 262] width 1247 height 41
click at [654, 259] on span "Ecomdy Balance Transaction History" at bounding box center [616, 262] width 191 height 17
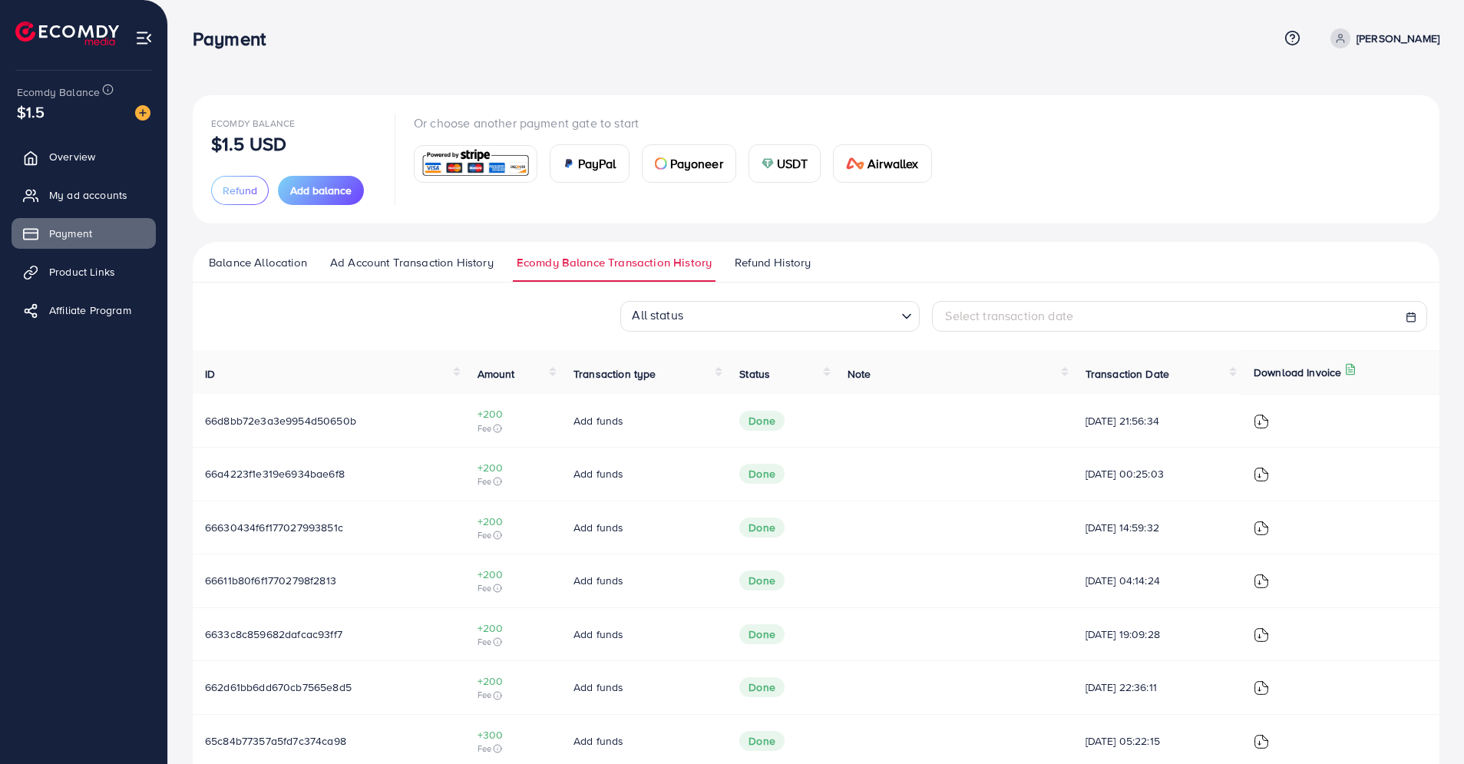
click at [750, 260] on span "Refund History" at bounding box center [773, 262] width 76 height 17
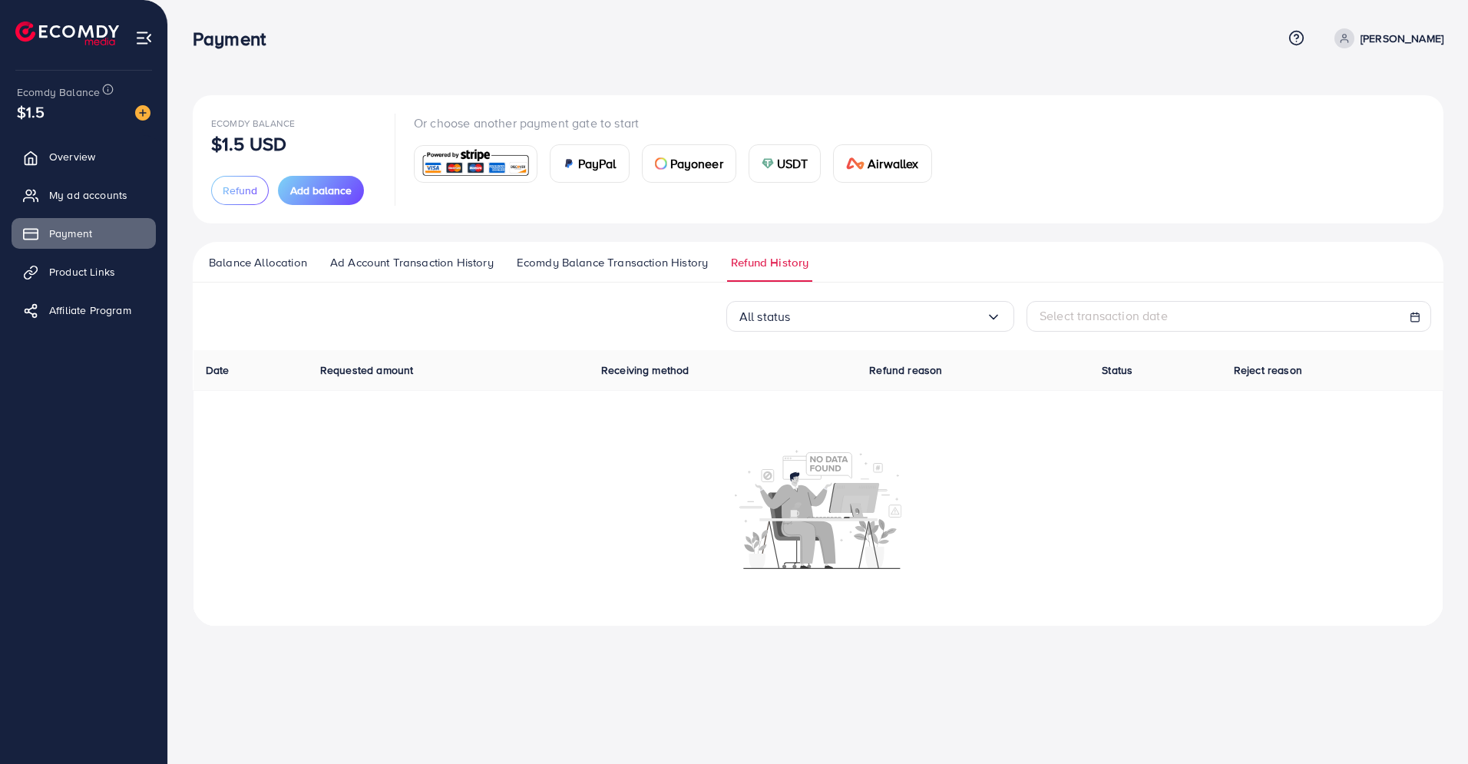
click at [809, 310] on input "Search for option" at bounding box center [888, 317] width 196 height 24
click at [689, 313] on div "All status Loading... All status Done Pending Rejected Select transaction date" at bounding box center [818, 316] width 1251 height 31
click at [95, 271] on span "Product Links" at bounding box center [86, 271] width 66 height 15
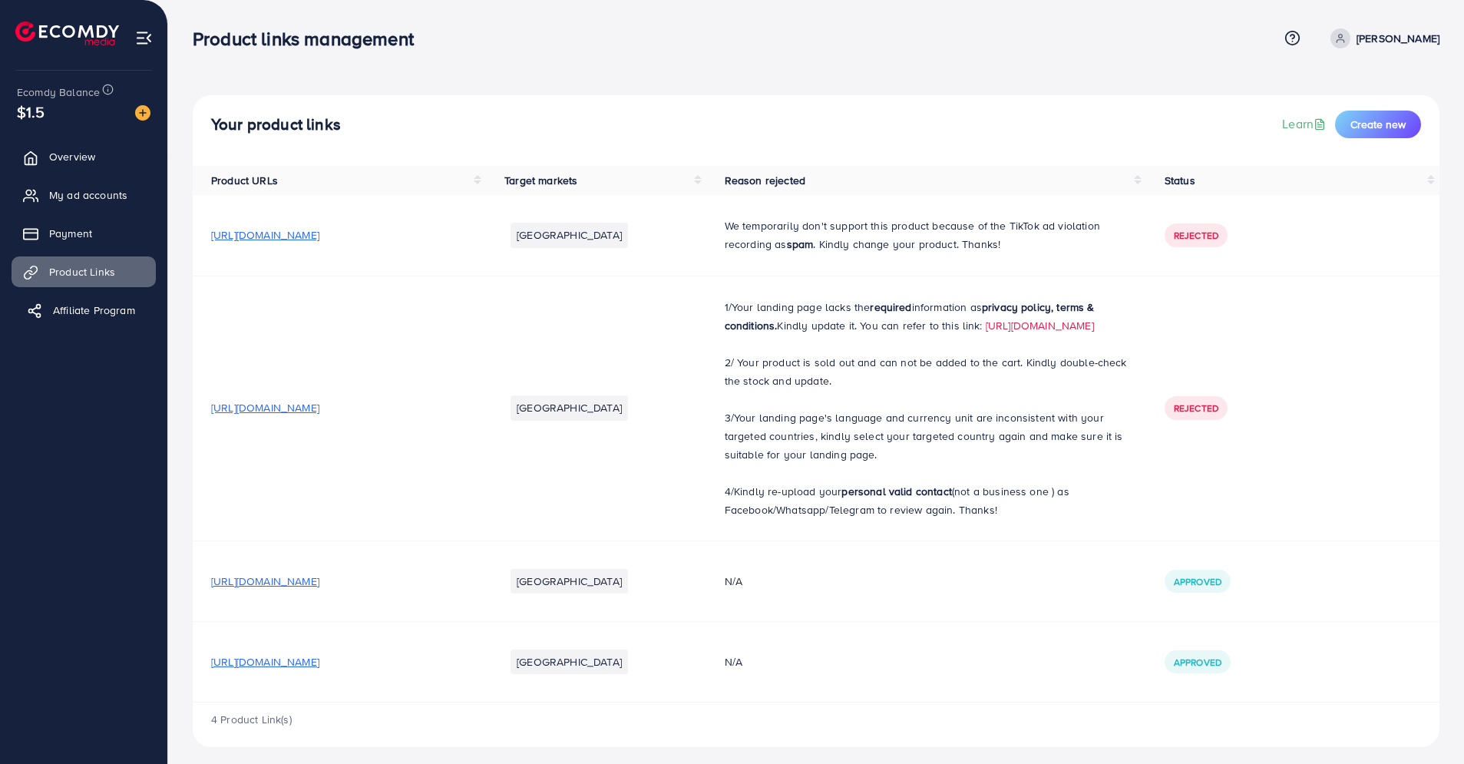
click at [84, 319] on link "Affiliate Program" at bounding box center [84, 310] width 144 height 31
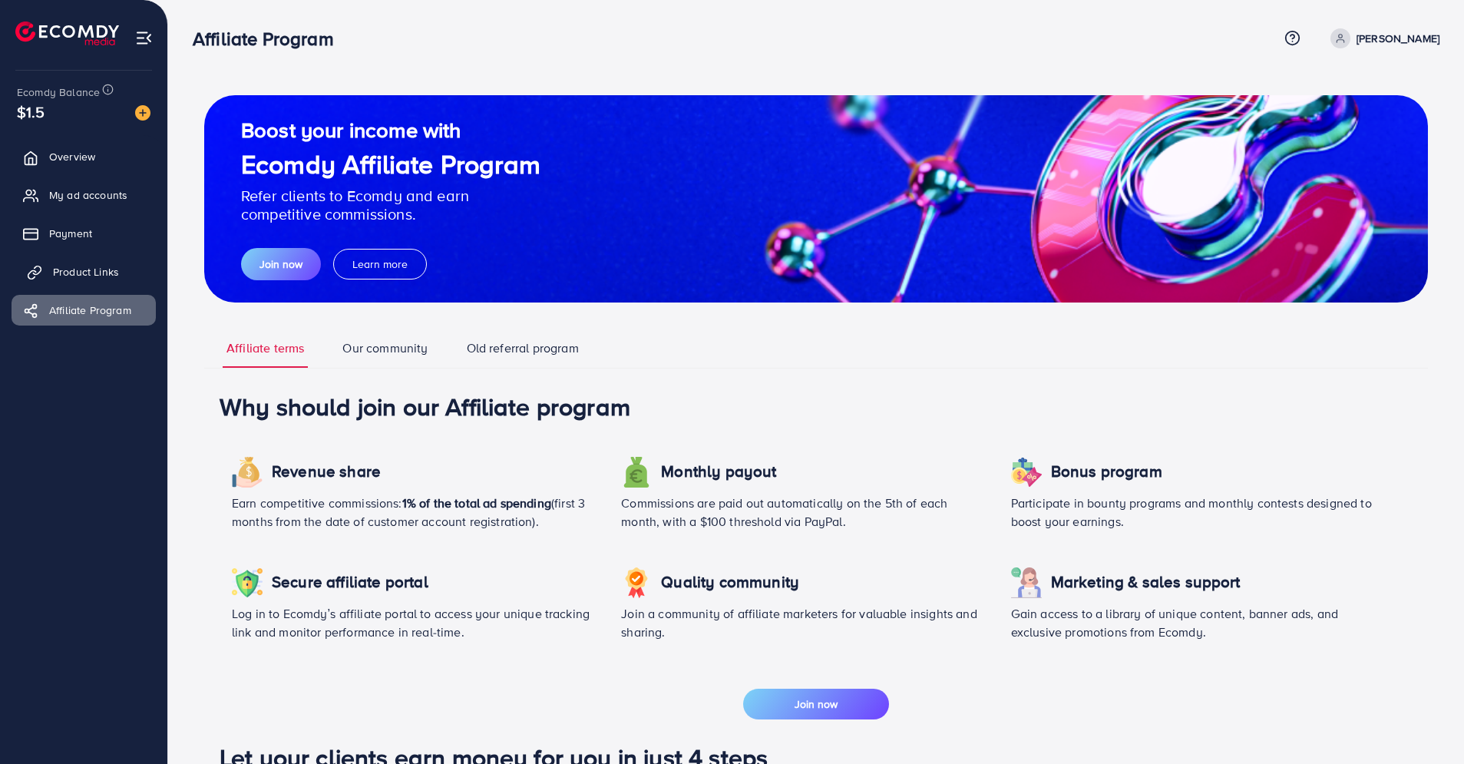
click at [102, 270] on span "Product Links" at bounding box center [86, 271] width 66 height 15
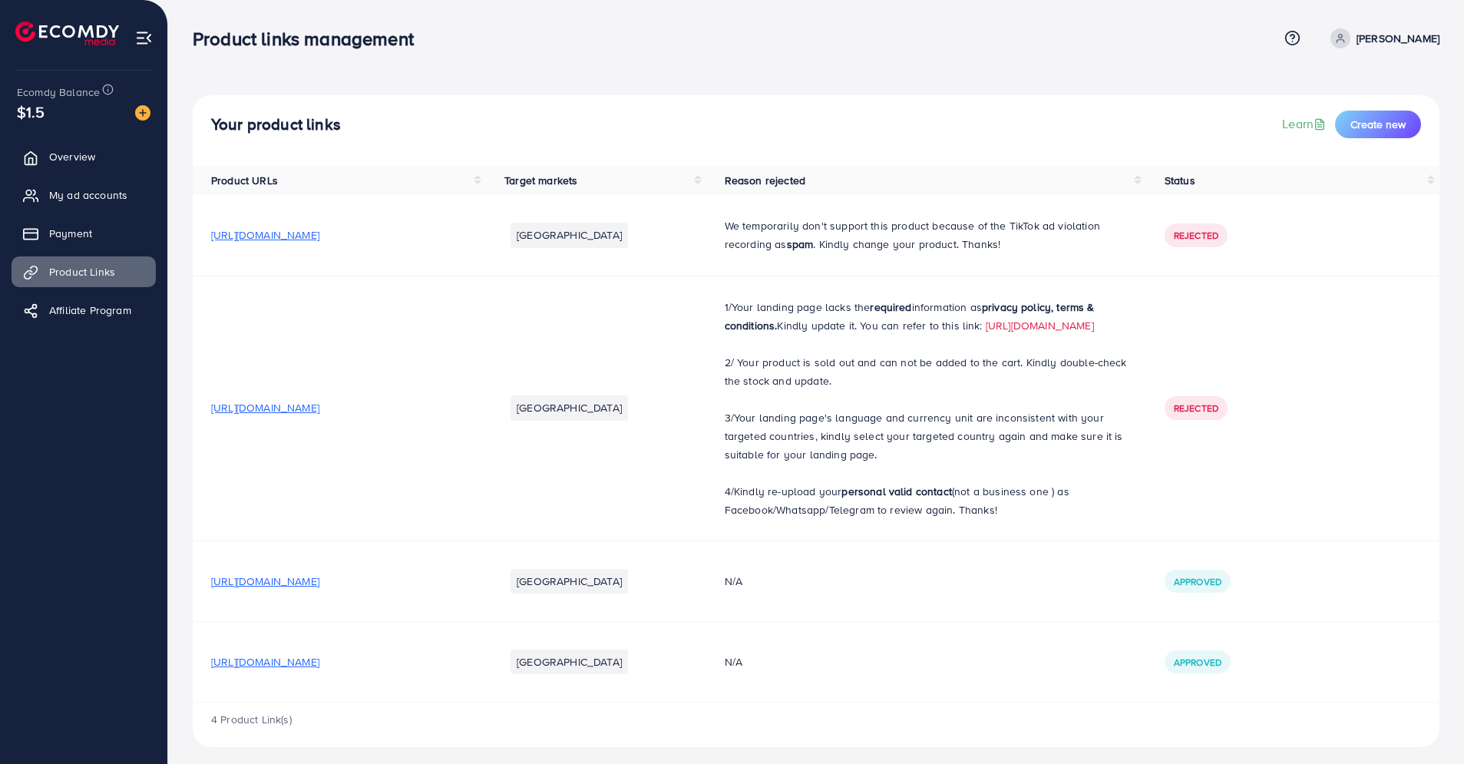
click at [1368, 40] on p "[PERSON_NAME]" at bounding box center [1398, 38] width 83 height 18
click at [1355, 87] on span "Profile" at bounding box center [1344, 91] width 35 height 18
select select "**********"
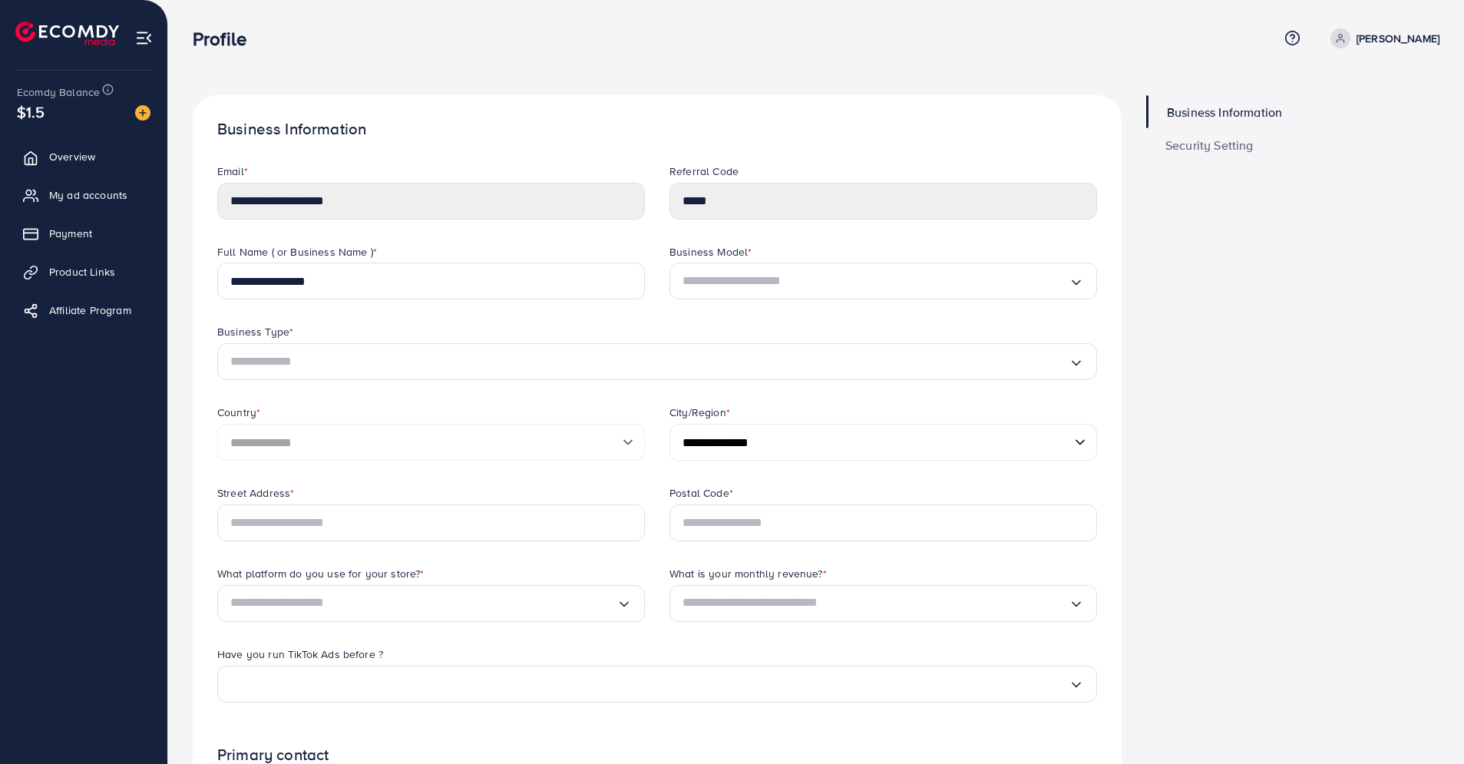
click at [1224, 139] on span "Security Setting" at bounding box center [1210, 145] width 88 height 12
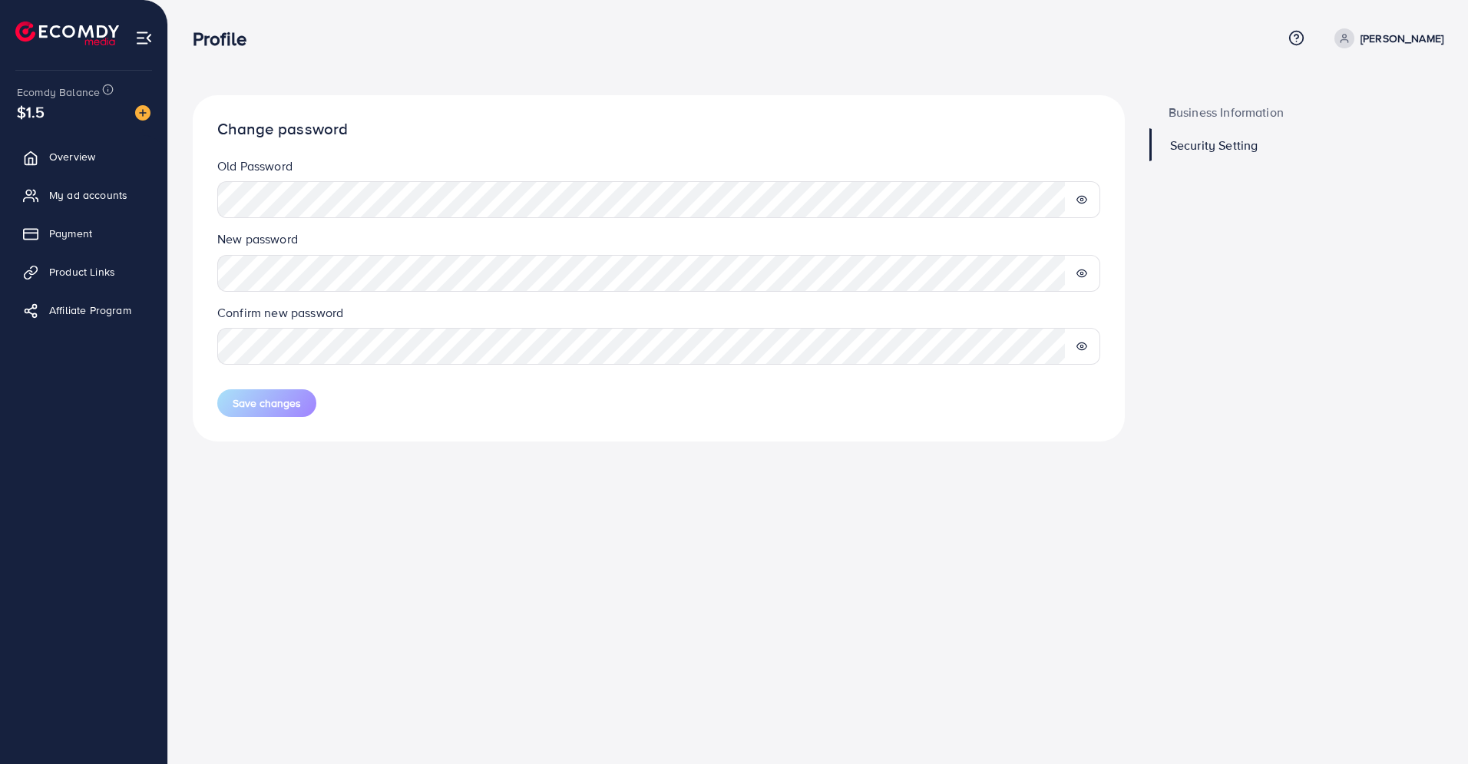
click at [1217, 114] on span "Business Information" at bounding box center [1226, 112] width 115 height 12
